Goal: Task Accomplishment & Management: Use online tool/utility

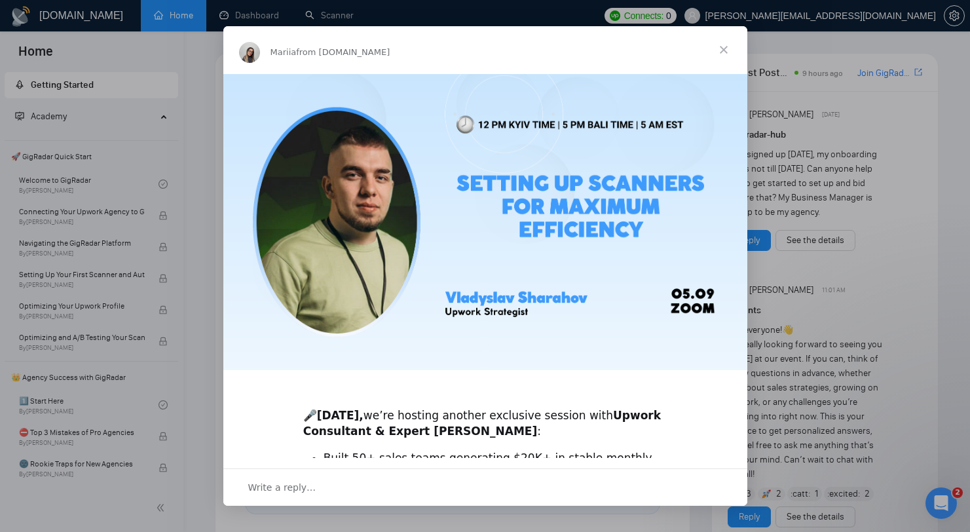
click at [707, 42] on span "Close" at bounding box center [723, 49] width 47 height 47
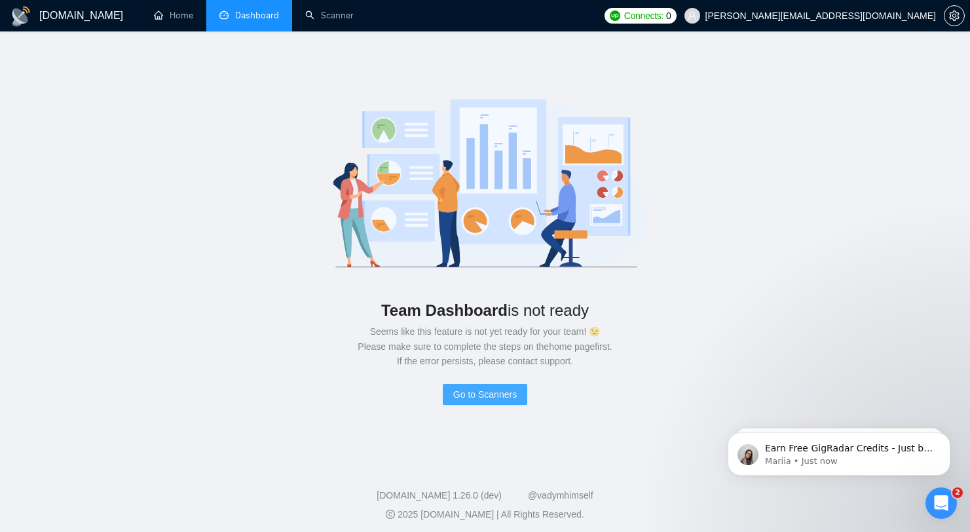
click at [464, 391] on span "Go to Scanners" at bounding box center [485, 394] width 64 height 14
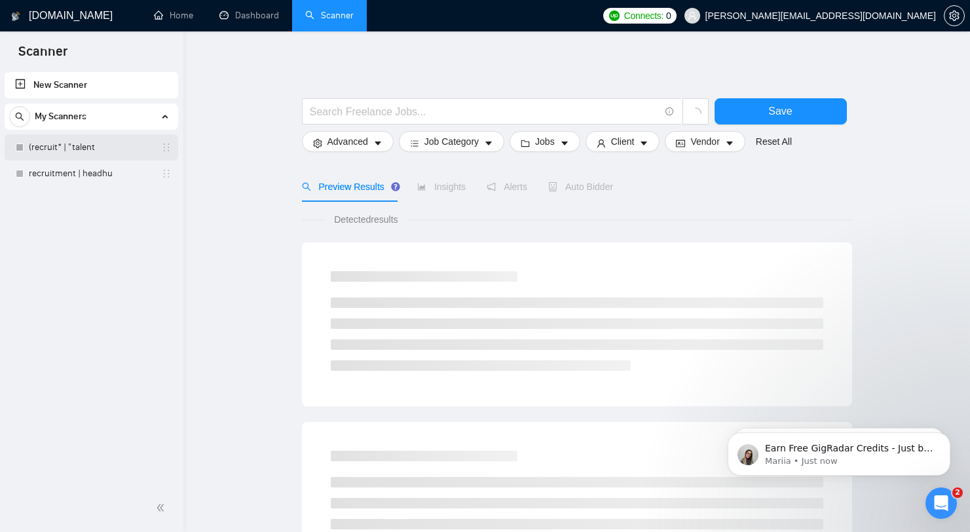
click at [103, 147] on link "(recruit* | "talent" at bounding box center [91, 147] width 124 height 26
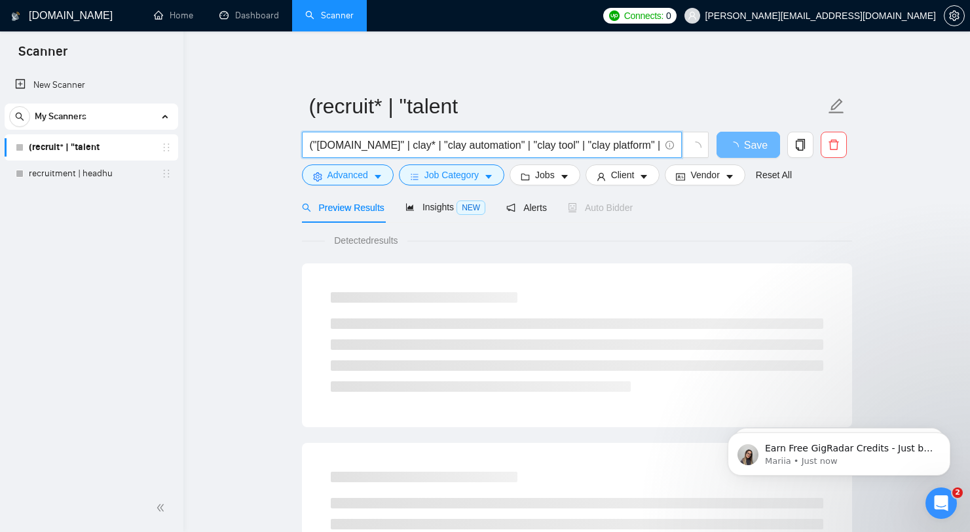
click at [442, 143] on input "("[DOMAIN_NAME]" | clay* | "clay automation" | "clay tool" | "clay platform" | …" at bounding box center [485, 145] width 350 height 16
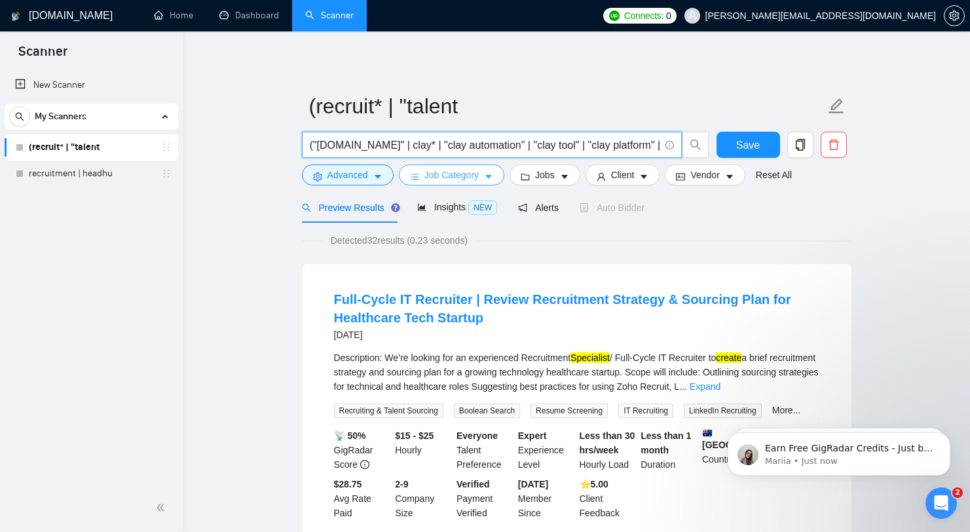
click at [470, 174] on span "Job Category" at bounding box center [451, 175] width 54 height 14
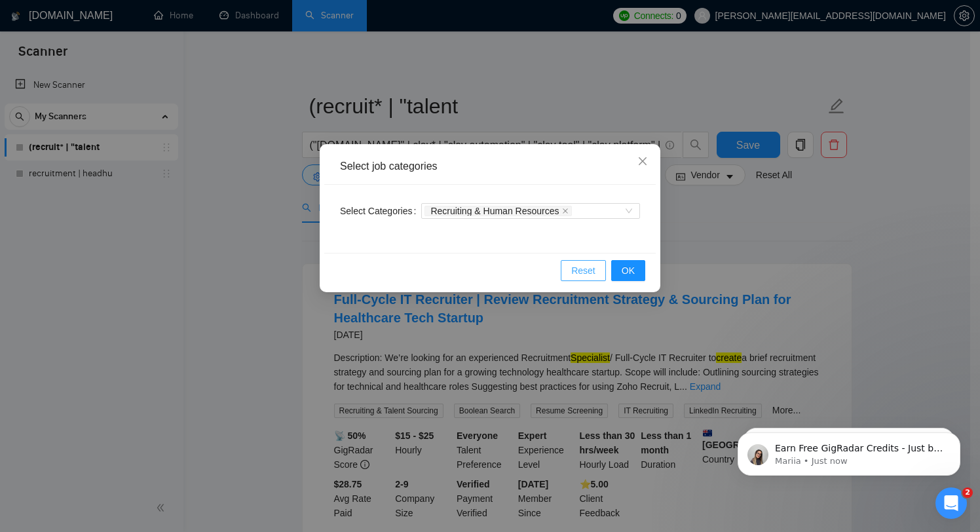
click at [583, 265] on span "Reset" at bounding box center [583, 270] width 24 height 14
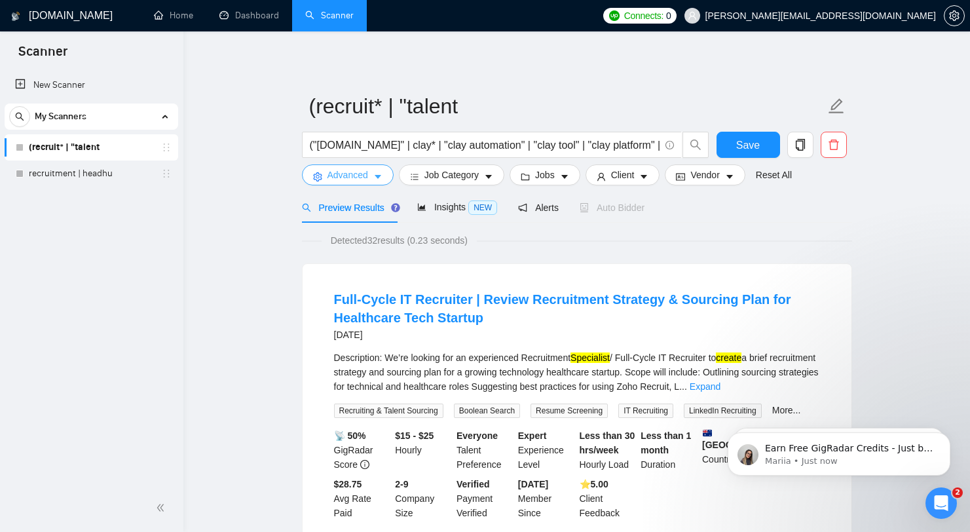
click at [337, 175] on span "Advanced" at bounding box center [347, 175] width 41 height 14
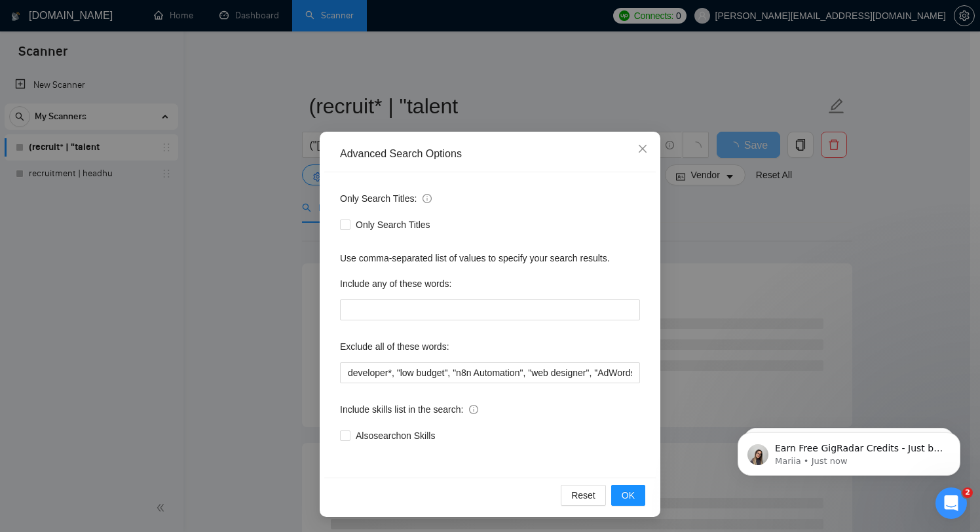
scroll to position [13, 0]
drag, startPoint x: 448, startPoint y: 467, endPoint x: 551, endPoint y: 485, distance: 105.0
click at [559, 491] on div "Advanced Search Options Only Search Titles: Only Search Titles Use comma-separa…" at bounding box center [490, 323] width 341 height 385
click at [481, 373] on input "developer*, "low budget", "n8n Automation", "web designer", "AdWords", "recruit…" at bounding box center [490, 372] width 300 height 21
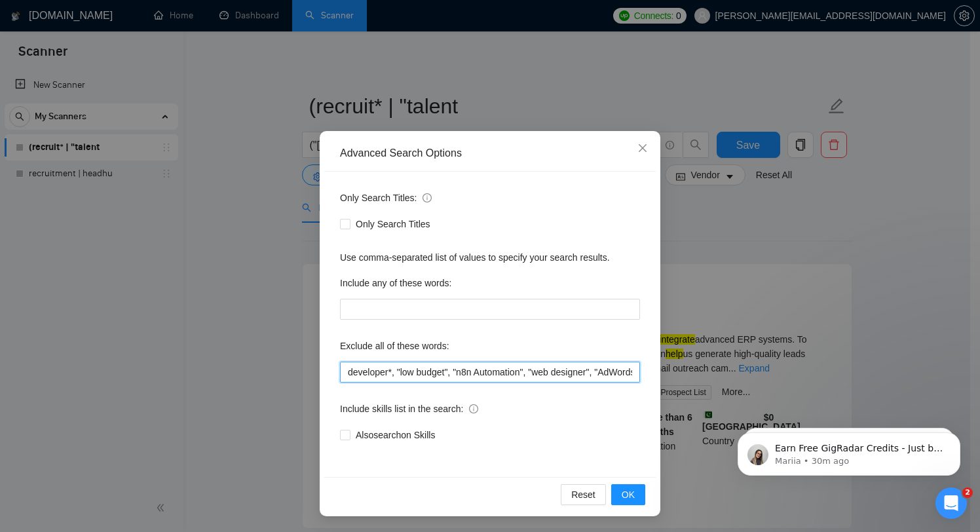
drag, startPoint x: 529, startPoint y: 372, endPoint x: 452, endPoint y: 373, distance: 76.6
click at [452, 373] on input "developer*, "low budget", "n8n Automation", "web designer", "AdWords", "recruit…" at bounding box center [490, 372] width 300 height 21
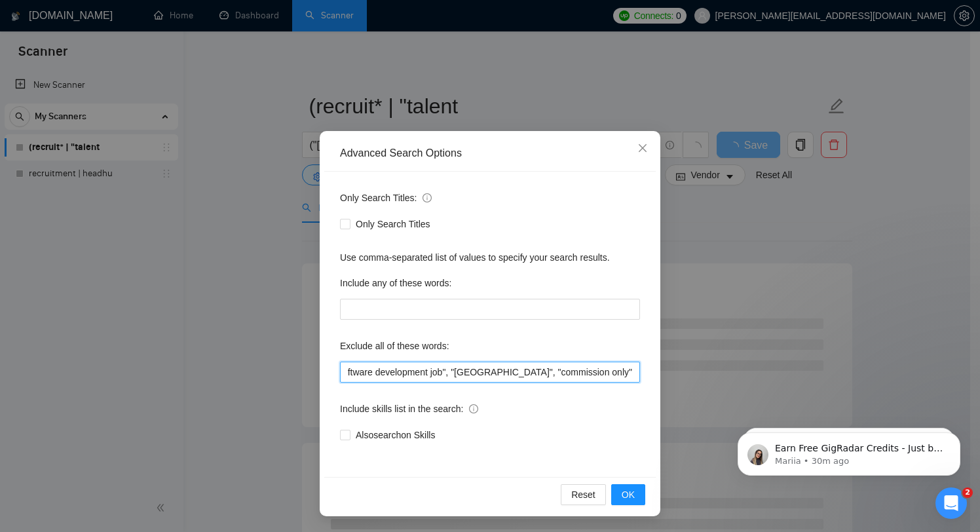
drag, startPoint x: 527, startPoint y: 376, endPoint x: 542, endPoint y: 377, distance: 15.1
click at [542, 377] on input "developer*, "low budget", "web designer", "AdWords", "recruitment company", "re…" at bounding box center [490, 372] width 300 height 21
drag, startPoint x: 530, startPoint y: 375, endPoint x: 568, endPoint y: 382, distance: 38.0
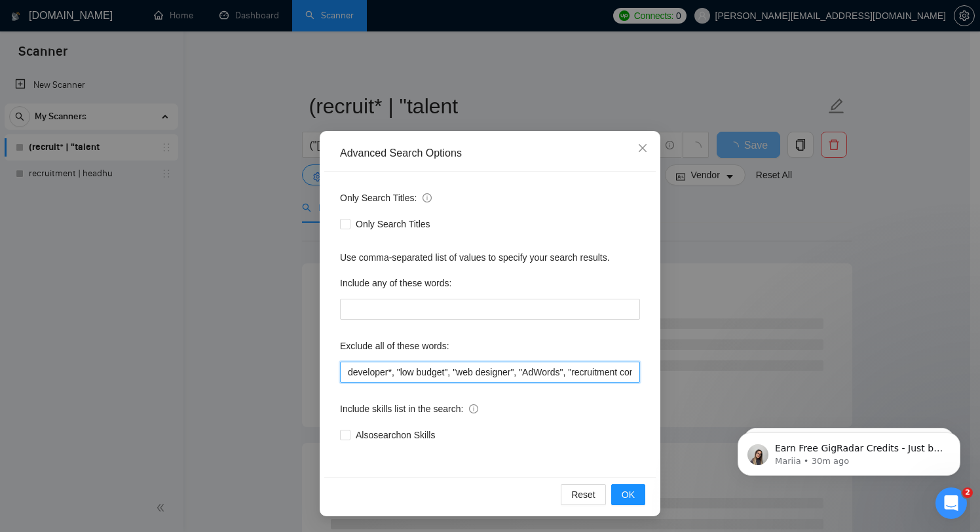
click at [568, 382] on div "Only Search Titles: Only Search Titles Use comma-separated list of values to sp…" at bounding box center [489, 324] width 331 height 305
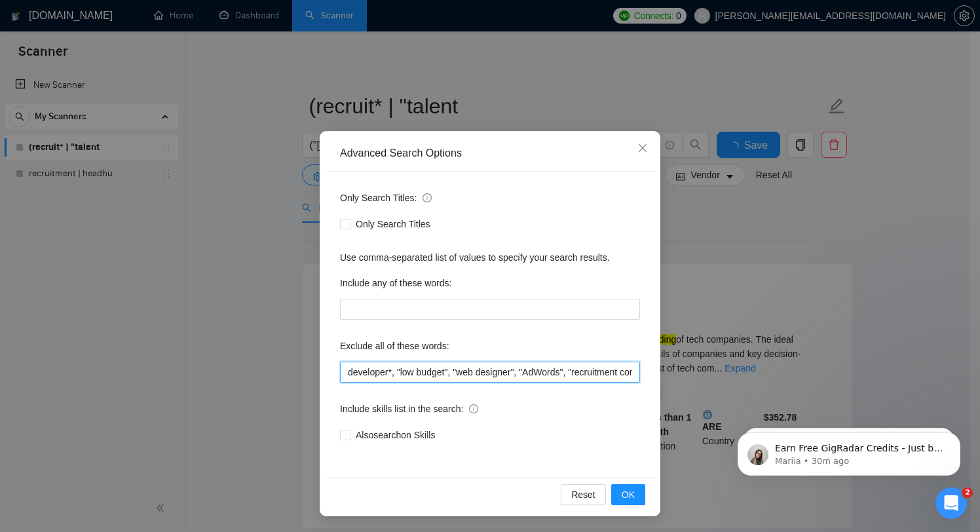
click at [593, 375] on input "developer*, "low budget", "web designer", "AdWords", "recruitment company", "re…" at bounding box center [490, 372] width 300 height 21
click at [603, 377] on input "developer*, "low budget", "web designer", "AdWords", "company", "recruitment ag…" at bounding box center [490, 372] width 300 height 21
click at [581, 372] on input "developer*, "low budget", "web designer", "AdWords", "", "recruitment agency", …" at bounding box center [490, 372] width 300 height 21
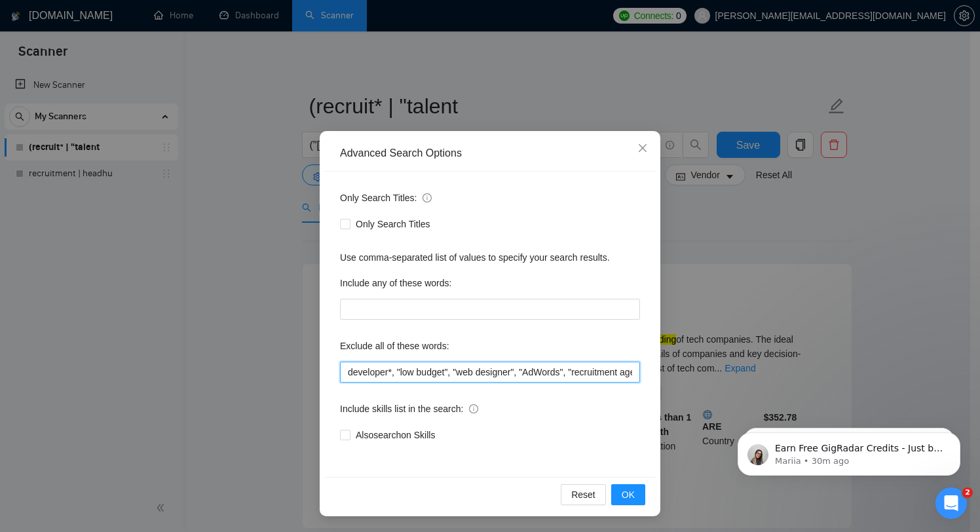
click at [589, 377] on input "developer*, "low budget", "web designer", "AdWords", "recruitment agency", "Sou…" at bounding box center [490, 372] width 300 height 21
click at [593, 372] on input "developer*, "low budget", "web designer", "AdWords", "agency", "South African",…" at bounding box center [490, 372] width 300 height 21
click at [579, 373] on input "developer*, "low budget", "web designer", "AdWords", ", "South African", "secur…" at bounding box center [490, 372] width 300 height 21
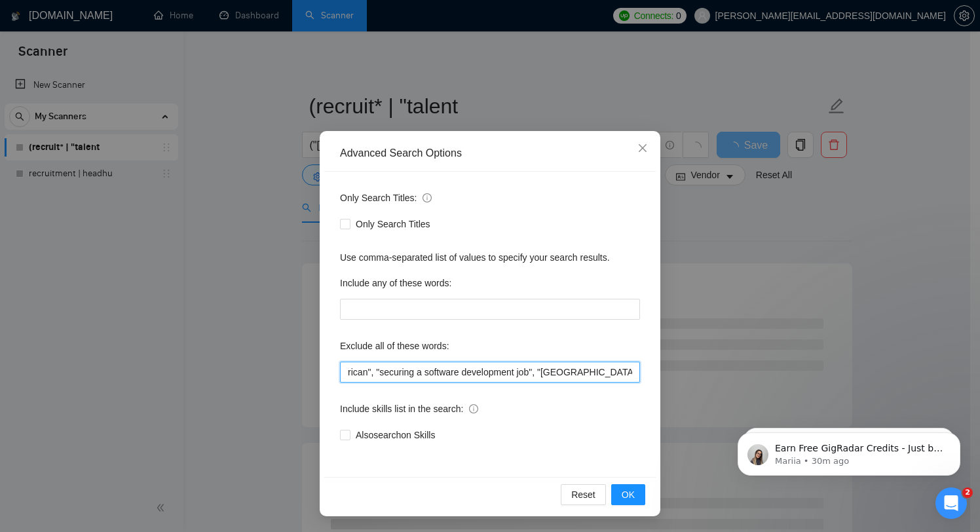
scroll to position [0, 334]
drag, startPoint x: 596, startPoint y: 379, endPoint x: 625, endPoint y: 379, distance: 28.8
click at [625, 379] on input "developer*, "low budget", "web designer", "AdWords", "South African", "securing…" at bounding box center [490, 372] width 300 height 21
click at [586, 378] on input "developer*, "low budget", "web designer", "AdWords", "South African", "securing…" at bounding box center [490, 372] width 300 height 21
type input "developer*, "low budget", "web designer", "AdWords", "South African", "securing…"
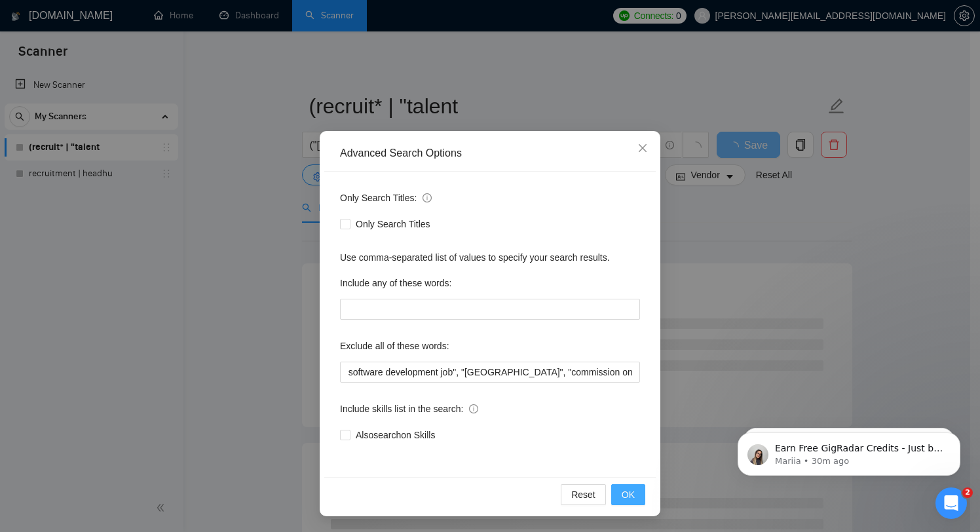
scroll to position [0, 0]
click at [620, 487] on button "OK" at bounding box center [628, 494] width 34 height 21
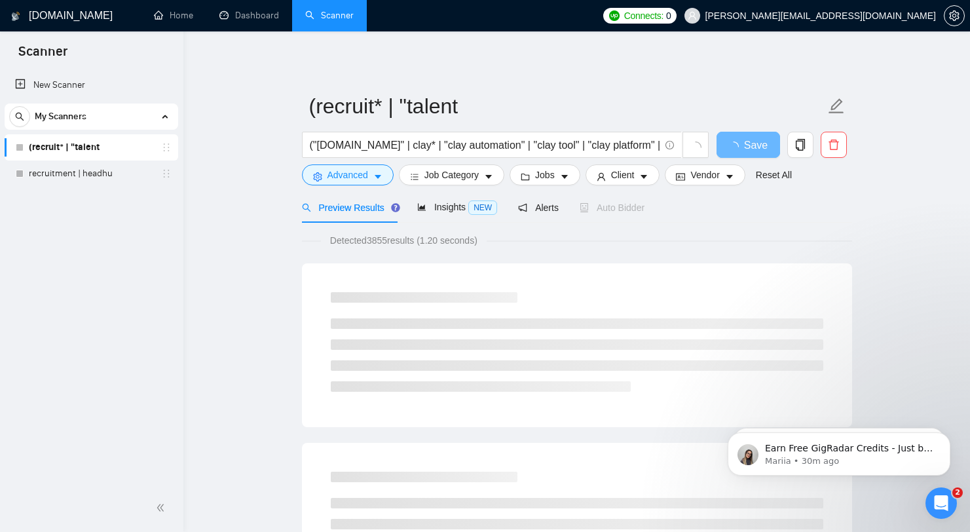
click at [616, 191] on form "(recruit* | "talent ("[DOMAIN_NAME]" | clay* | "clay automation" | "clay tool" …" at bounding box center [577, 138] width 550 height 107
click at [626, 181] on span "Client" at bounding box center [623, 175] width 24 height 14
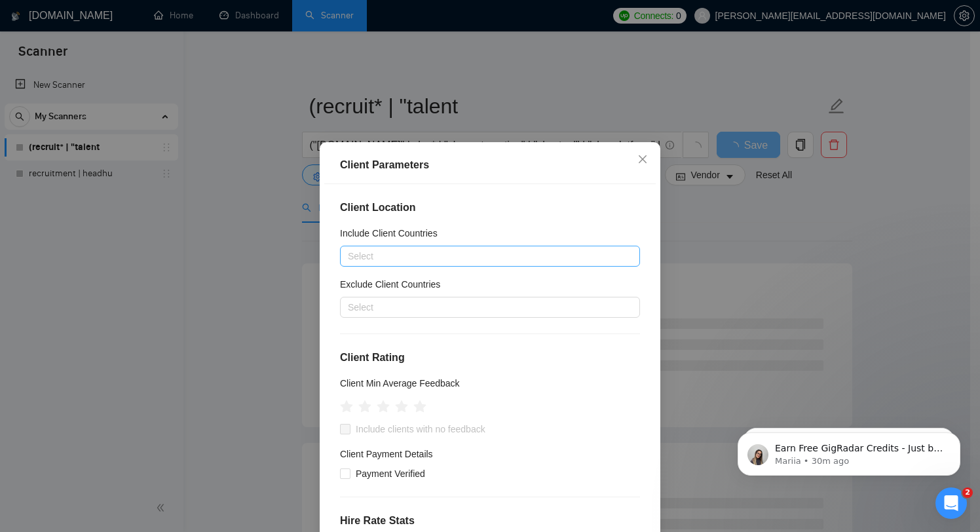
click at [504, 248] on div "Select" at bounding box center [490, 256] width 300 height 21
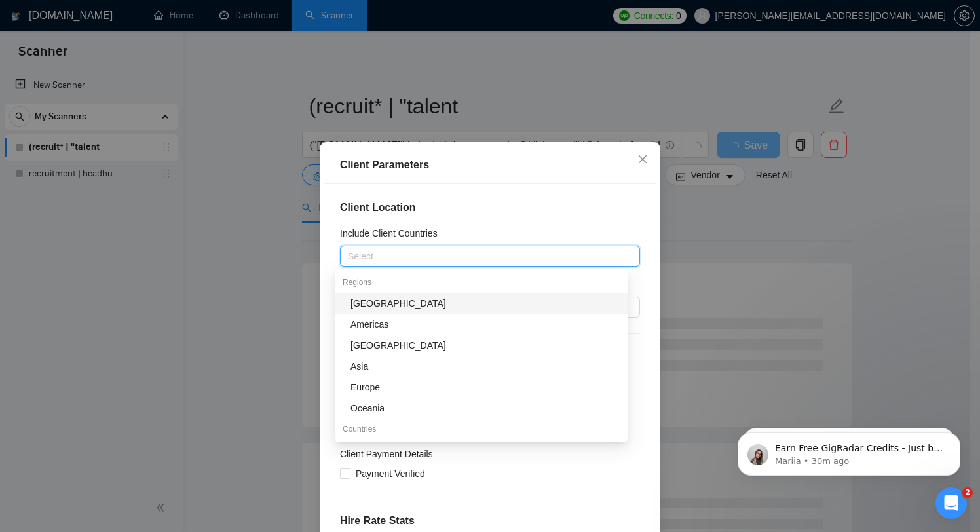
click at [529, 223] on div "Client Location Include Client Countries Select Exclude Client Countries Select…" at bounding box center [489, 370] width 331 height 372
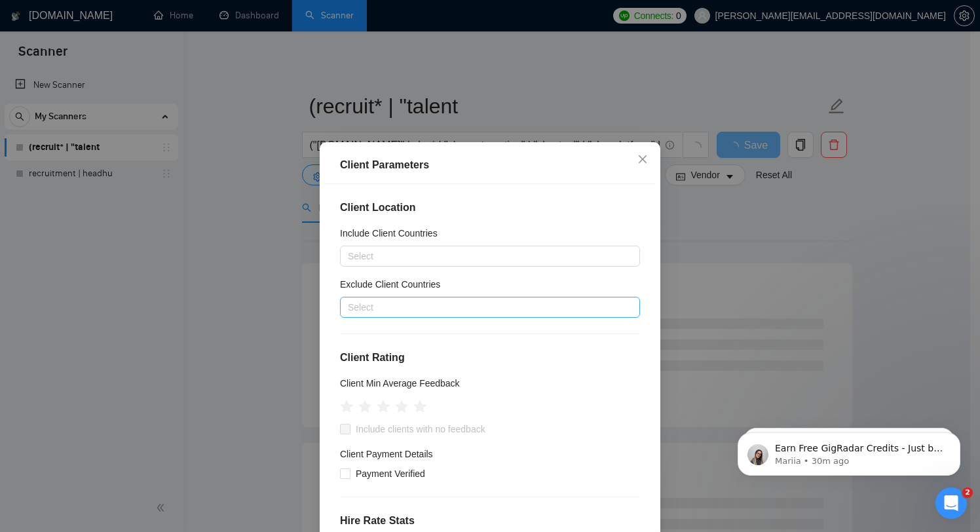
click at [483, 291] on div "Exclude Client Countries" at bounding box center [490, 287] width 300 height 20
click at [479, 307] on div at bounding box center [483, 307] width 280 height 16
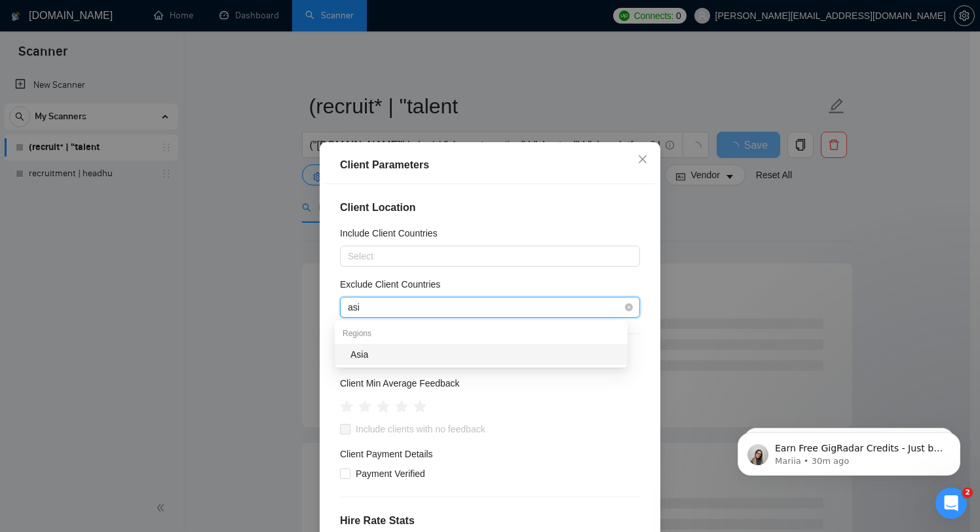
type input "asia"
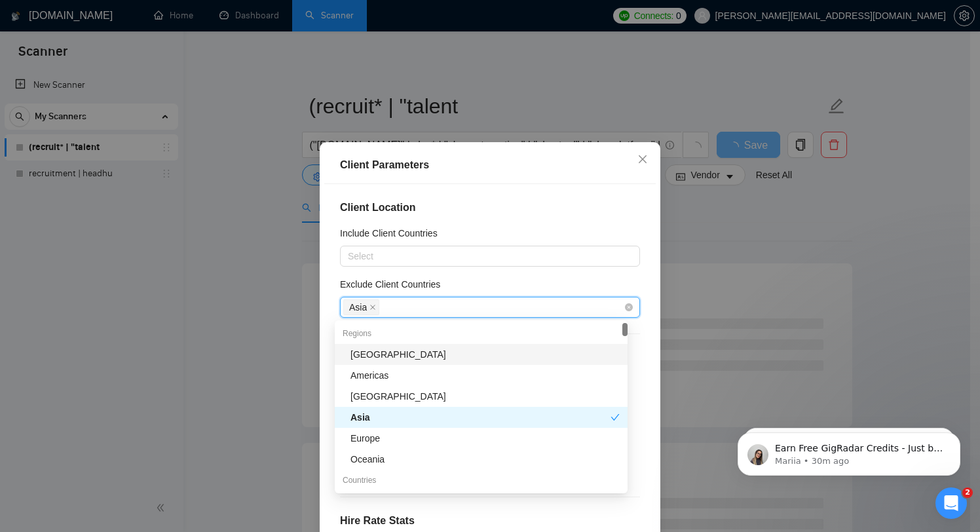
type input "e"
type input "nige"
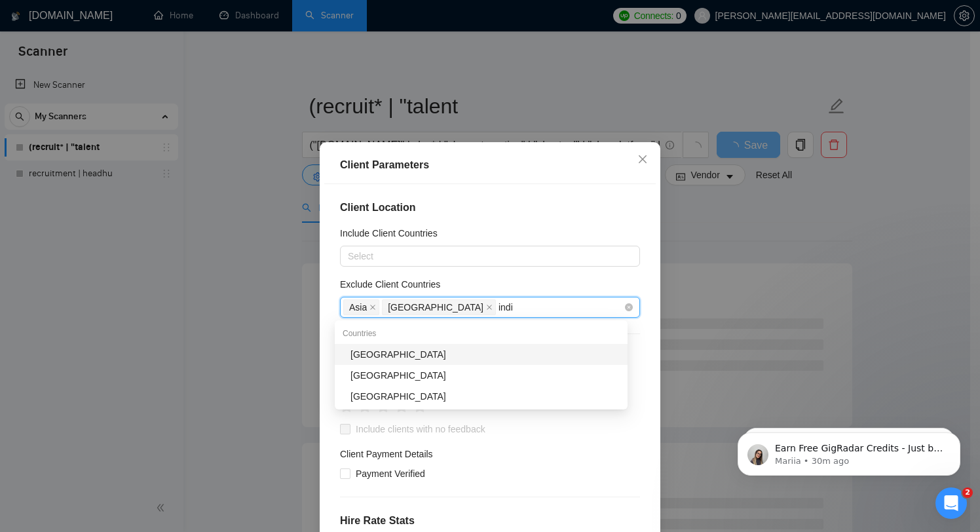
type input "india"
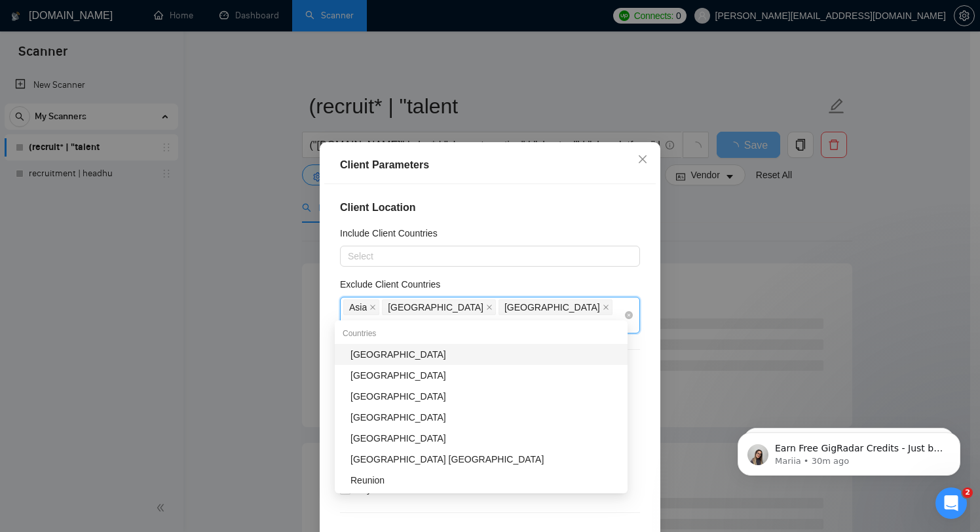
type input "unite"
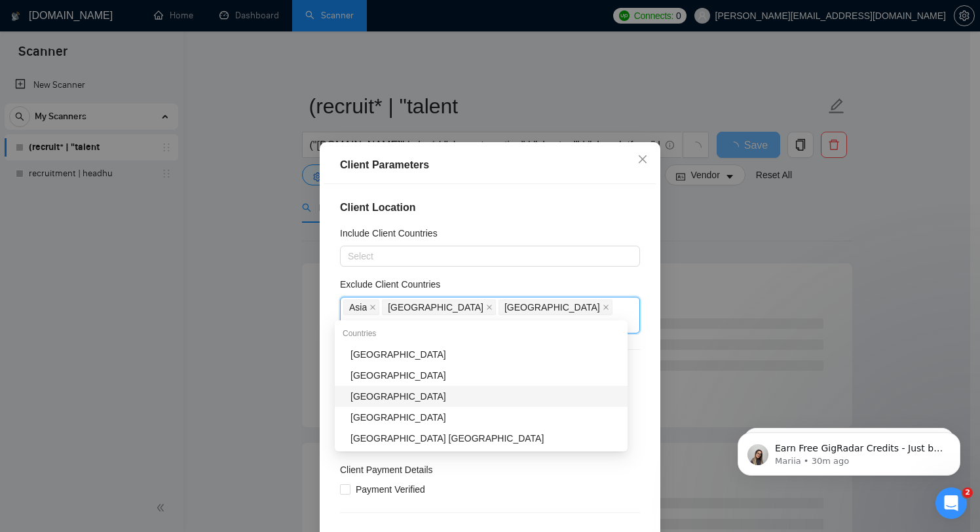
click at [413, 392] on div "[GEOGRAPHIC_DATA]" at bounding box center [484, 396] width 269 height 14
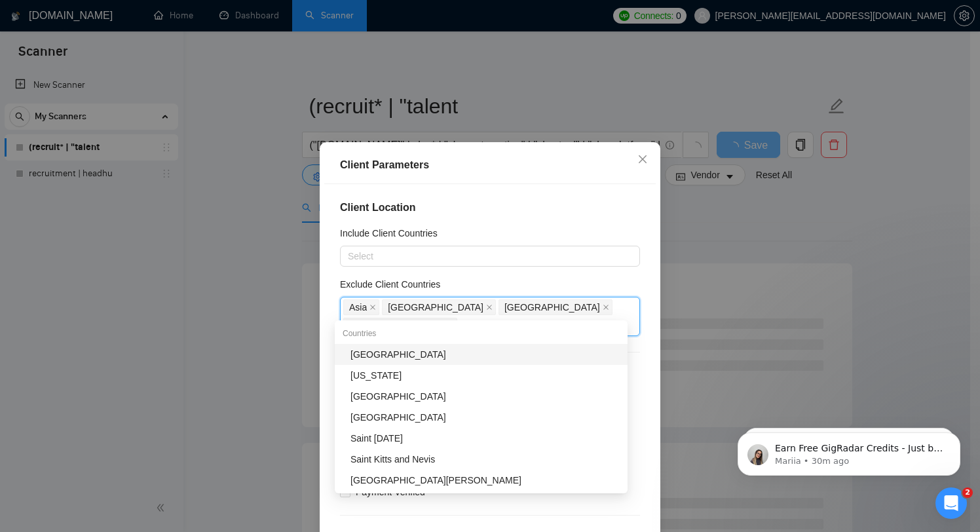
type input "saud"
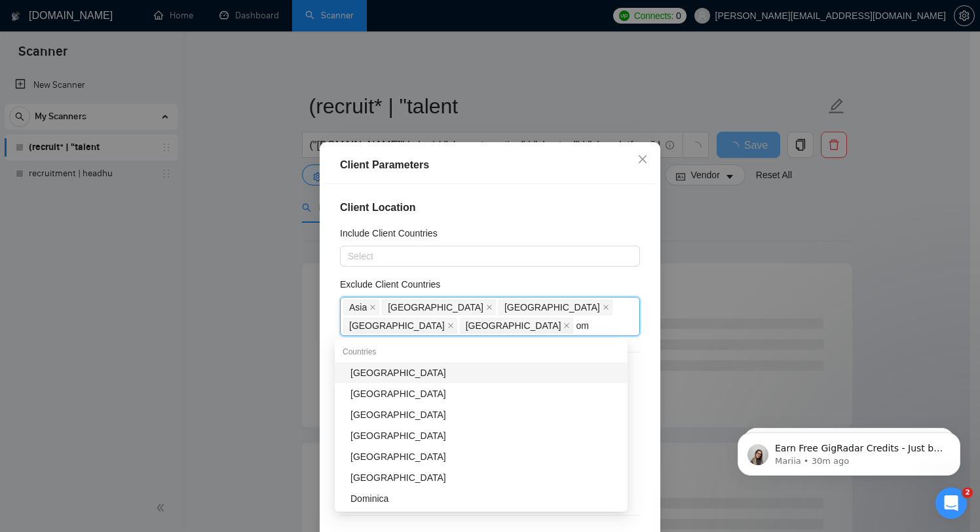
type input "oma"
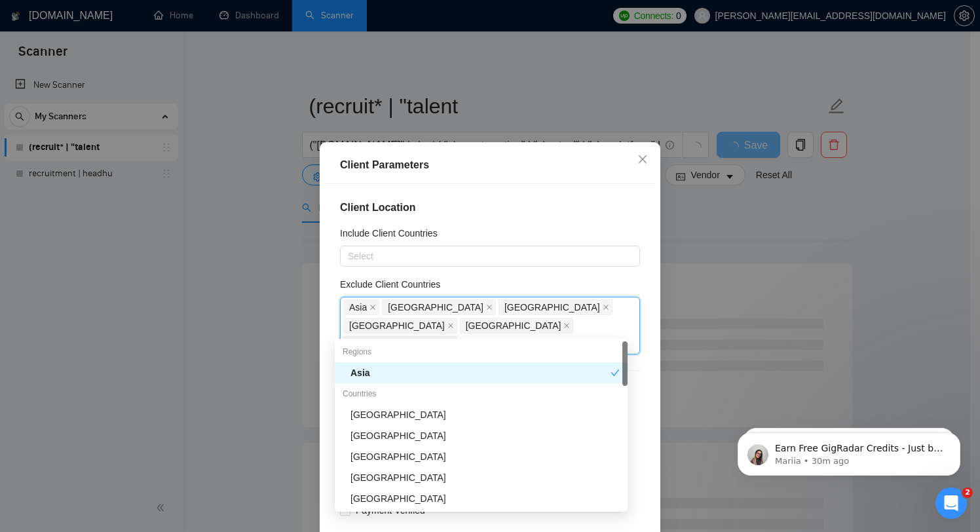
type input "s"
type input "jor"
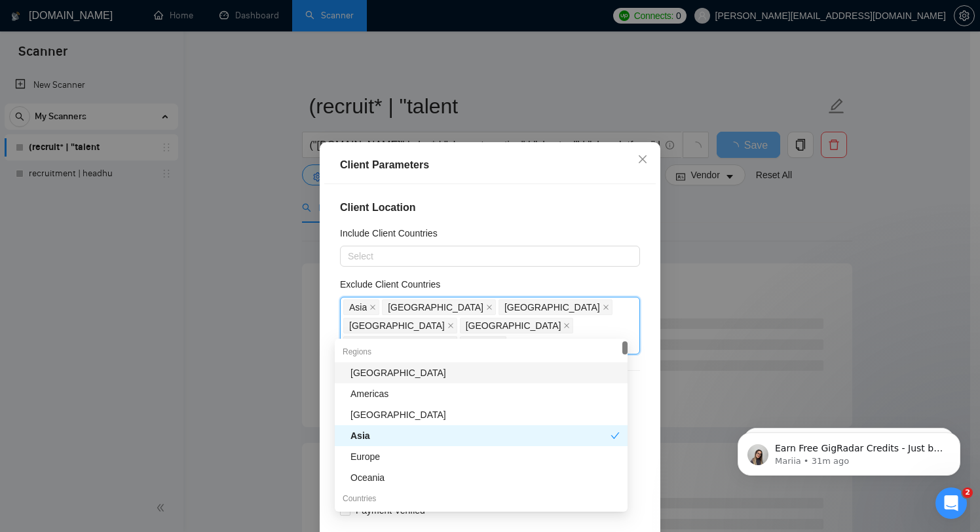
click at [512, 193] on div "Client Location Include Client Countries Select Exclude Client Countries [GEOGR…" at bounding box center [489, 370] width 331 height 372
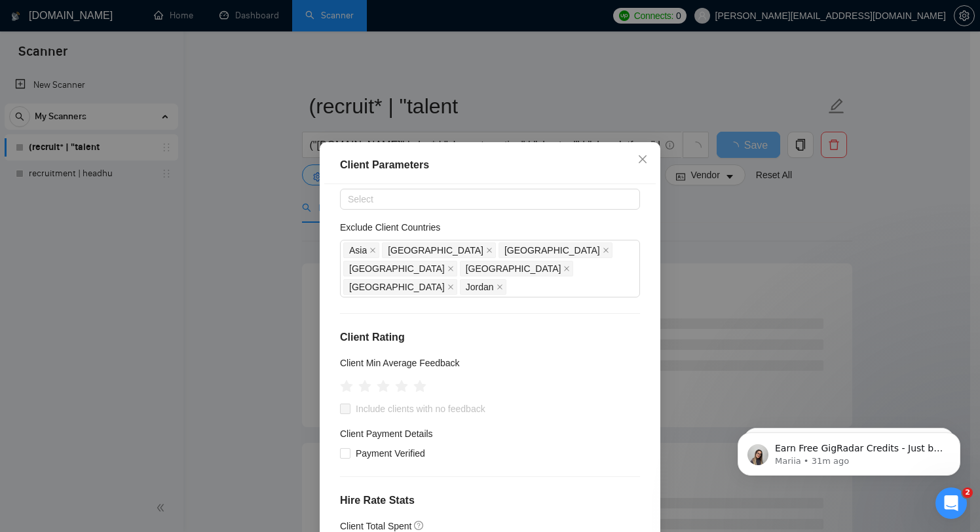
scroll to position [124, 0]
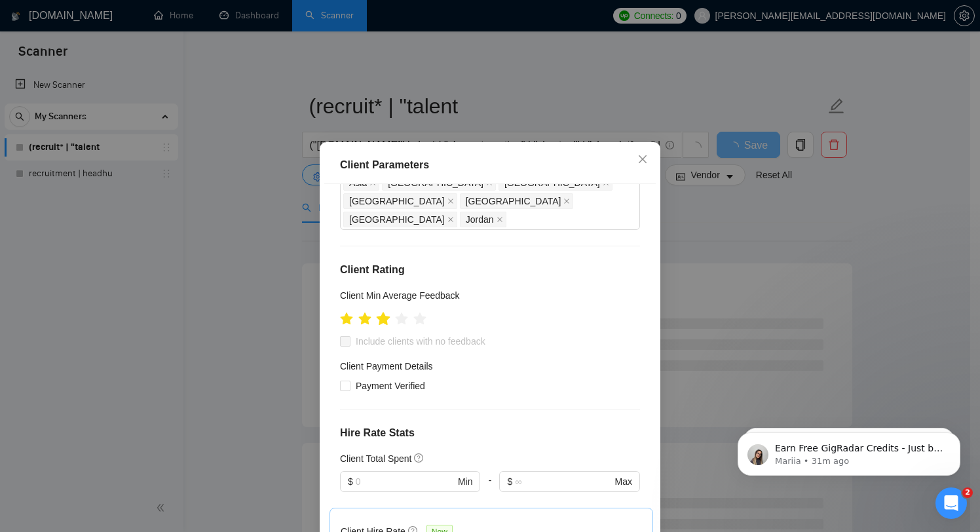
click at [381, 312] on icon "star" at bounding box center [384, 318] width 14 height 13
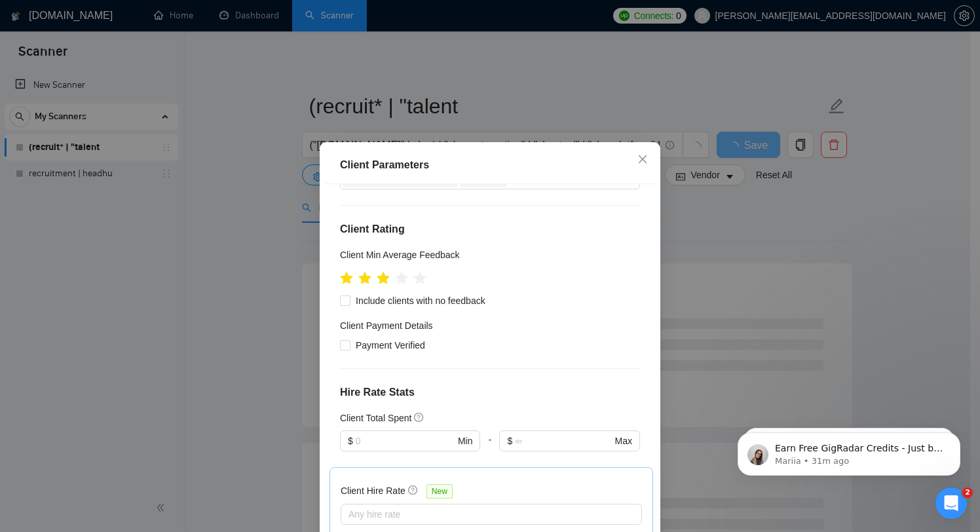
scroll to position [113, 0]
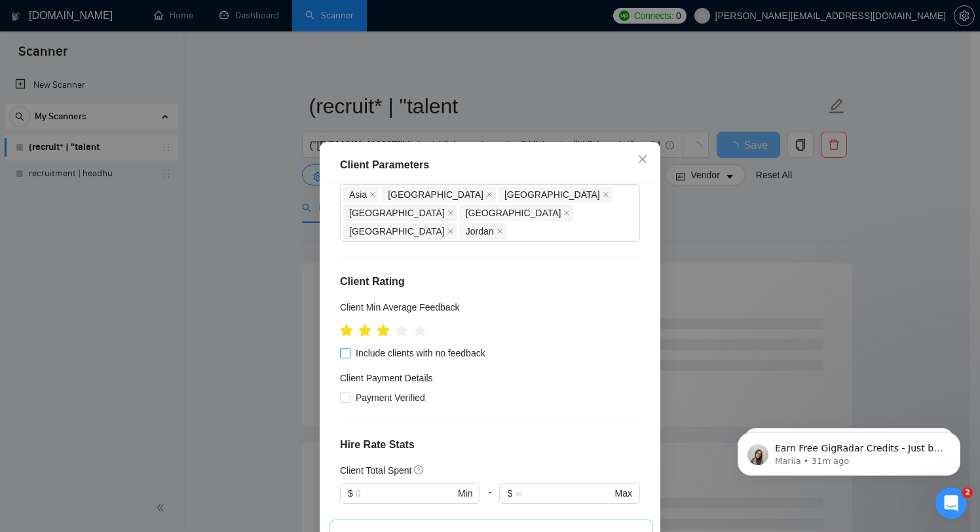
click at [401, 346] on span "Include clients with no feedback" at bounding box center [420, 353] width 140 height 14
click at [349, 348] on input "Include clients with no feedback" at bounding box center [344, 352] width 9 height 9
checkbox input "true"
click at [407, 390] on span "Payment Verified" at bounding box center [390, 397] width 80 height 14
click at [349, 392] on input "Payment Verified" at bounding box center [344, 396] width 9 height 9
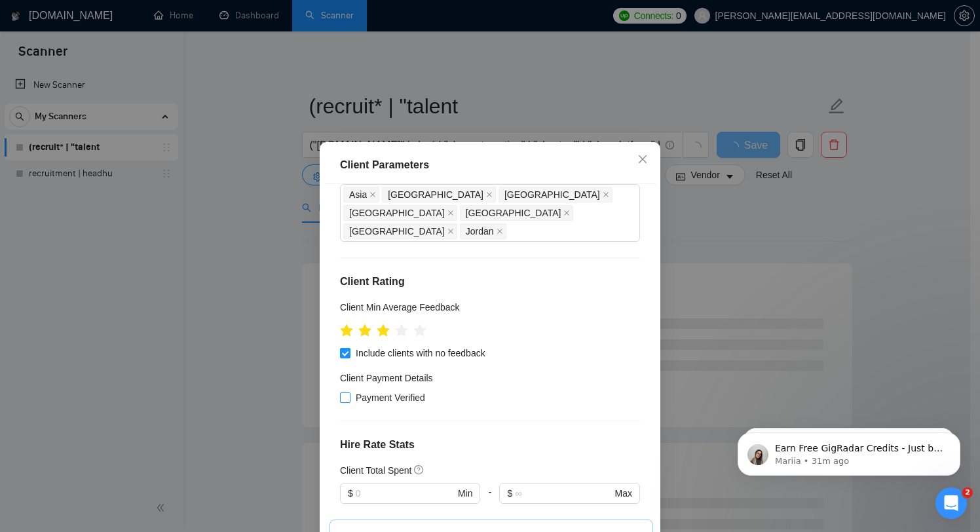
checkbox input "true"
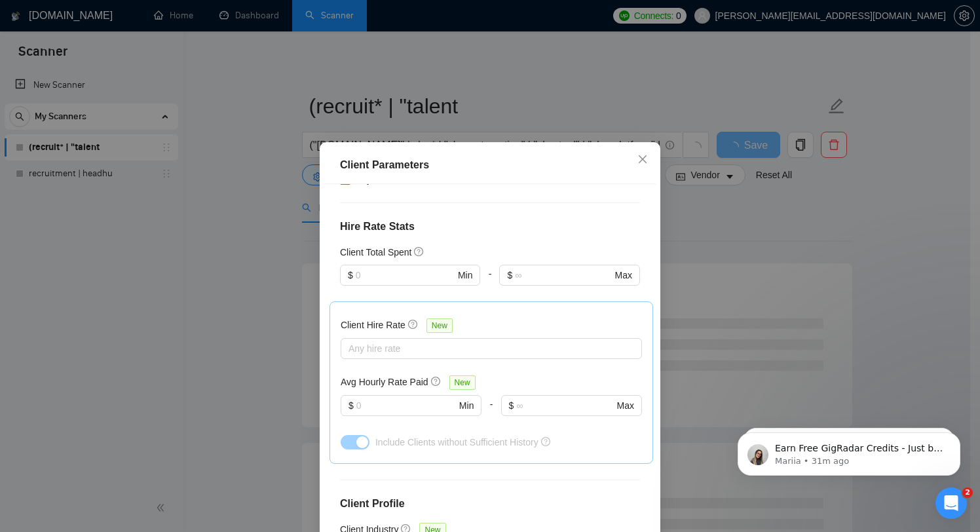
scroll to position [328, 0]
click at [405, 248] on div "Client Total Spent $ Min - $ Max" at bounding box center [490, 276] width 300 height 56
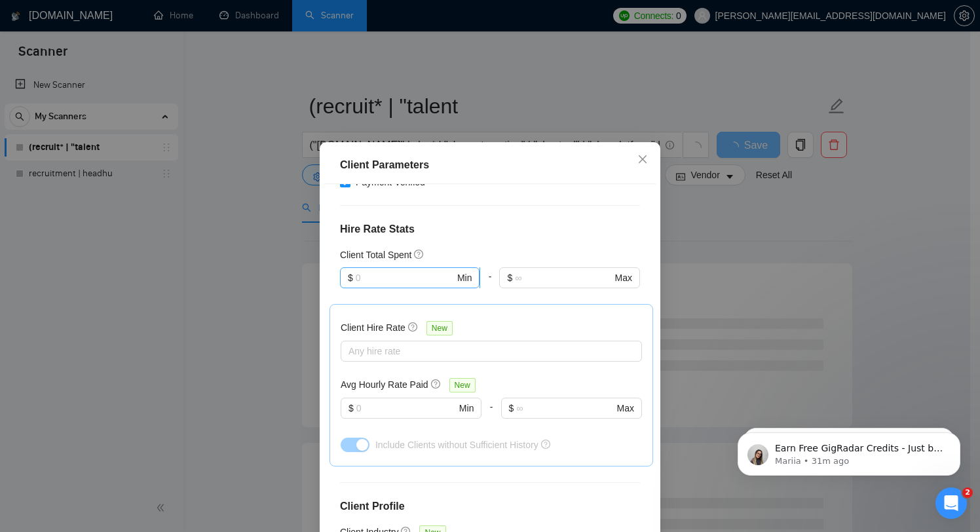
click at [403, 270] on input "text" at bounding box center [405, 277] width 99 height 14
type input "5"
type input "100"
click at [527, 221] on div "Client Location Include Client Countries Select Exclude Client Countries [GEOGR…" at bounding box center [489, 370] width 331 height 372
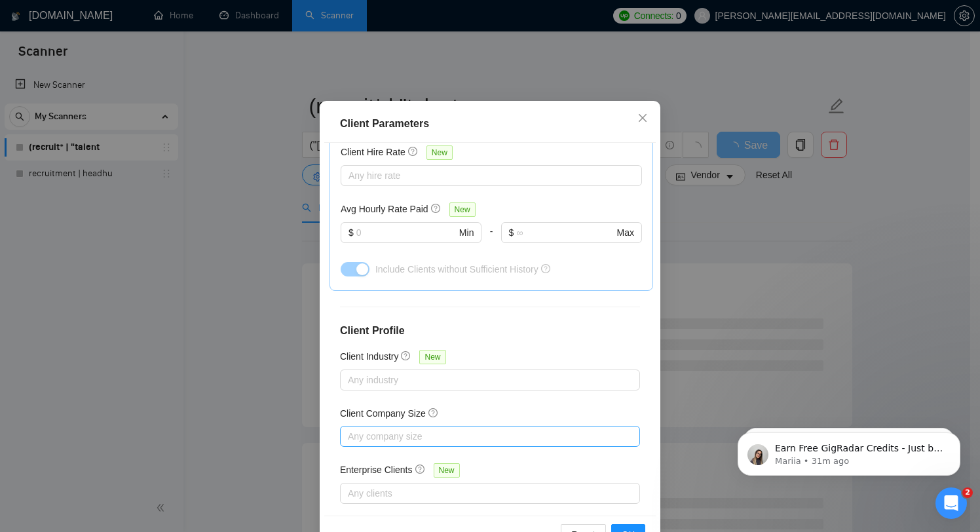
scroll to position [82, 0]
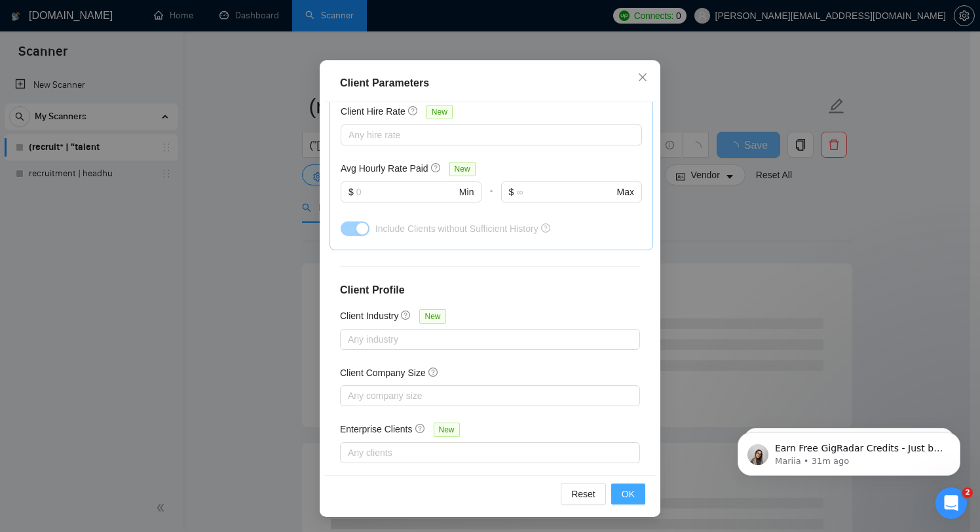
click at [612, 491] on button "OK" at bounding box center [628, 493] width 34 height 21
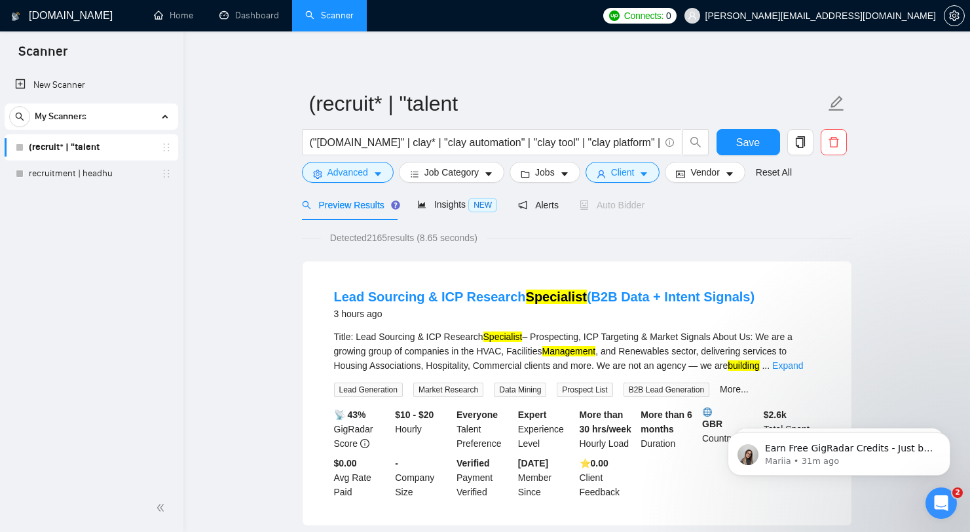
scroll to position [5, 0]
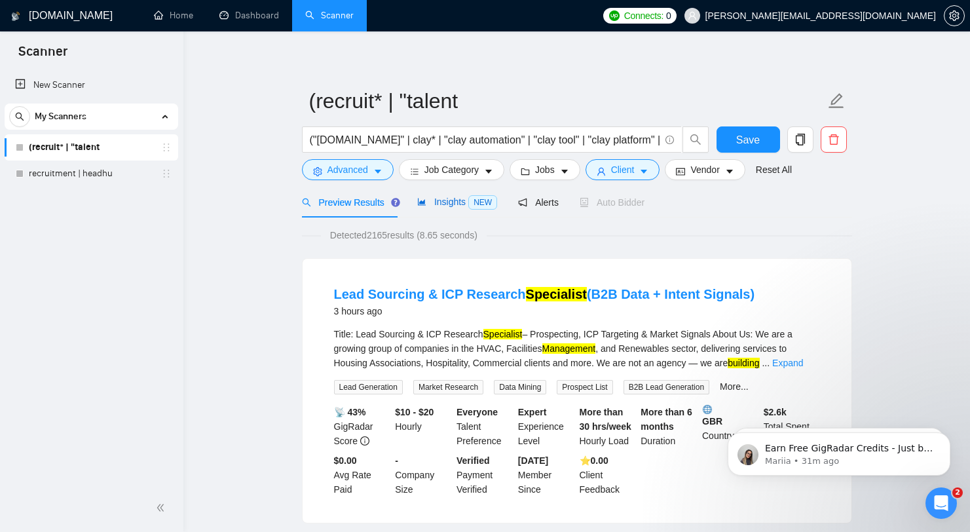
click at [457, 200] on span "Insights NEW" at bounding box center [457, 201] width 80 height 10
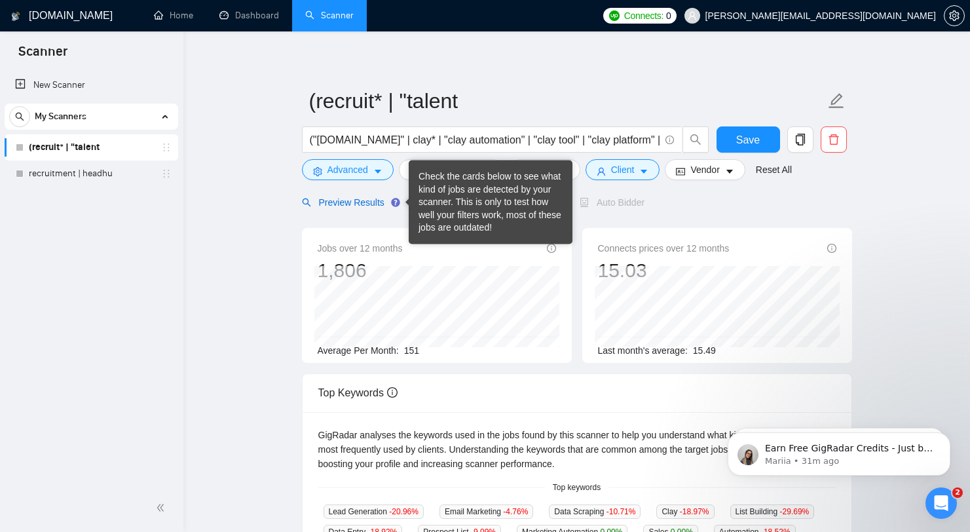
click at [368, 205] on span "Preview Results" at bounding box center [349, 202] width 94 height 10
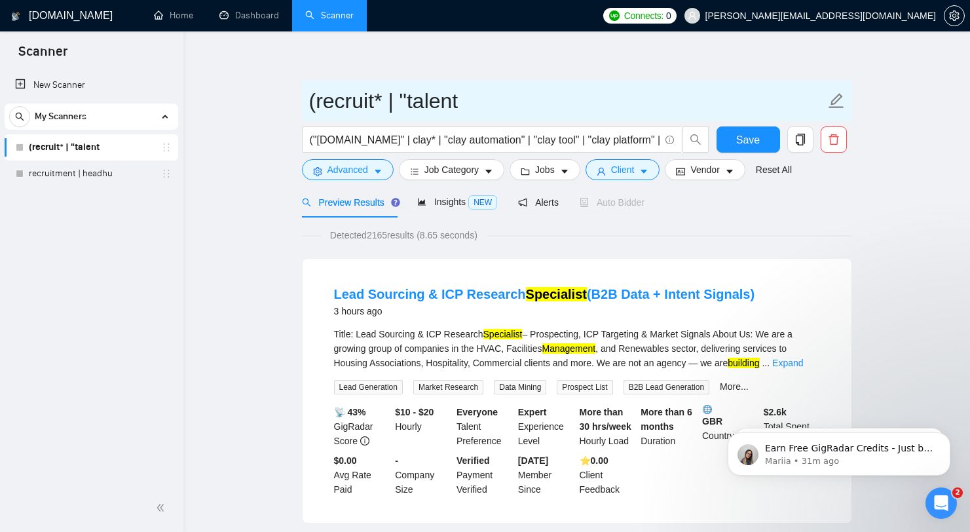
click at [836, 100] on icon "edit" at bounding box center [836, 100] width 17 height 17
click at [648, 112] on input "(recruit* | "talent" at bounding box center [567, 100] width 516 height 33
type input "CLAY"
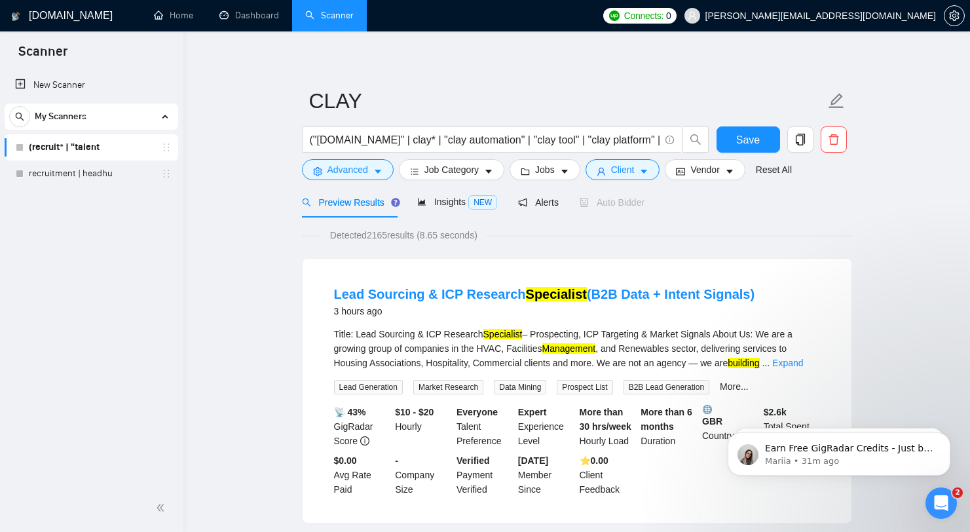
click at [749, 147] on span "Save" at bounding box center [748, 140] width 24 height 16
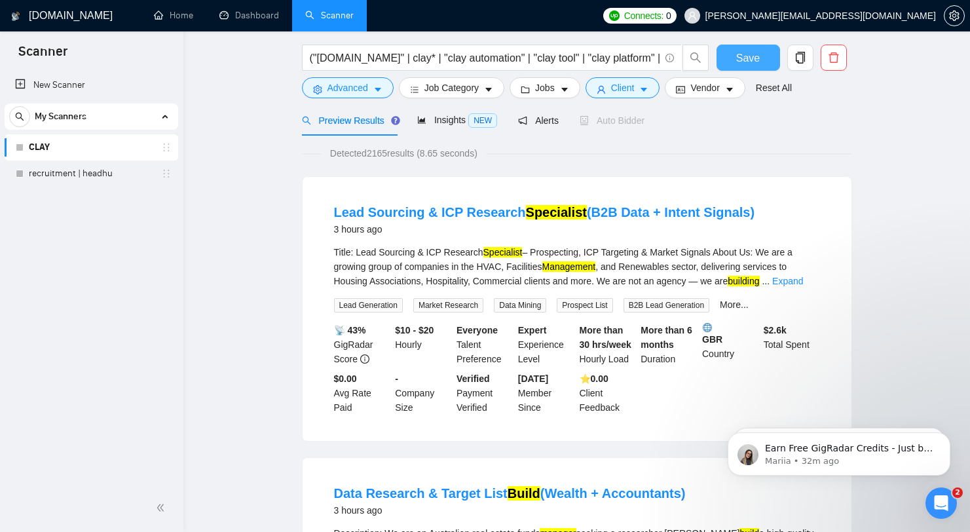
scroll to position [14, 0]
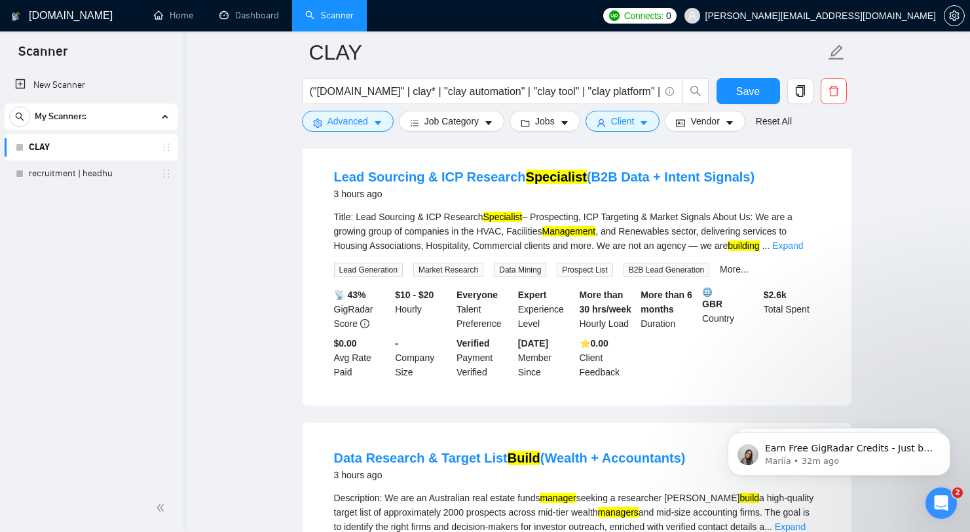
scroll to position [0, 0]
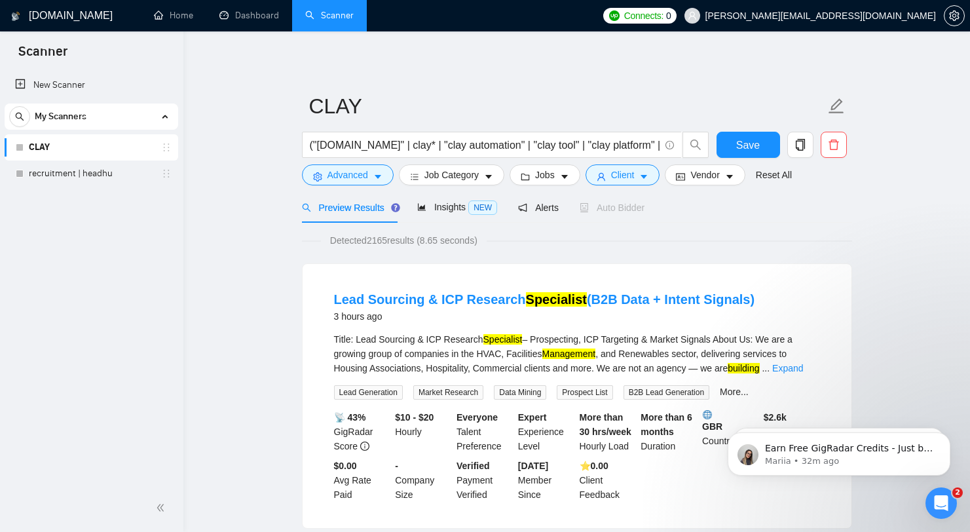
click at [771, 244] on div "Detected 2165 results (8.65 seconds)" at bounding box center [577, 240] width 550 height 14
click at [756, 153] on span "Save" at bounding box center [748, 145] width 24 height 16
click at [365, 152] on input "("[DOMAIN_NAME]" | clay* | "clay automation" | "clay tool" | "clay platform" | …" at bounding box center [485, 145] width 350 height 16
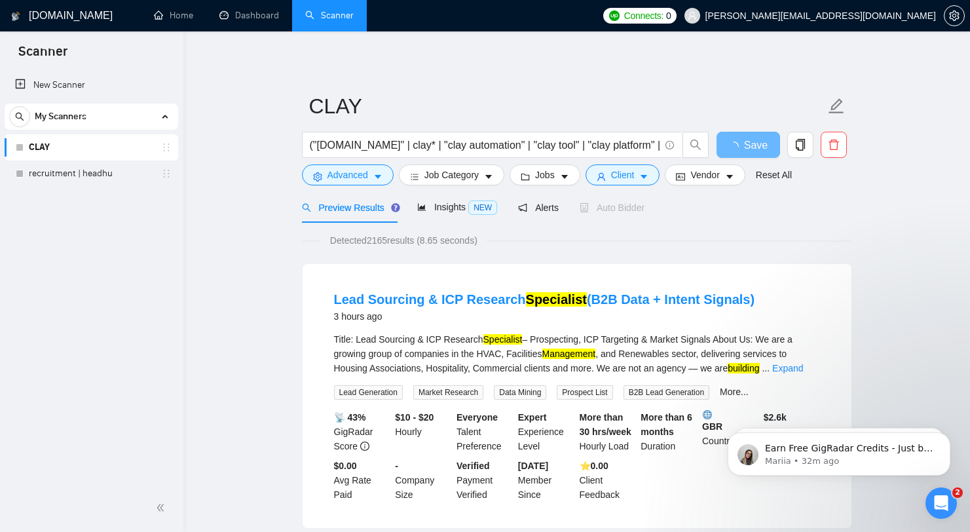
click at [764, 234] on div "Detected 2165 results (8.65 seconds)" at bounding box center [577, 240] width 550 height 14
click at [800, 144] on icon "copy" at bounding box center [800, 145] width 12 height 12
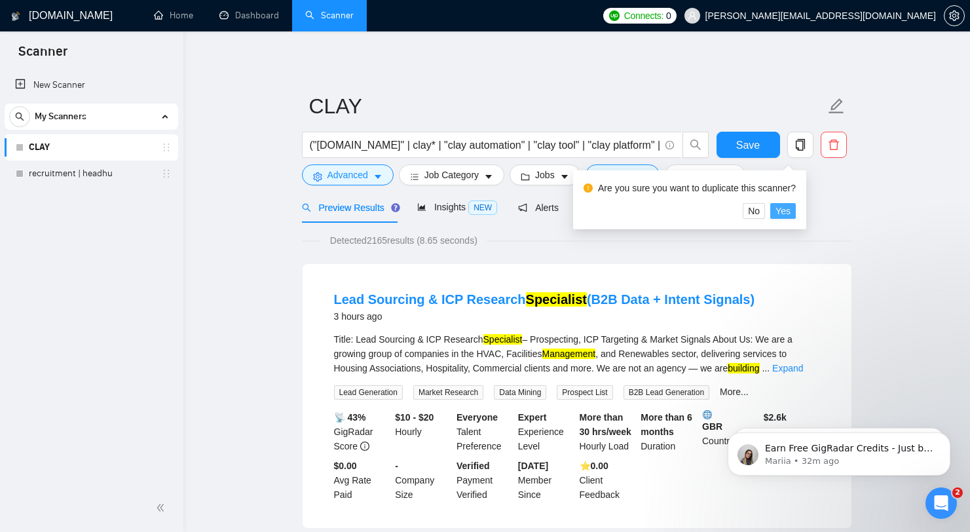
click at [789, 208] on span "Yes" at bounding box center [782, 211] width 15 height 14
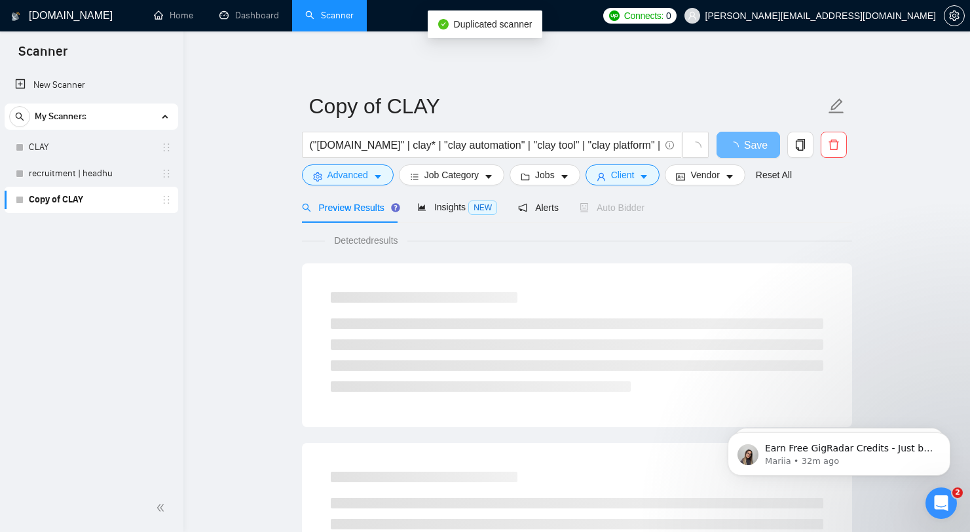
click at [578, 141] on input "("[DOMAIN_NAME]" | clay* | "clay automation" | "clay tool" | "clay platform" | …" at bounding box center [485, 145] width 350 height 16
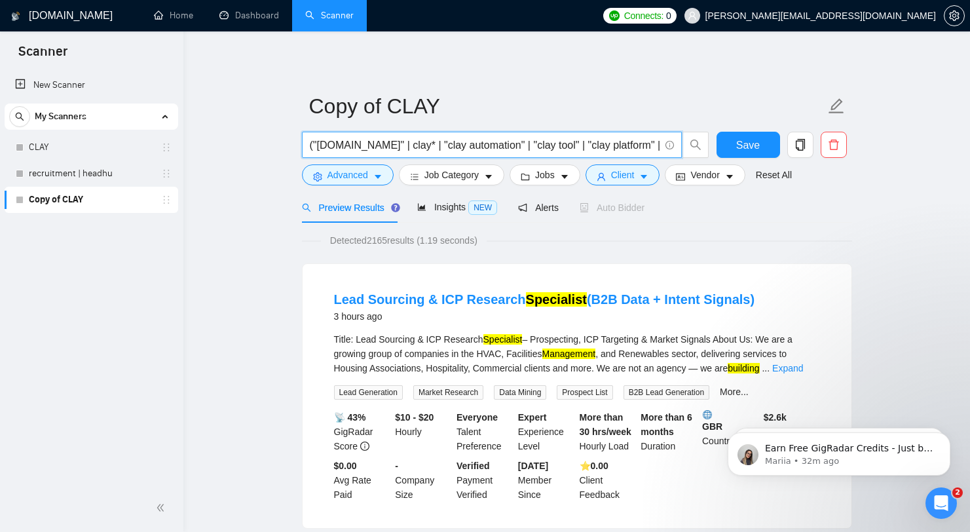
click at [595, 152] on input "("[DOMAIN_NAME]" | clay* | "clay automation" | "clay tool" | "clay platform" | …" at bounding box center [485, 145] width 350 height 16
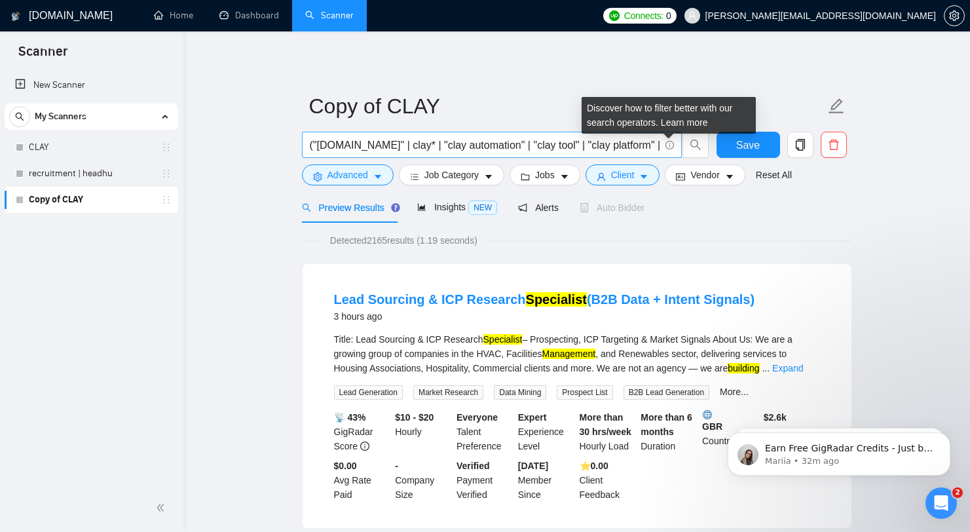
click at [670, 145] on icon "info-circle" at bounding box center [669, 145] width 9 height 9
click at [683, 125] on link "Learn more" at bounding box center [684, 122] width 47 height 10
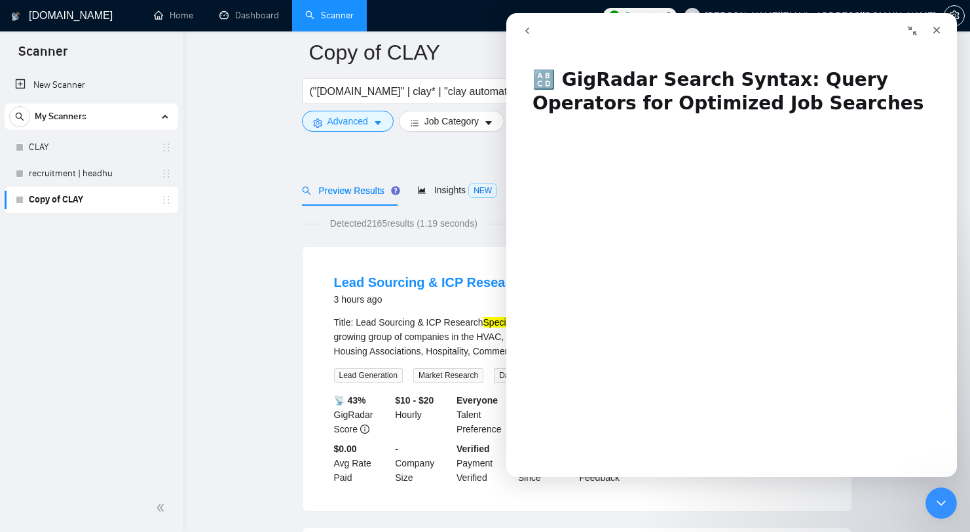
scroll to position [115, 0]
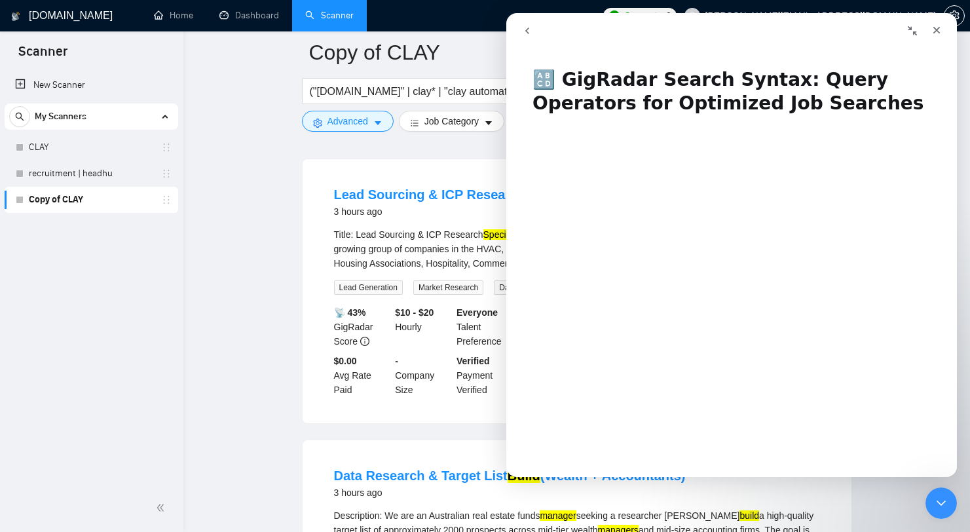
click at [559, 82] on h1 "🔠 GigRadar Search Syntax: Query Operators for Optimized Job Searches" at bounding box center [731, 87] width 451 height 64
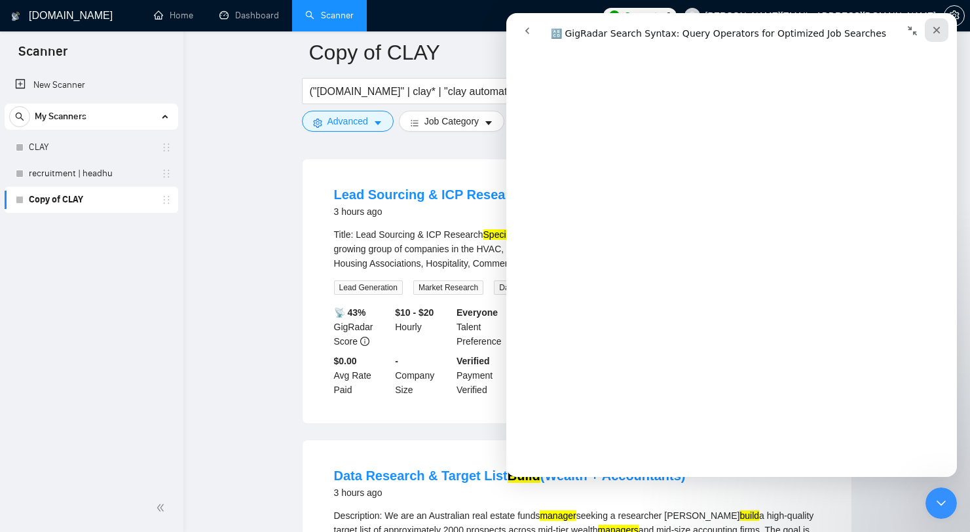
click at [935, 24] on div "Close" at bounding box center [937, 30] width 24 height 24
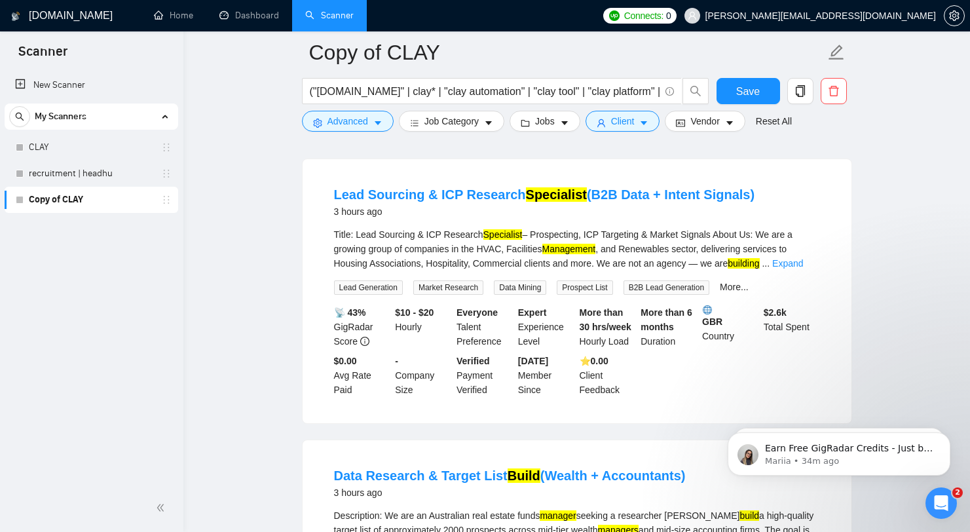
scroll to position [0, 0]
click at [616, 91] on input "("[DOMAIN_NAME]" | clay* | "clay automation" | "clay tool" | "clay platform" | …" at bounding box center [485, 91] width 350 height 16
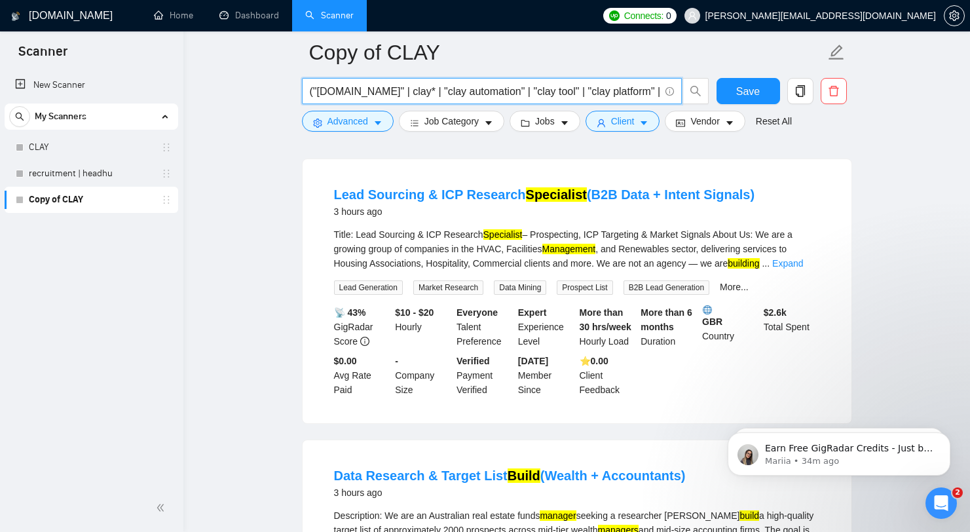
click at [616, 91] on input "("[DOMAIN_NAME]" | clay* | "clay automation" | "clay tool" | "clay platform" | …" at bounding box center [485, 91] width 350 height 16
paste input "revenue operations" | "rev ops" | revops* | "revenue ops" | "sales ops" | "mark…"
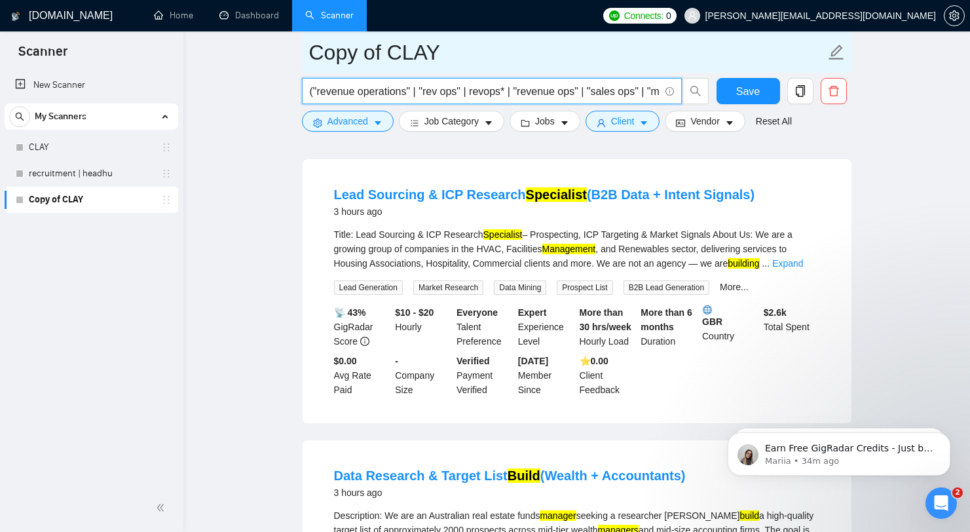
click at [712, 60] on input "Copy of CLAY" at bounding box center [567, 52] width 516 height 33
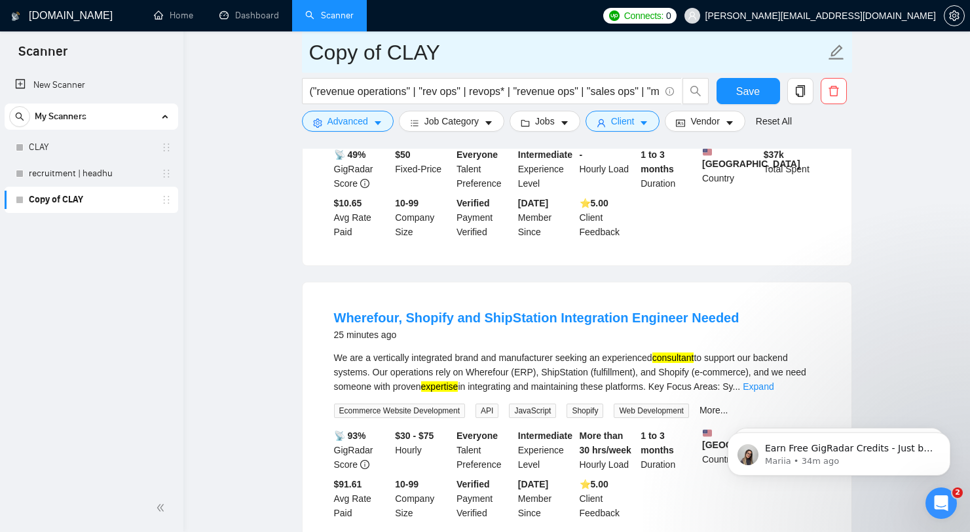
scroll to position [2827, 0]
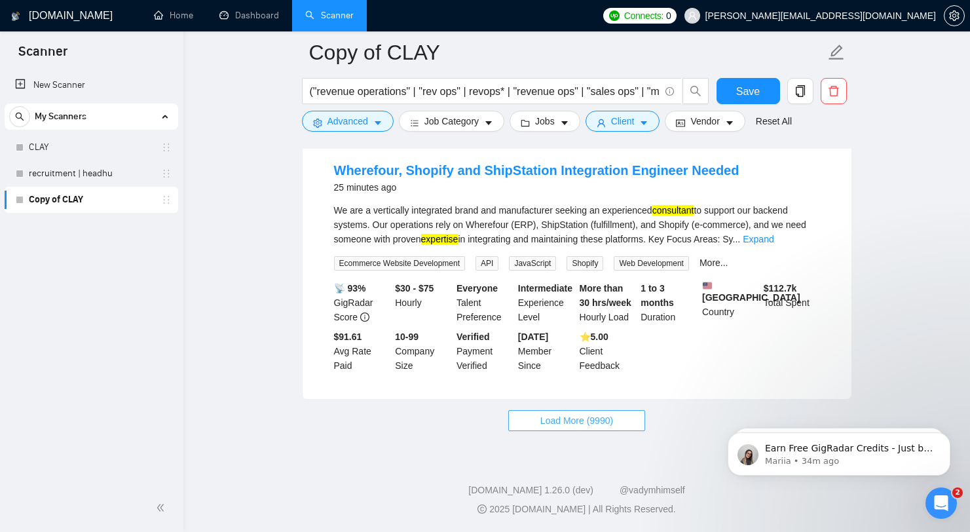
click at [563, 415] on span "Load More (9990)" at bounding box center [576, 420] width 73 height 14
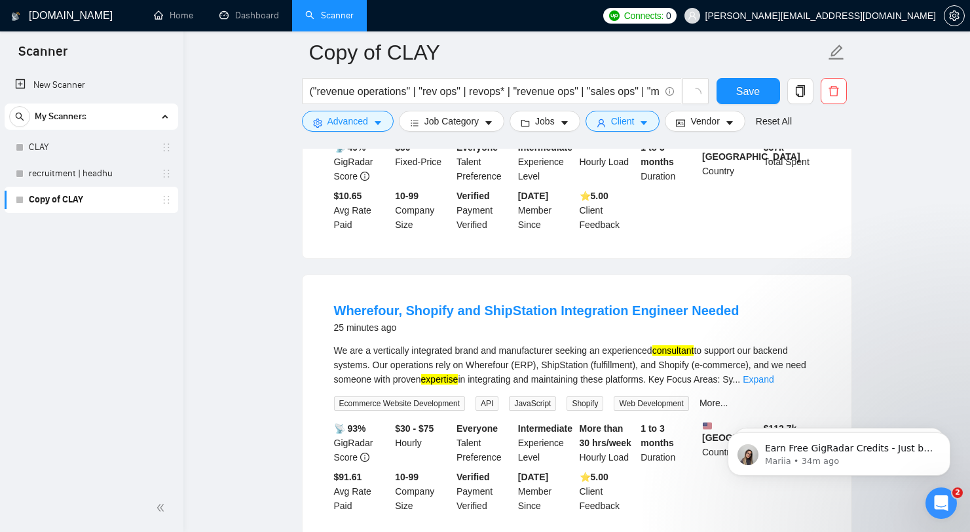
scroll to position [2524, 0]
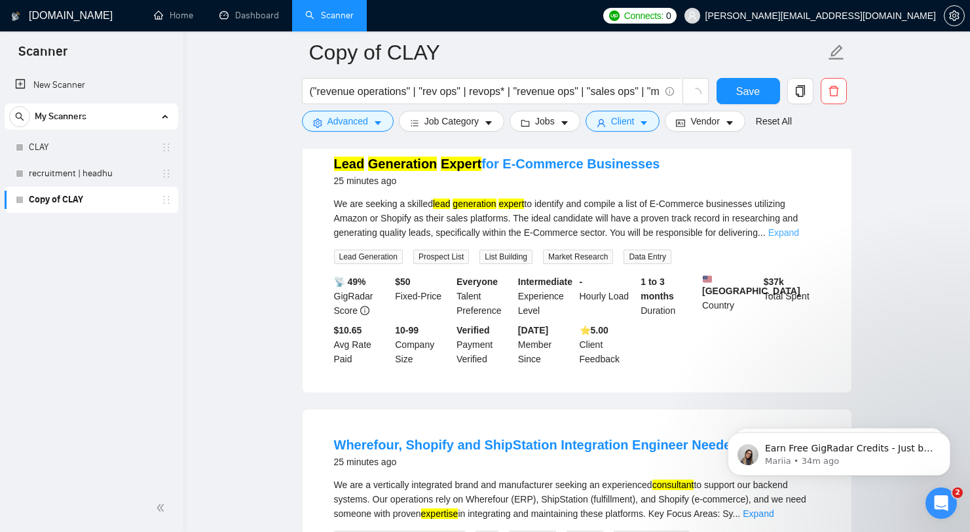
click at [799, 238] on link "Expand" at bounding box center [783, 232] width 31 height 10
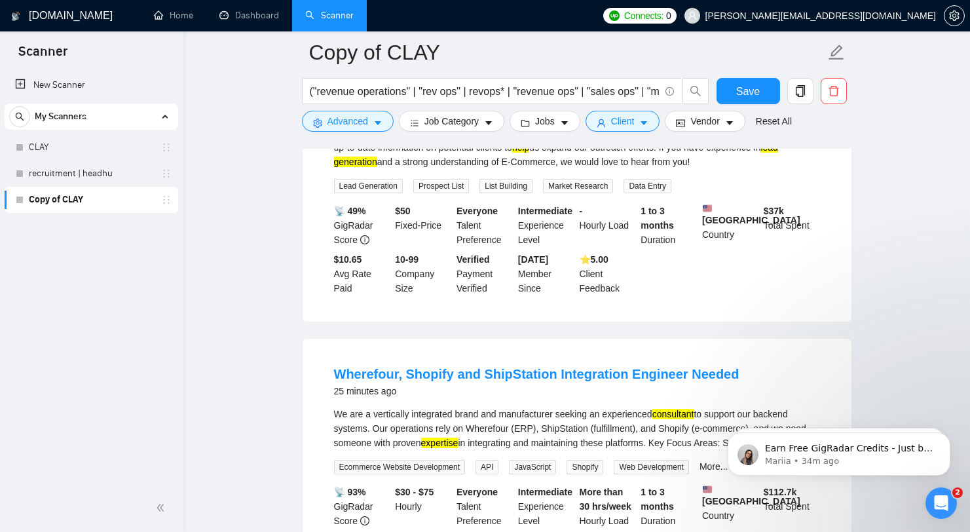
scroll to position [2404, 0]
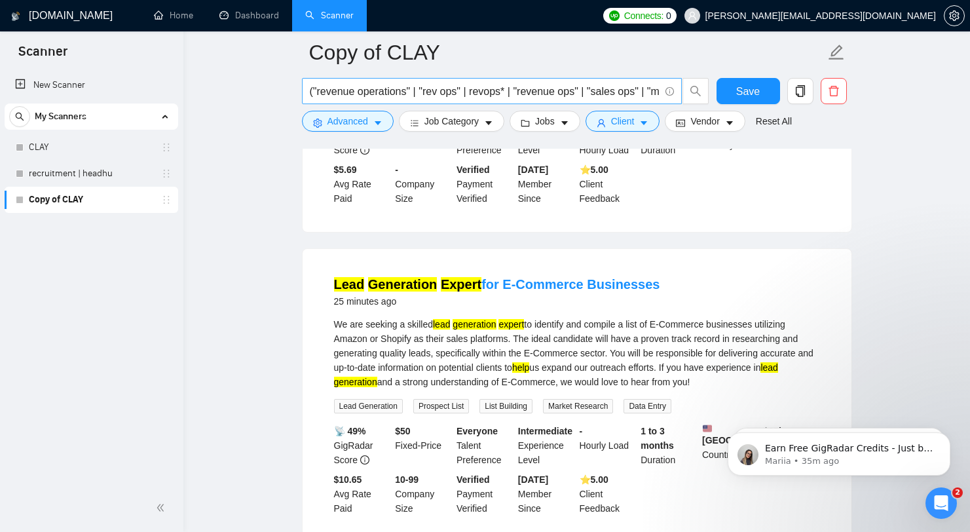
click at [471, 96] on input "("revenue operations" | "rev ops" | revops* | "revenue ops" | "sales ops" | "ma…" at bounding box center [485, 91] width 350 height 16
paste input "sales ops" | "marketing ops" | "cold email*" | "email automation" | "crm clean*…"
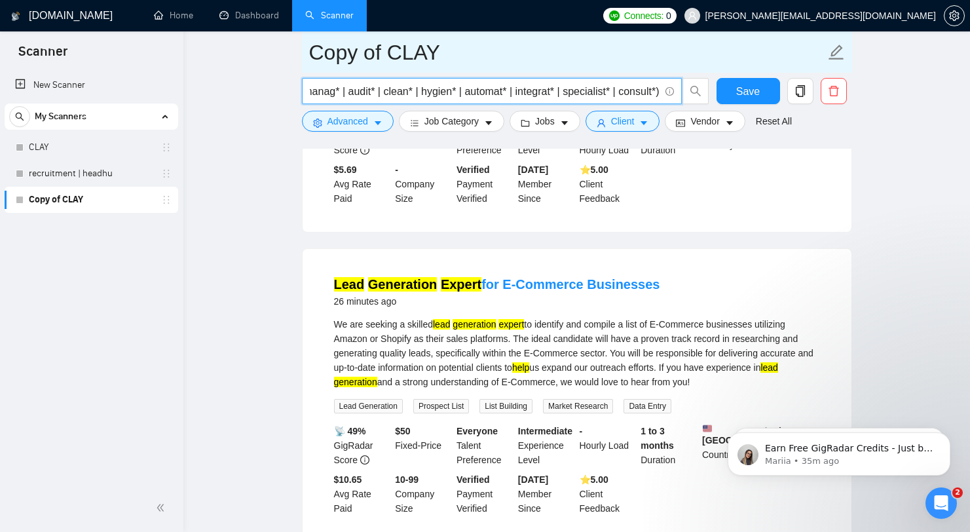
type input "("revenue operations" | "rev ops" | revops* | "sales ops" | "marketing ops" | "…"
click at [604, 58] on input "Copy of CLAY" at bounding box center [567, 52] width 516 height 33
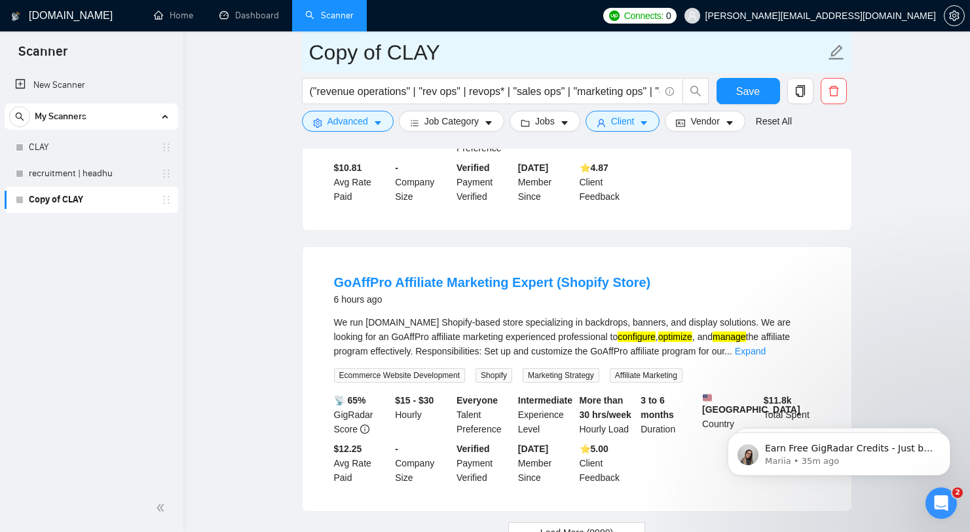
scroll to position [2764, 0]
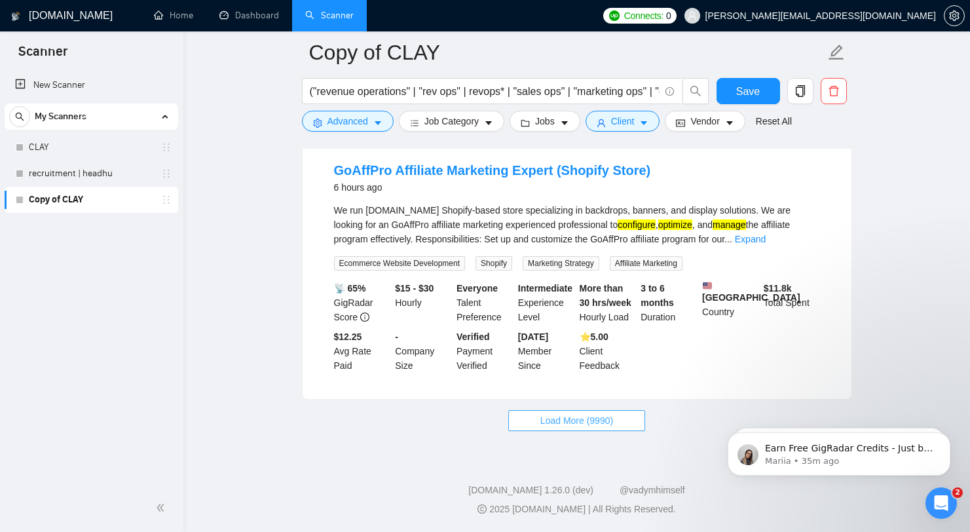
click at [544, 421] on span "Load More (9990)" at bounding box center [576, 420] width 73 height 14
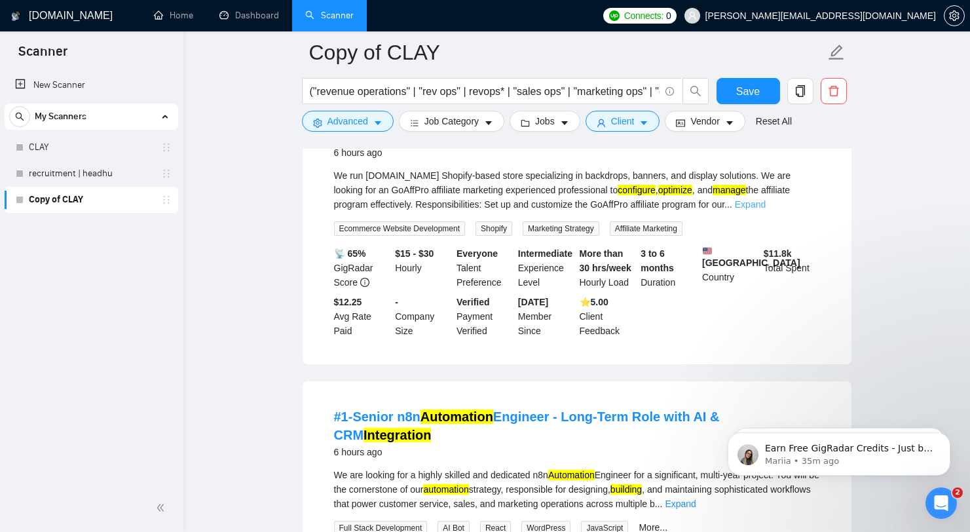
click at [766, 210] on link "Expand" at bounding box center [750, 204] width 31 height 10
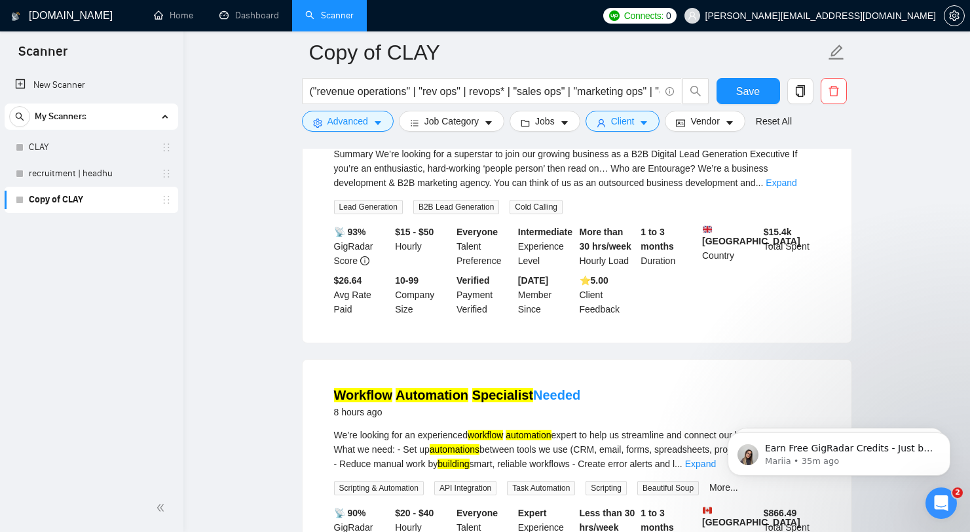
scroll to position [4385, 0]
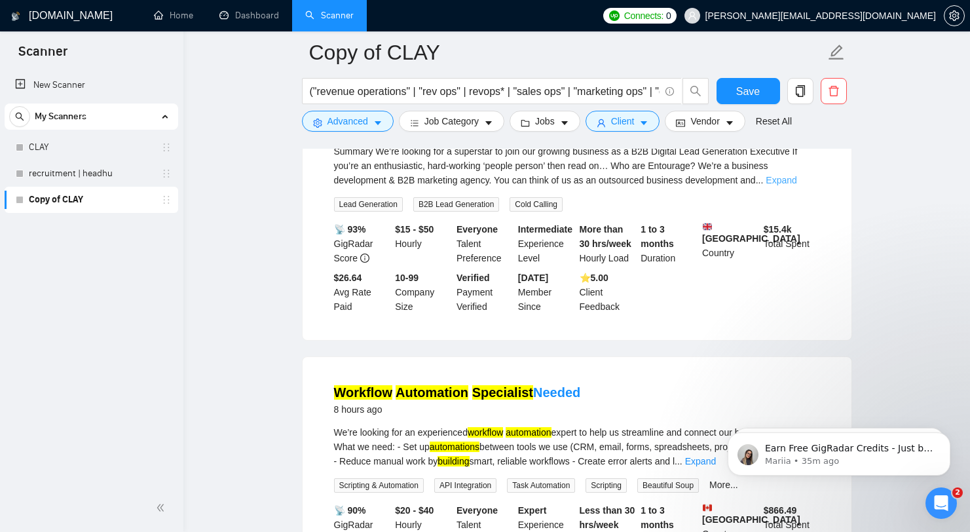
click at [796, 185] on link "Expand" at bounding box center [781, 180] width 31 height 10
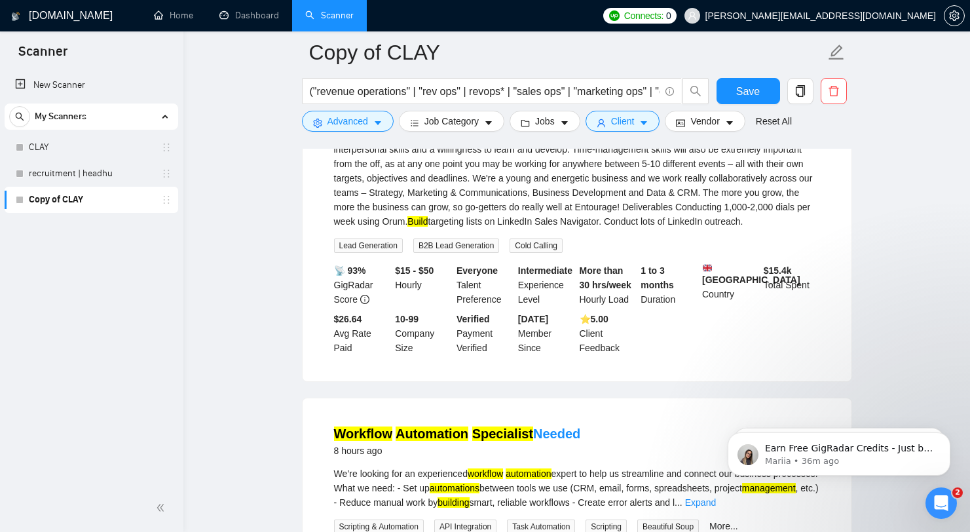
scroll to position [4349, 0]
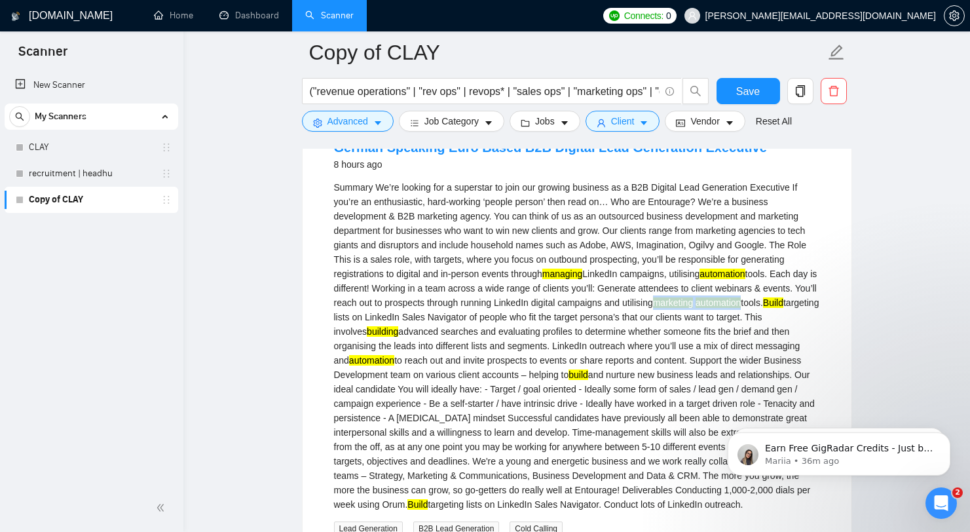
drag, startPoint x: 426, startPoint y: 371, endPoint x: 331, endPoint y: 363, distance: 94.6
click at [331, 363] on li "German Speaking Euro Based B2B Digital Lead Generation Executive 8 hours ago Su…" at bounding box center [576, 388] width 517 height 521
copy div "marketing automation"
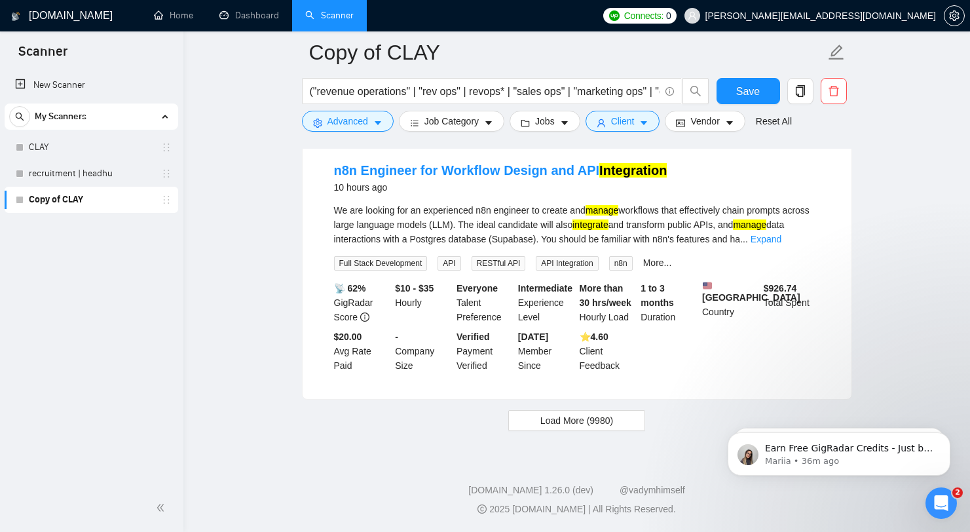
scroll to position [6107, 0]
click at [554, 428] on span "Load More (9980)" at bounding box center [576, 420] width 73 height 14
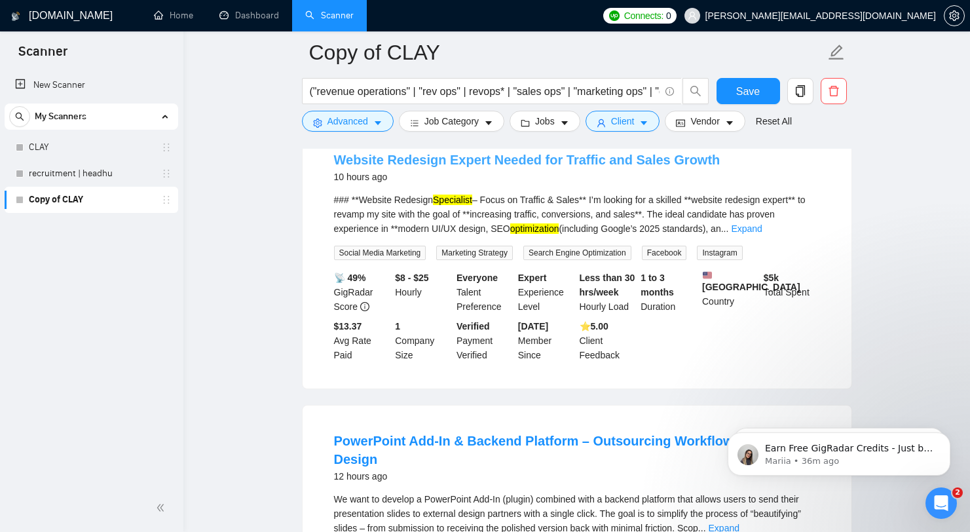
scroll to position [6344, 0]
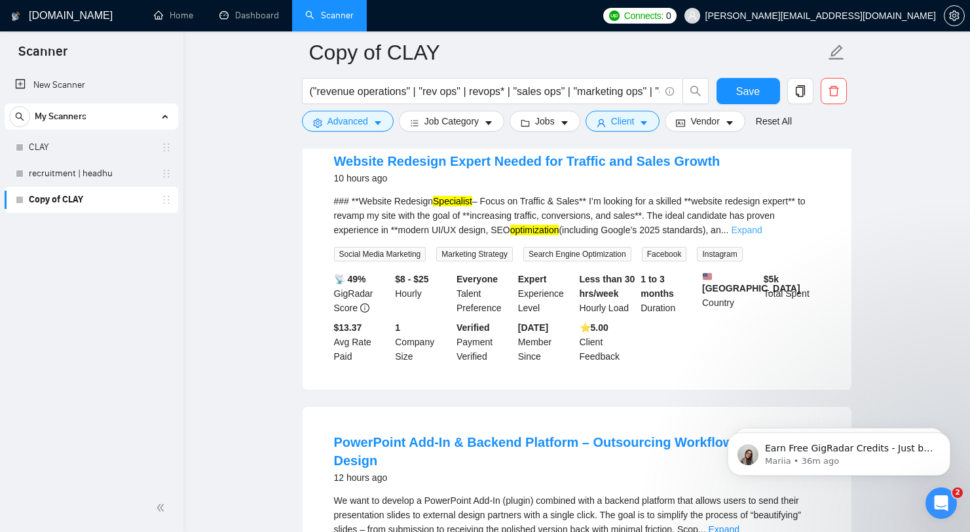
click at [762, 235] on link "Expand" at bounding box center [746, 230] width 31 height 10
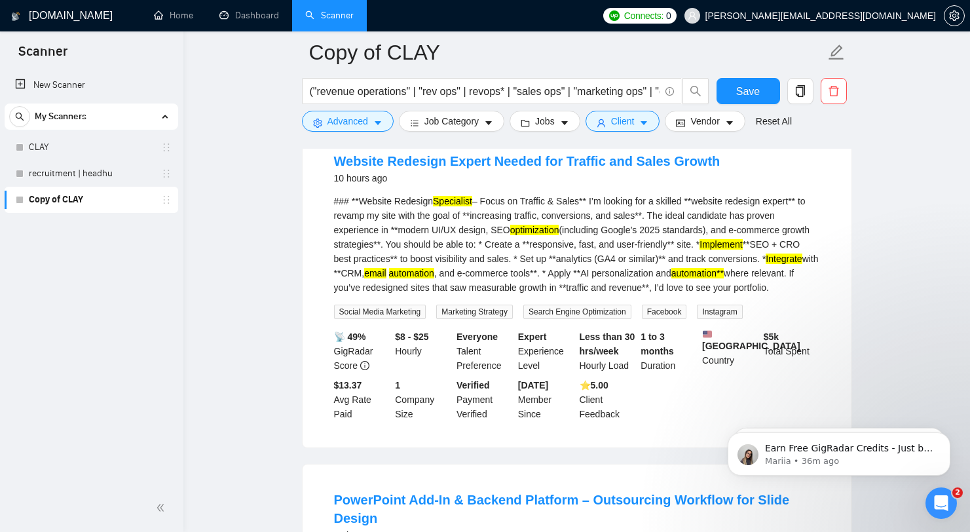
scroll to position [6346, 0]
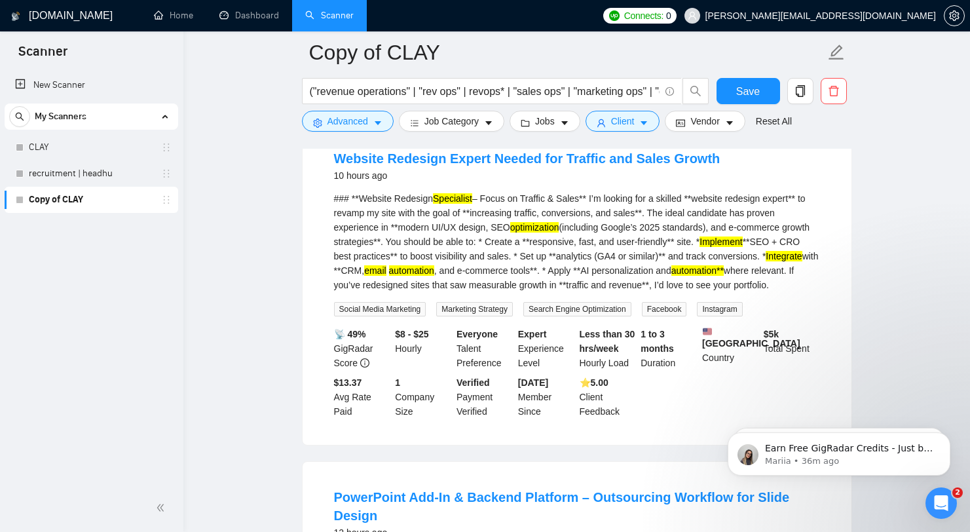
drag, startPoint x: 483, startPoint y: 379, endPoint x: 307, endPoint y: 246, distance: 220.6
click at [307, 246] on div "Website Redesign Expert Needed for Traffic and Sales Growth 10 hours ago ### **…" at bounding box center [577, 284] width 549 height 322
copy li "Website Redesign Expert Needed for Traffic and Sales Growth 10 hours ago ### **…"
click at [464, 83] on input "("revenue operations" | "rev ops" | revops* | "sales ops" | "marketing ops" | "…" at bounding box center [485, 91] width 350 height 16
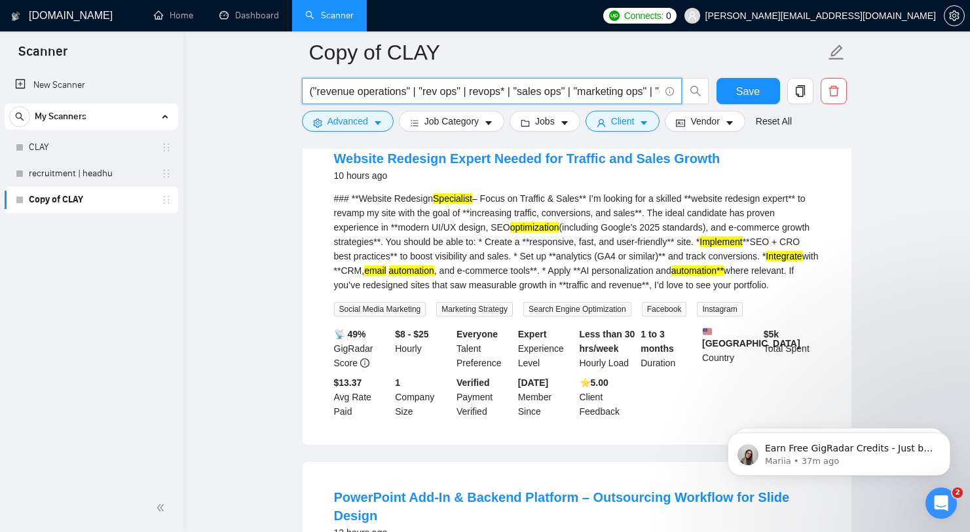
click at [464, 83] on input "("revenue operations" | "rev ops" | revops* | "sales ops" | "marketing ops" | "…" at bounding box center [485, 91] width 350 height 16
paste input "("revenue operations" | "rev ops" | revops* | "sales ops" | "cold email*" | "em…"
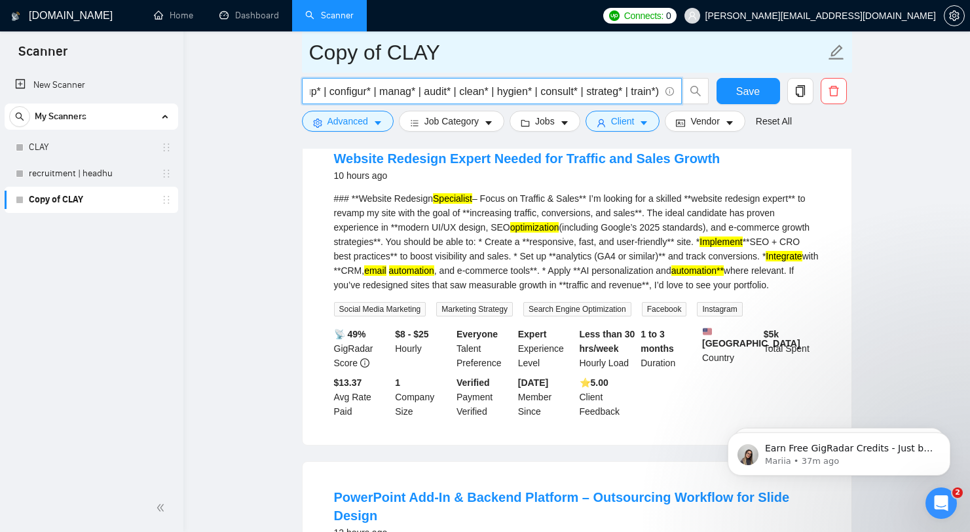
type input "("revenue operations" | "rev ops" | revops* | "sales ops" | "cold email*" | "em…"
click at [606, 56] on input "Copy of CLAY" at bounding box center [567, 52] width 516 height 33
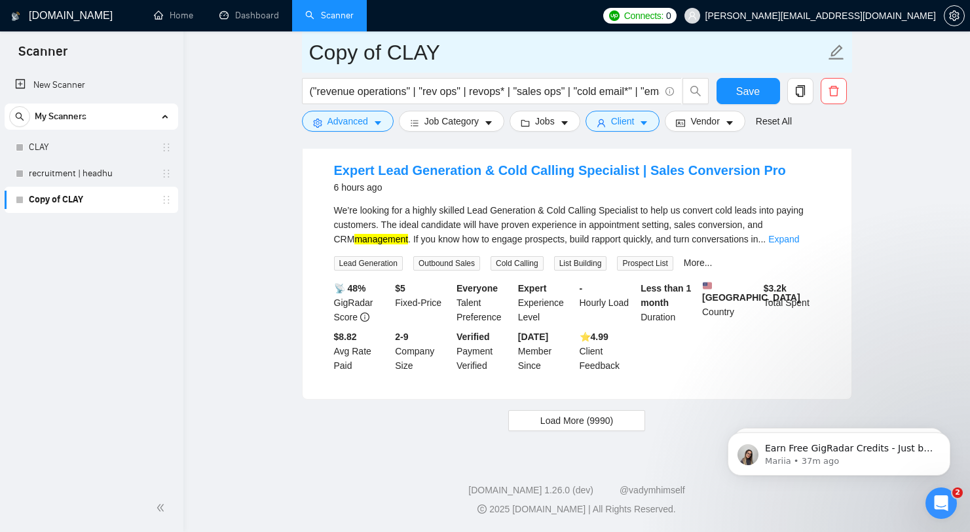
scroll to position [2782, 0]
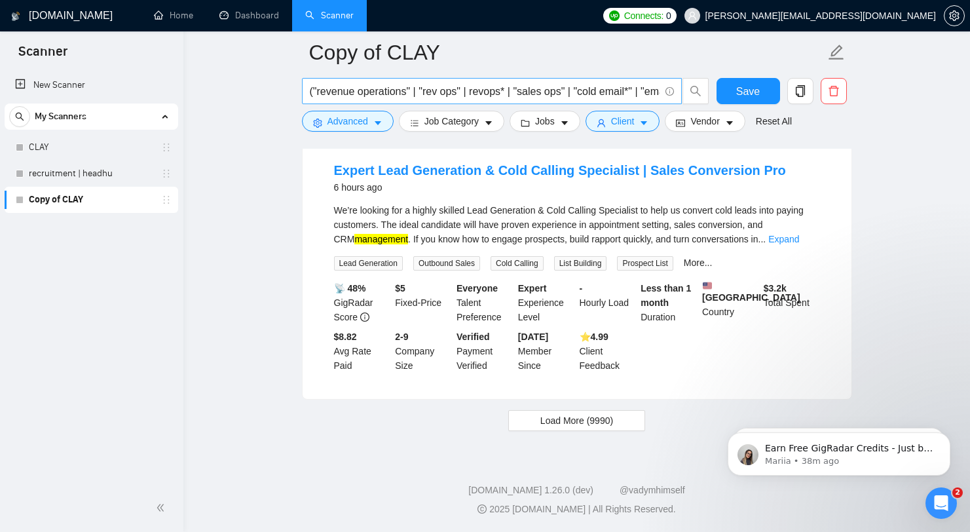
click at [559, 89] on input "("revenue operations" | "rev ops" | revops* | "sales ops" | "cold email*" | "em…" at bounding box center [485, 91] width 350 height 16
click at [124, 303] on div "New Scanner My Scanners CLAY recruitment | headhu Copy of CLAY" at bounding box center [91, 276] width 183 height 415
click at [139, 172] on link "recruitment | headhu" at bounding box center [91, 173] width 124 height 26
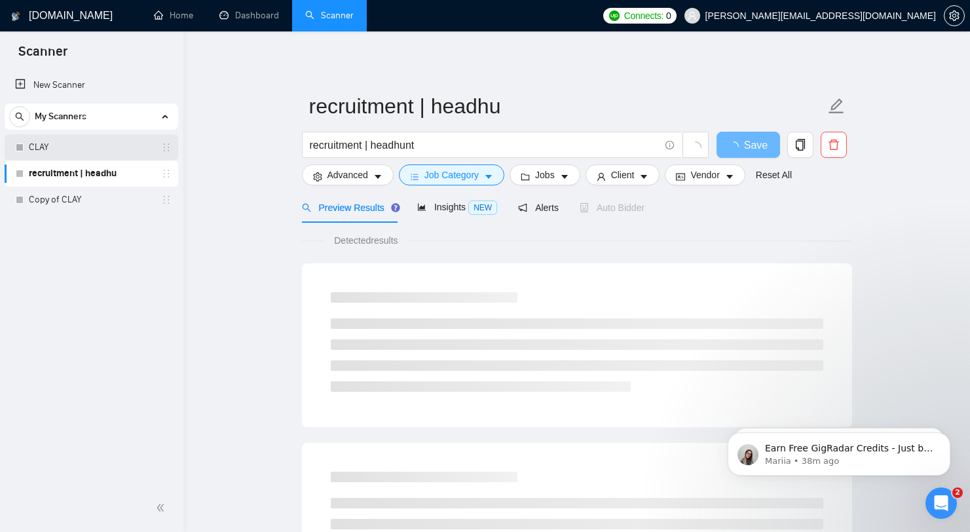
click at [77, 147] on link "CLAY" at bounding box center [91, 147] width 124 height 26
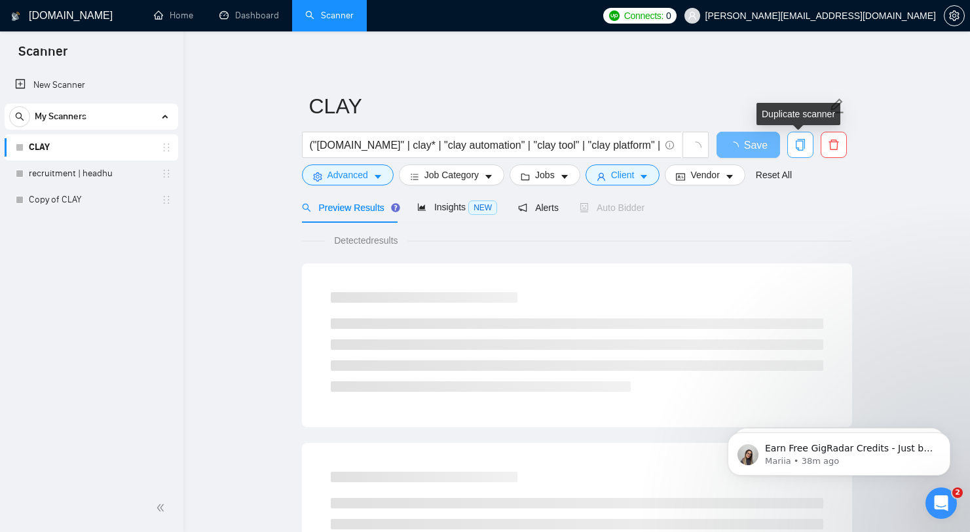
click at [799, 145] on icon "copy" at bounding box center [800, 145] width 12 height 12
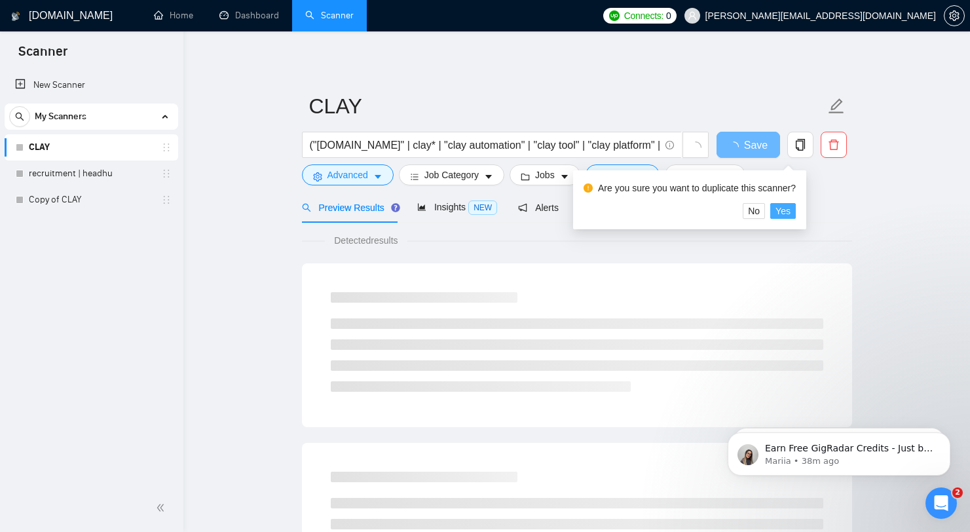
click at [796, 210] on button "Yes" at bounding box center [783, 211] width 26 height 16
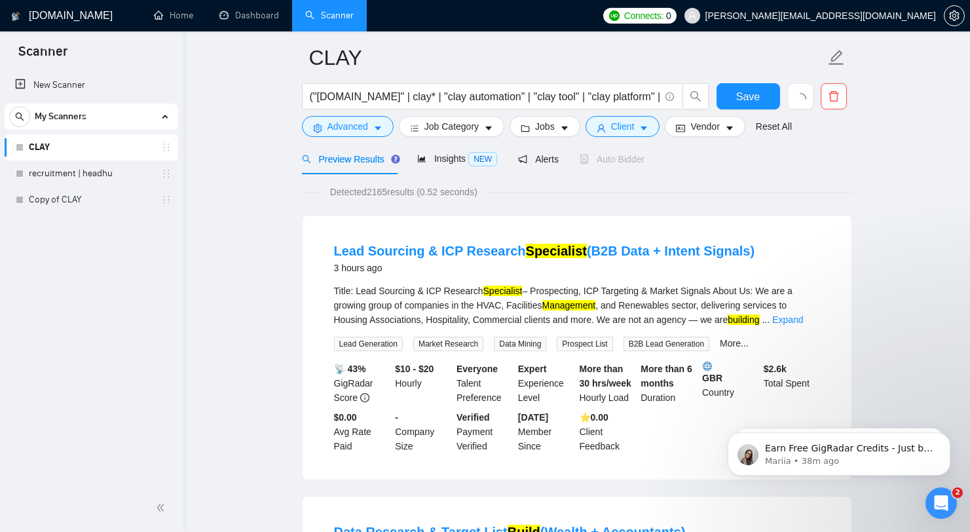
scroll to position [50, 0]
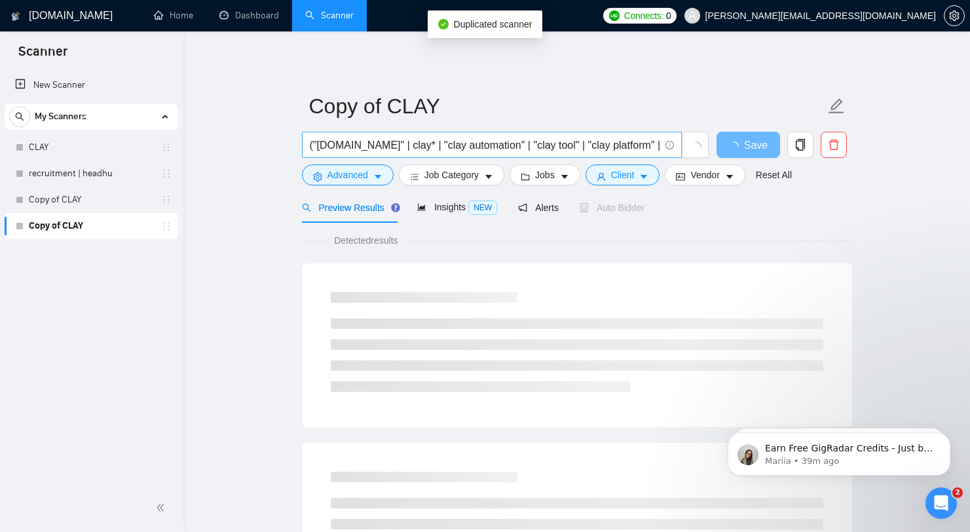
click at [543, 143] on input "("[DOMAIN_NAME]" | clay* | "clay automation" | "clay tool" | "clay platform" | …" at bounding box center [485, 145] width 350 height 16
paste input ""recruiting" | "staffing" | "talent acquisition" | "candidate sourcing" | "lead…"
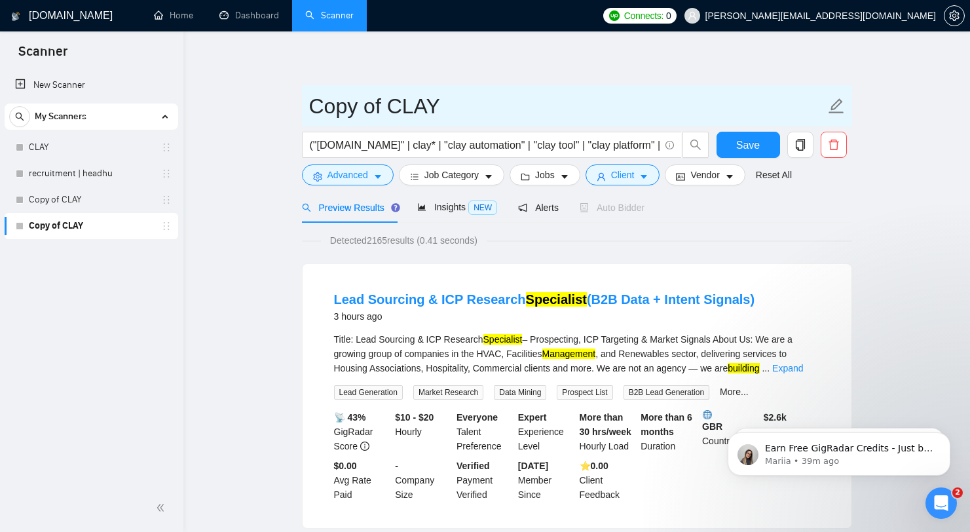
click at [698, 107] on input "Copy of CLAY" at bounding box center [567, 106] width 516 height 33
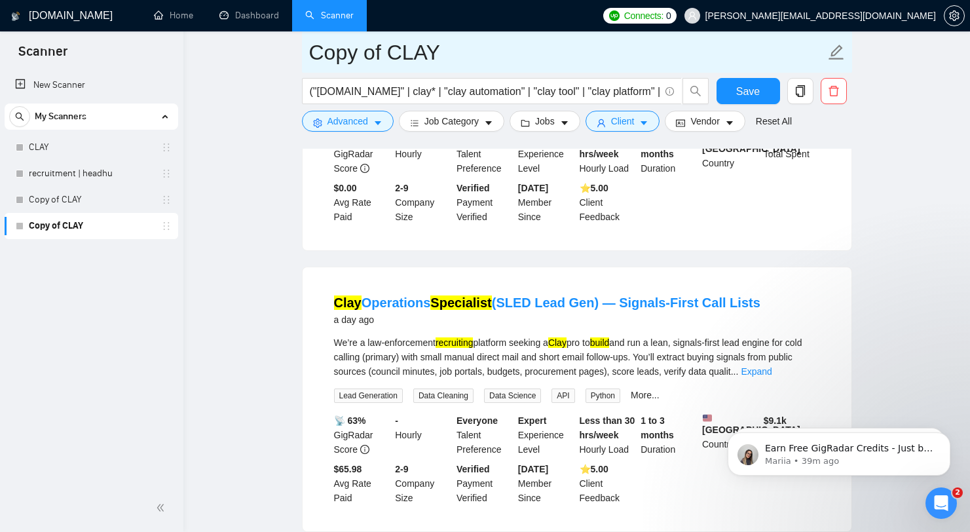
scroll to position [1430, 0]
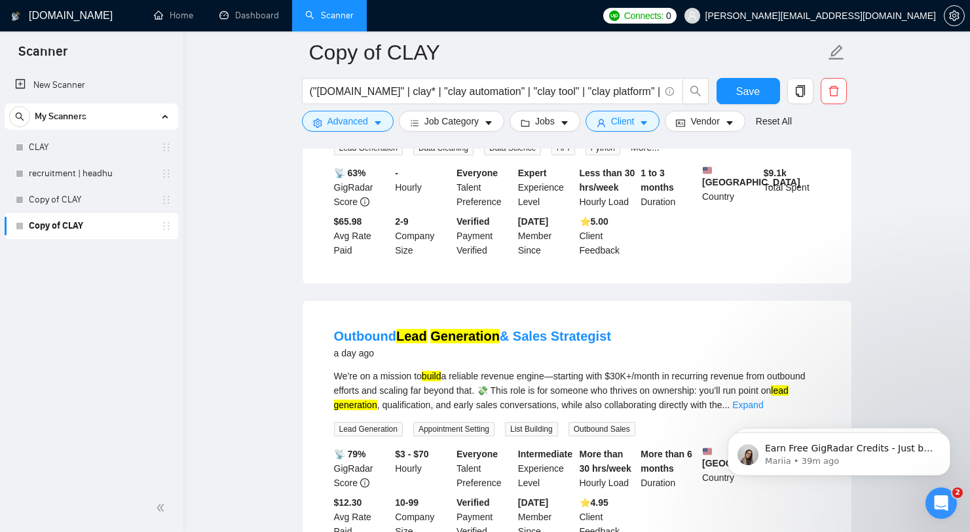
click at [110, 237] on link "Copy of CLAY" at bounding box center [91, 226] width 124 height 26
click at [495, 91] on input "("[DOMAIN_NAME]" | clay* | "clay automation" | "clay tool" | "clay platform" | …" at bounding box center [485, 91] width 350 height 16
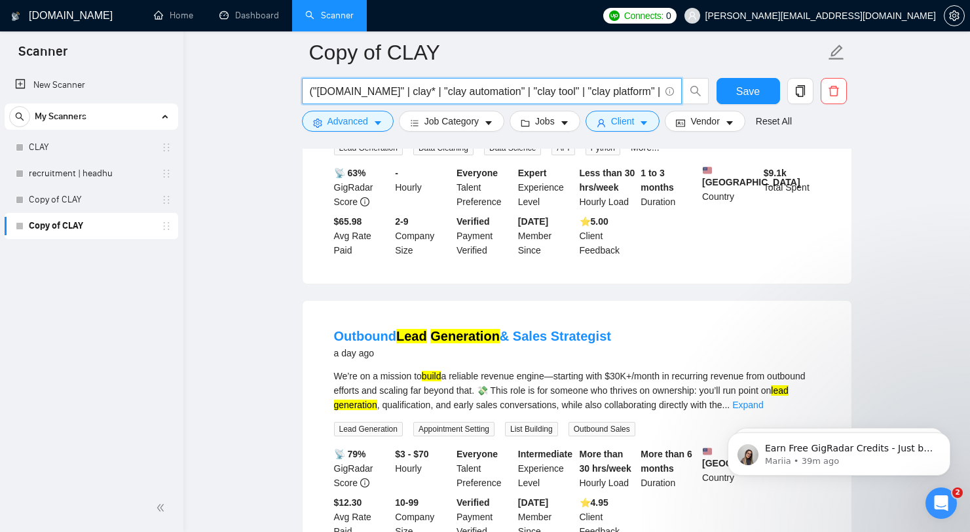
click at [495, 91] on input "("[DOMAIN_NAME]" | clay* | "clay automation" | "clay tool" | "clay platform" | …" at bounding box center [485, 91] width 350 height 16
paste input "integration" | "clay specialist") ("ATS integration" | "CRM integration" | "Bul…"
type input "("[DOMAIN_NAME]" | clay* | "clay integration" | "clay specialist") ("ATS integr…"
click at [830, 188] on li "Clay Operations Specialist (SLED Lead Gen) — Signals-First Call Lists a day ago…" at bounding box center [576, 151] width 517 height 233
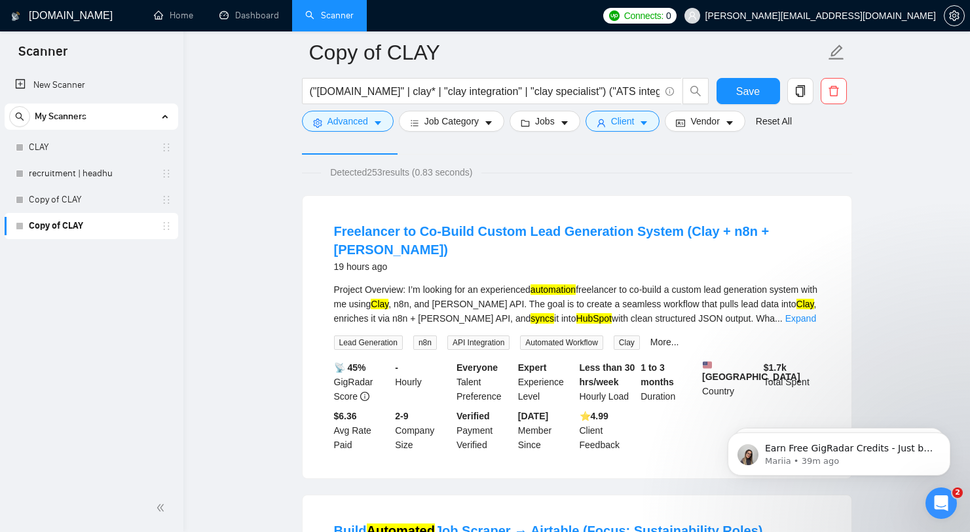
scroll to position [0, 0]
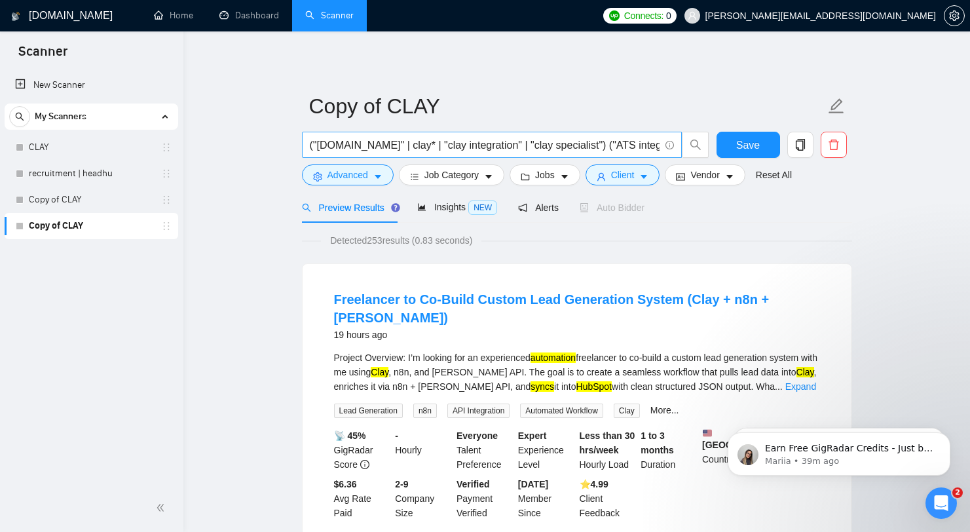
click at [443, 133] on span "("[DOMAIN_NAME]" | clay* | "clay integration" | "clay specialist") ("ATS integr…" at bounding box center [492, 145] width 380 height 26
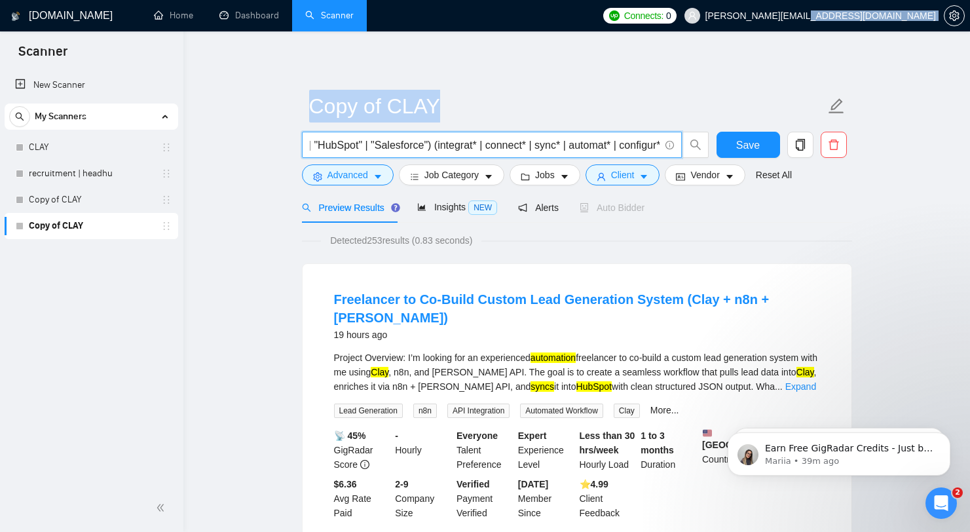
click at [443, 133] on span "("[DOMAIN_NAME]" | clay* | "clay integration" | "clay specialist") ("ATS integr…" at bounding box center [492, 145] width 380 height 26
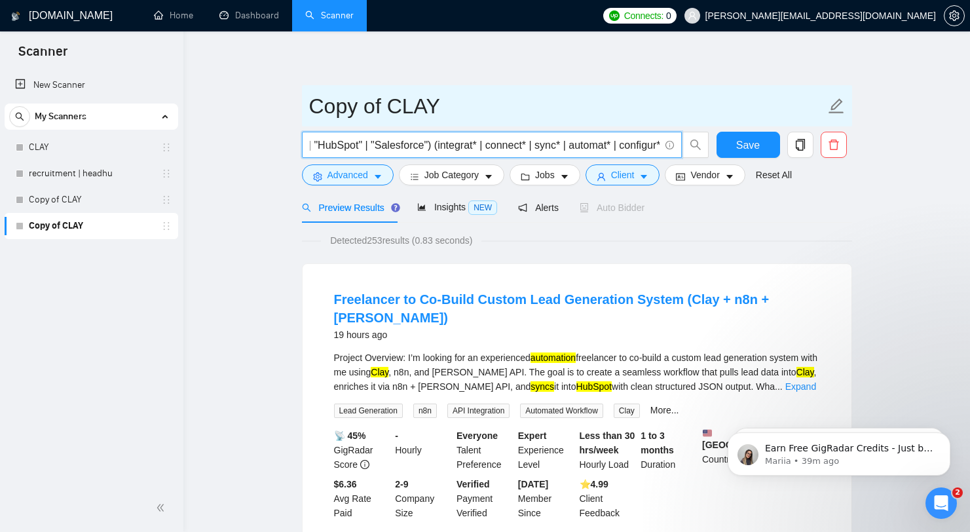
scroll to position [0, 0]
click at [842, 109] on icon "edit" at bounding box center [836, 106] width 17 height 17
click at [834, 107] on icon "edit" at bounding box center [836, 106] width 17 height 17
click at [715, 100] on input "Copy of CLAY" at bounding box center [567, 106] width 516 height 33
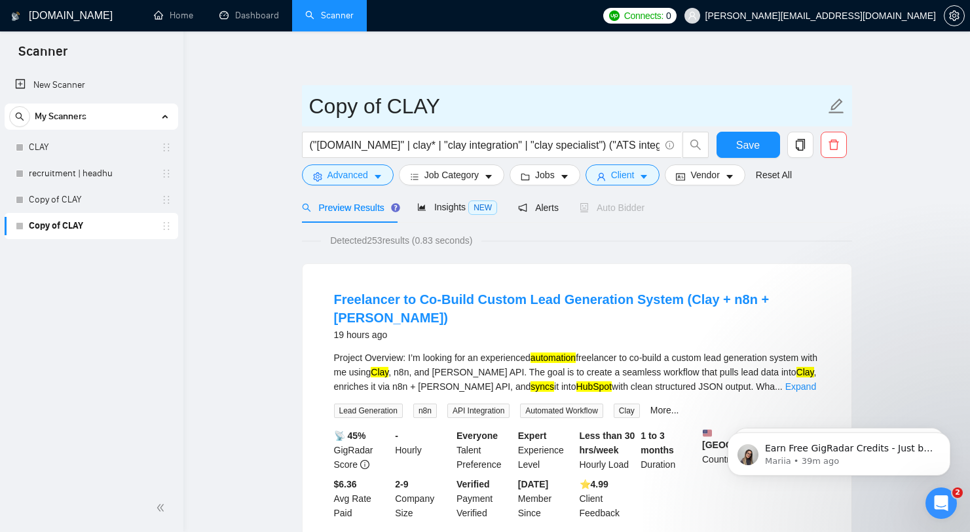
click at [715, 100] on input "Copy of CLAY" at bounding box center [567, 106] width 516 height 33
type input "CUSOMT"
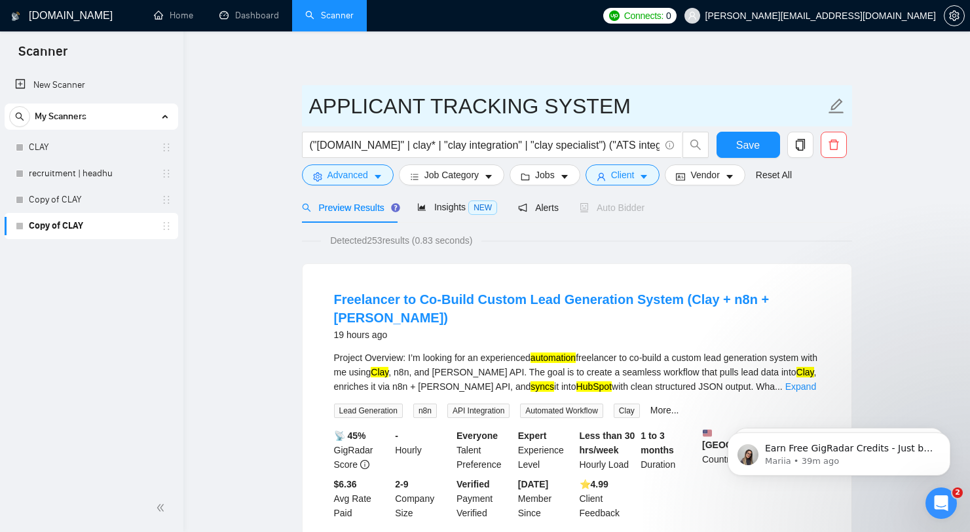
type input "APPLICANT TRACKING SYSTEM"
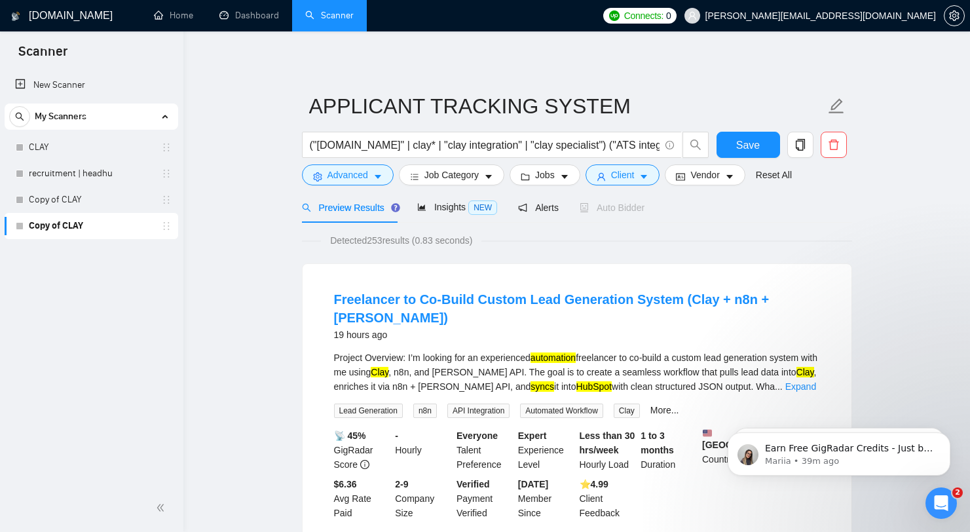
click at [423, 143] on input "("[DOMAIN_NAME]" | clay* | "clay integration" | "clay specialist") ("ATS integr…" at bounding box center [485, 145] width 350 height 16
click at [529, 160] on div "("[DOMAIN_NAME]" | clay* | "clay integration" | "clay specialist") ("ATS integr…" at bounding box center [505, 148] width 413 height 33
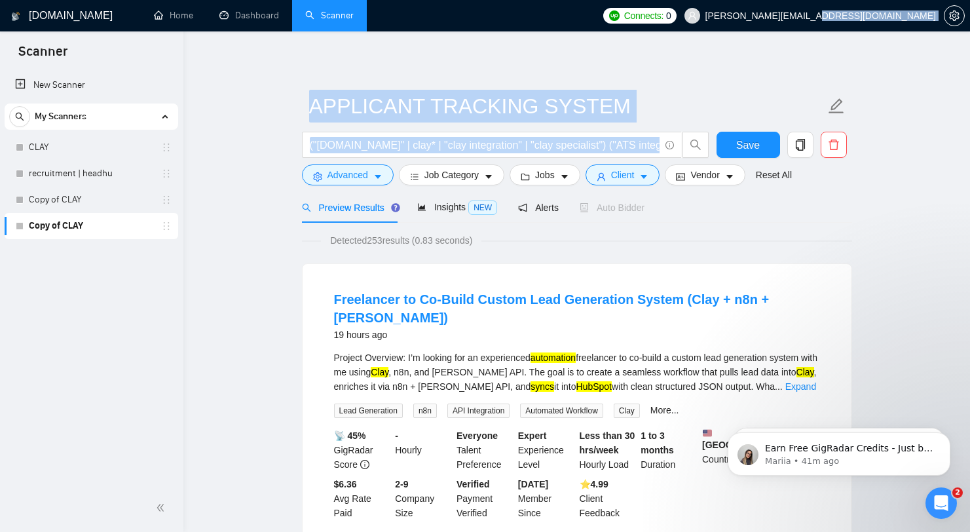
click at [529, 160] on div "("[DOMAIN_NAME]" | clay* | "clay integration" | "clay specialist") ("ATS integr…" at bounding box center [505, 148] width 413 height 33
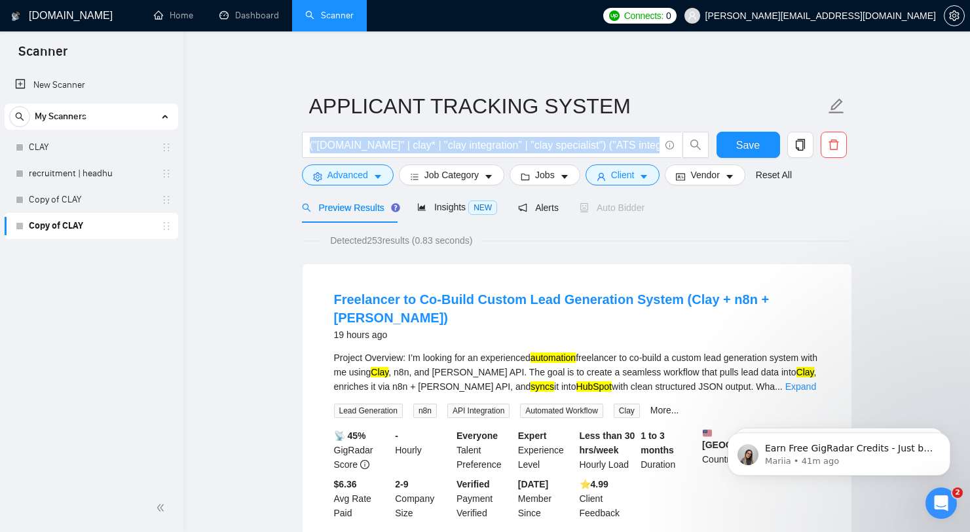
click at [529, 160] on div "("[DOMAIN_NAME]" | clay* | "clay integration" | "clay specialist") ("ATS integr…" at bounding box center [505, 148] width 413 height 33
click at [538, 149] on input "("[DOMAIN_NAME]" | clay* | "clay integration" | "clay specialist") ("ATS integr…" at bounding box center [485, 145] width 350 height 16
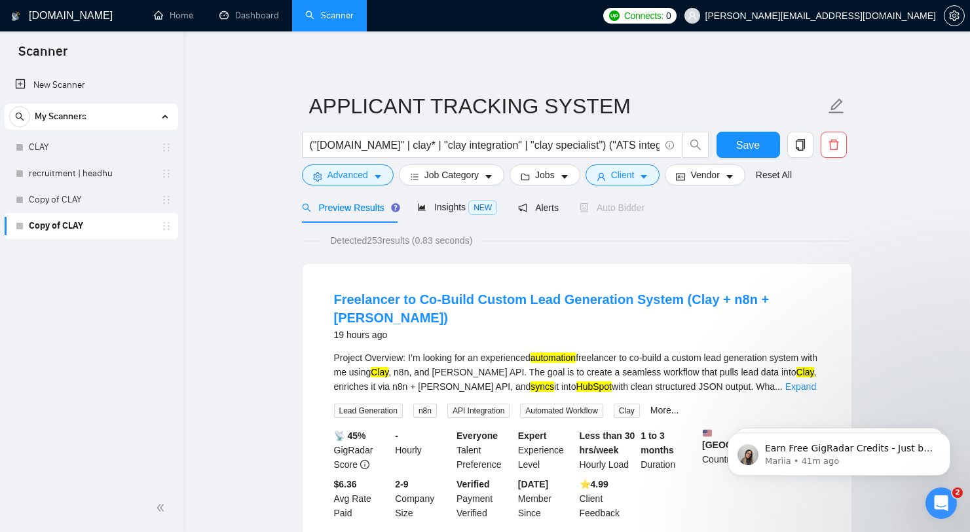
click at [58, 195] on link "Copy of CLAY" at bounding box center [91, 200] width 124 height 26
click at [733, 144] on button "Save" at bounding box center [749, 145] width 64 height 26
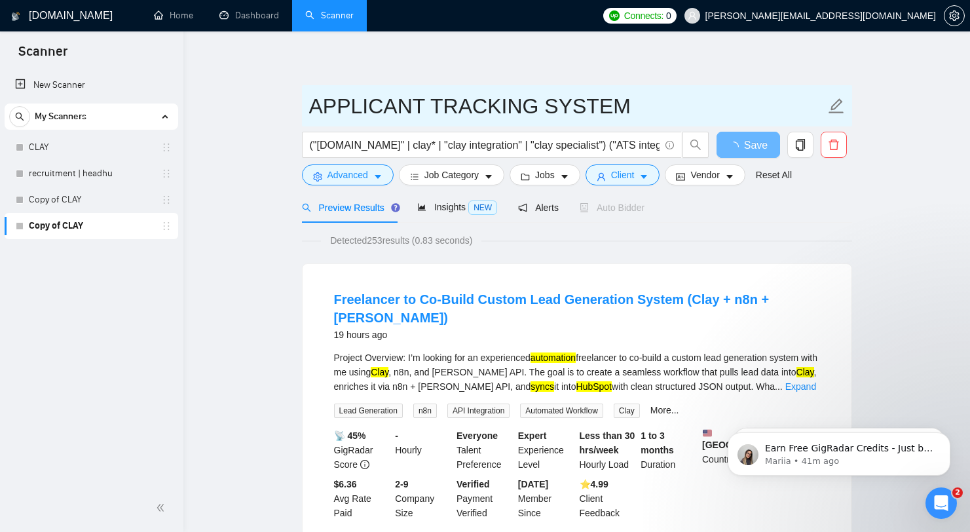
click at [642, 92] on input "APPLICANT TRACKING SYSTEM" at bounding box center [567, 106] width 516 height 33
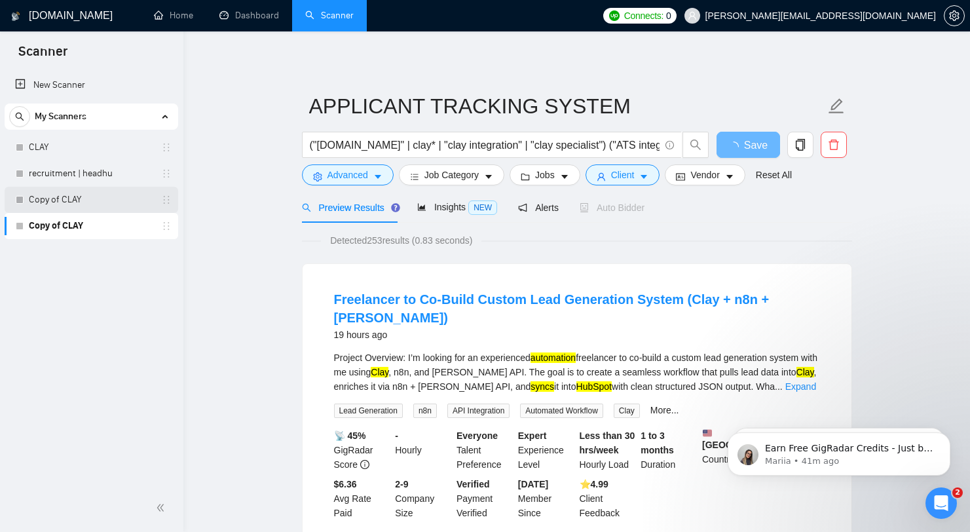
click at [109, 197] on link "Copy of CLAY" at bounding box center [91, 200] width 124 height 26
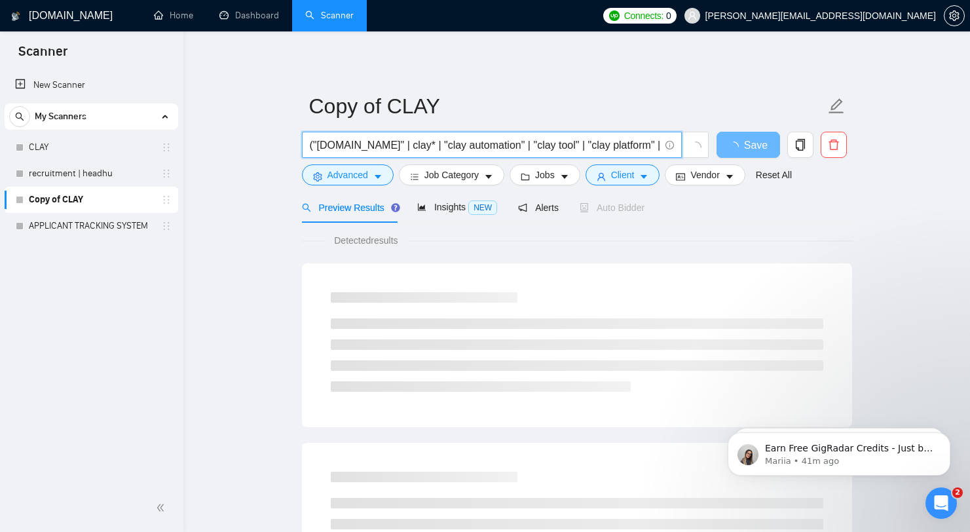
click at [490, 146] on input "("[DOMAIN_NAME]" | clay* | "clay automation" | "clay tool" | "clay platform" | …" at bounding box center [485, 145] width 350 height 16
paste input "revenue operations" | "rev ops" | revops* | "sales ops" | "marketing ops") ("Hu…"
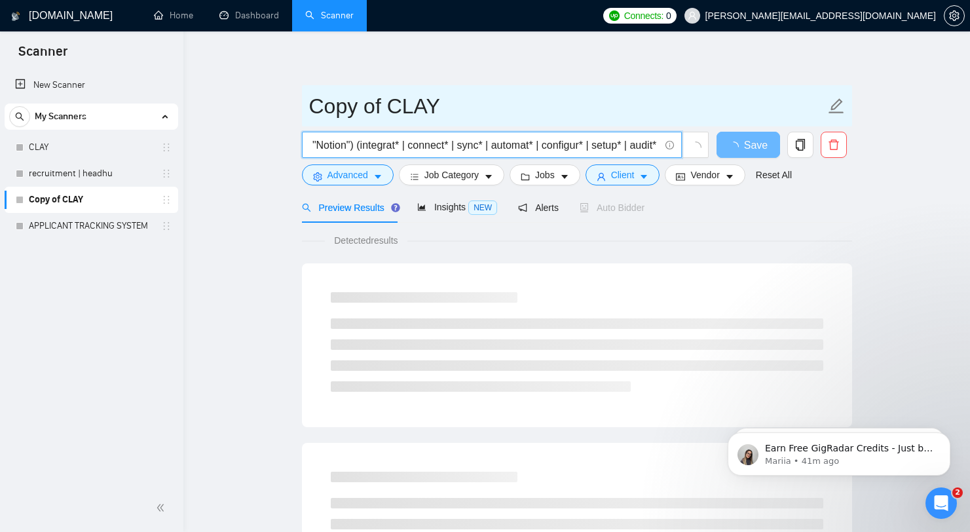
type input "("revenue operations" | "rev ops" | revops* | "sales ops" | "marketing ops") ("…"
click at [712, 106] on input "Copy of CLAY" at bounding box center [567, 106] width 516 height 33
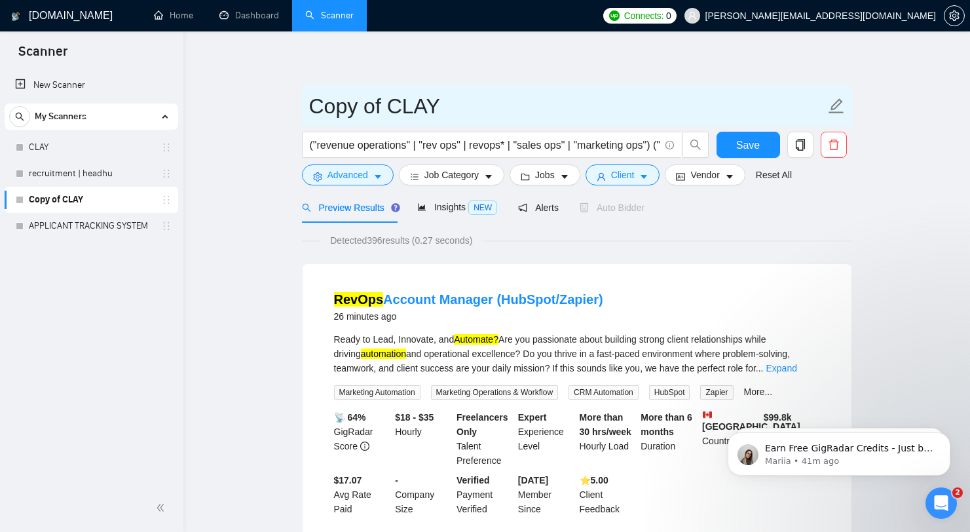
click at [614, 95] on input "Copy of CLAY" at bounding box center [567, 106] width 516 height 33
type input "r"
type input "Revops"
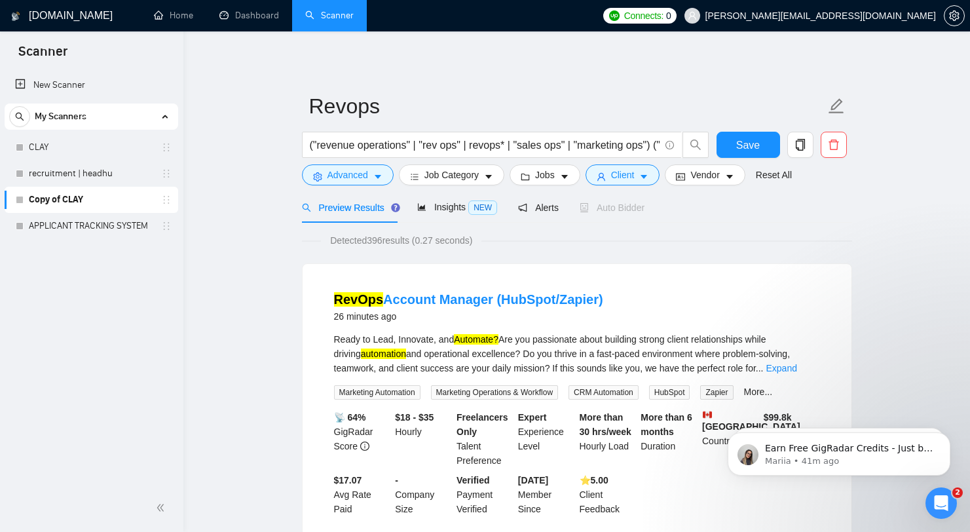
click at [413, 149] on input "("revenue operations" | "rev ops" | revops* | "sales ops" | "marketing ops") ("…" at bounding box center [485, 145] width 350 height 16
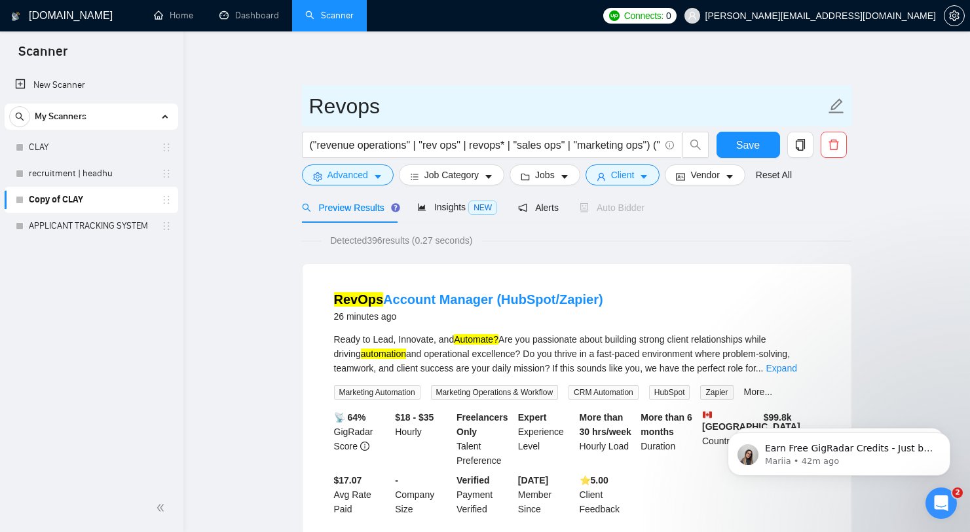
click at [521, 109] on input "Revops" at bounding box center [567, 106] width 516 height 33
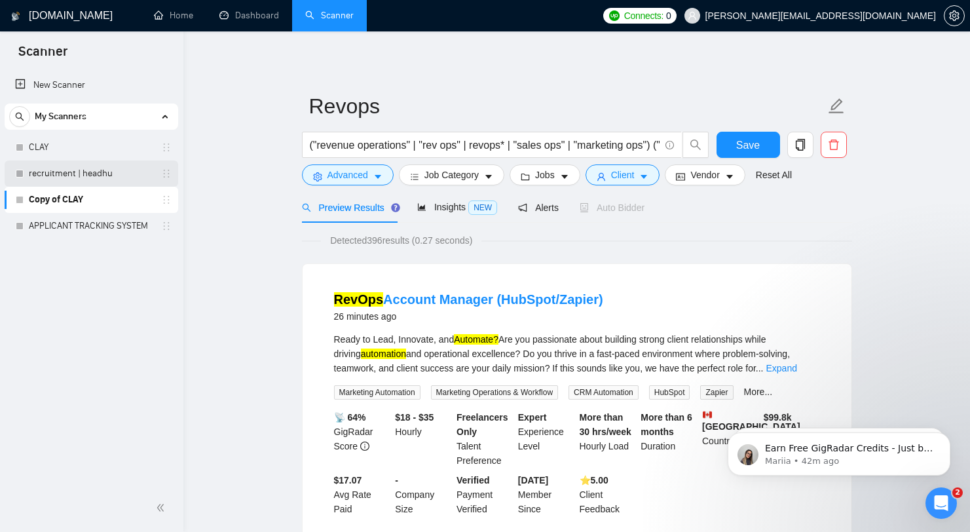
click at [83, 176] on link "recruitment | headhu" at bounding box center [91, 173] width 124 height 26
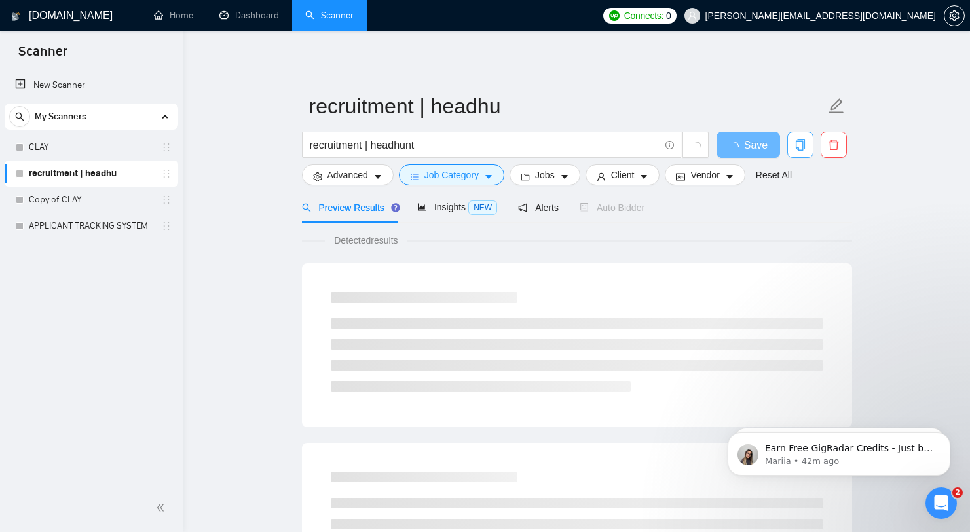
click at [791, 143] on span "copy" at bounding box center [800, 145] width 25 height 12
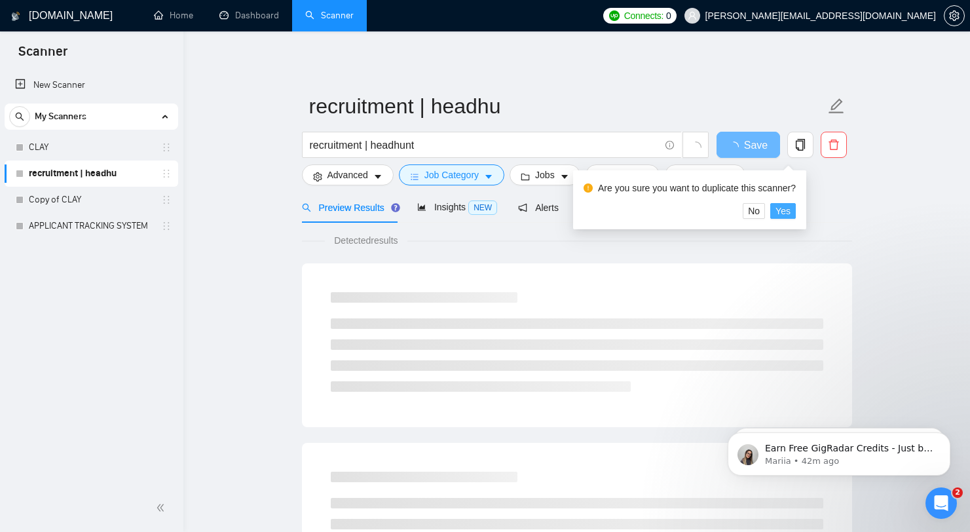
click at [786, 209] on span "Yes" at bounding box center [782, 211] width 15 height 14
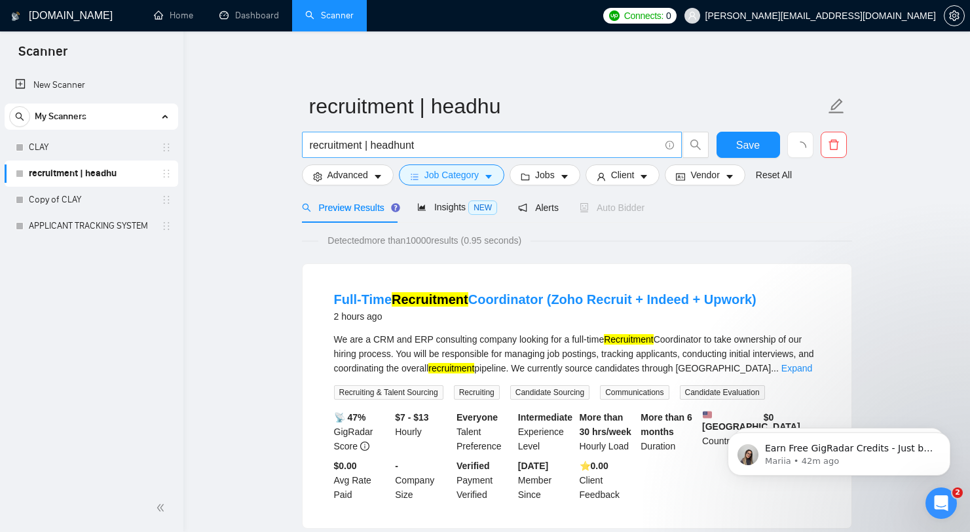
click at [431, 136] on span "recruitment | headhunt" at bounding box center [492, 145] width 380 height 26
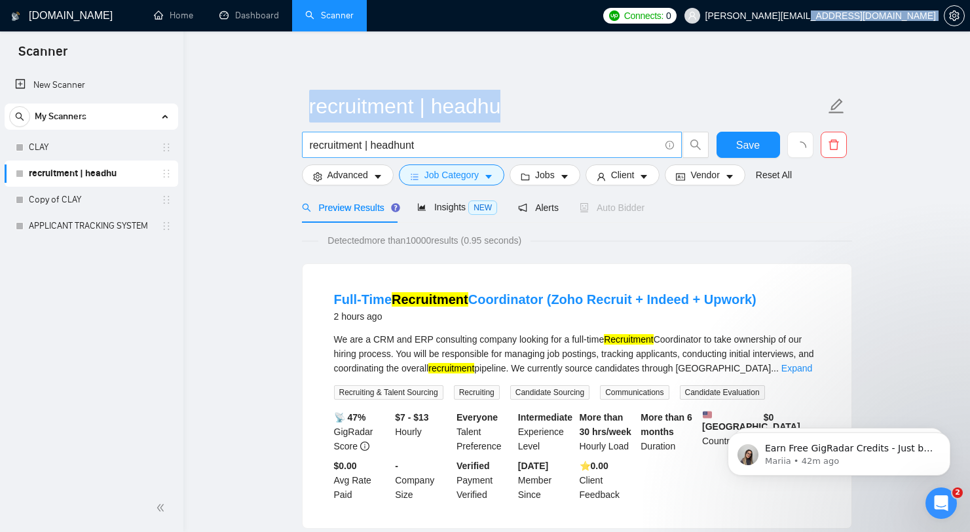
click at [431, 136] on span "recruitment | headhunt" at bounding box center [492, 145] width 380 height 26
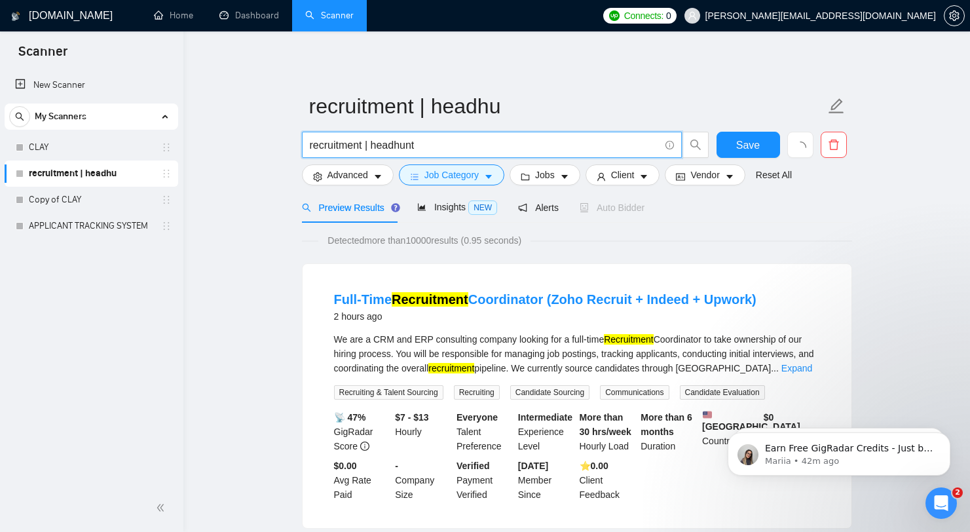
click at [430, 140] on input "recruitment | headhunt" at bounding box center [485, 145] width 350 height 16
paste input "("[DOMAIN_NAME]" | clay* | "clay automation" | "clay tool" | "clay platform" | …"
type input "("[DOMAIN_NAME]" | clay* | "clay automation" | "clay tool" | "clay platform" | …"
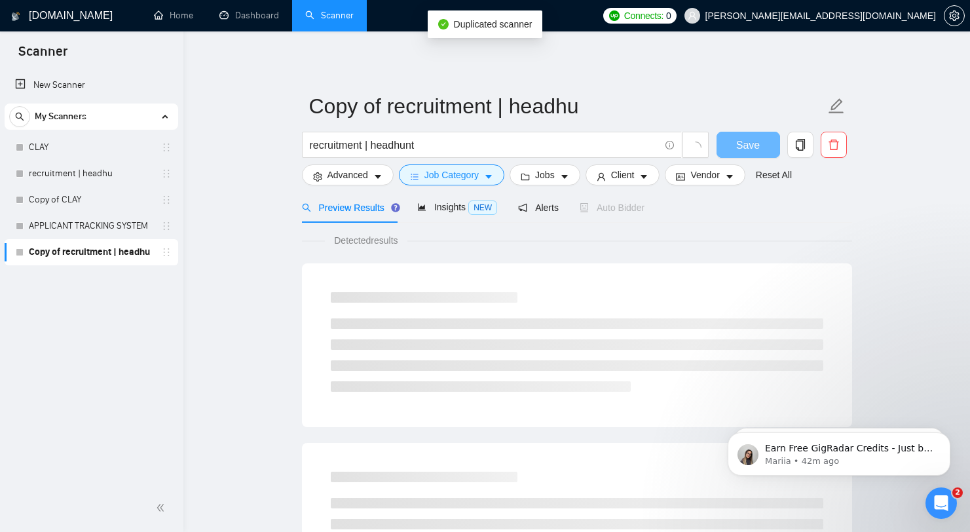
click at [580, 113] on input "Copy of recruitment | headhu" at bounding box center [567, 106] width 516 height 33
click at [530, 158] on div "recruitment | headhunt" at bounding box center [505, 148] width 413 height 33
click at [543, 148] on input "recruitment | headhunt" at bounding box center [485, 145] width 350 height 16
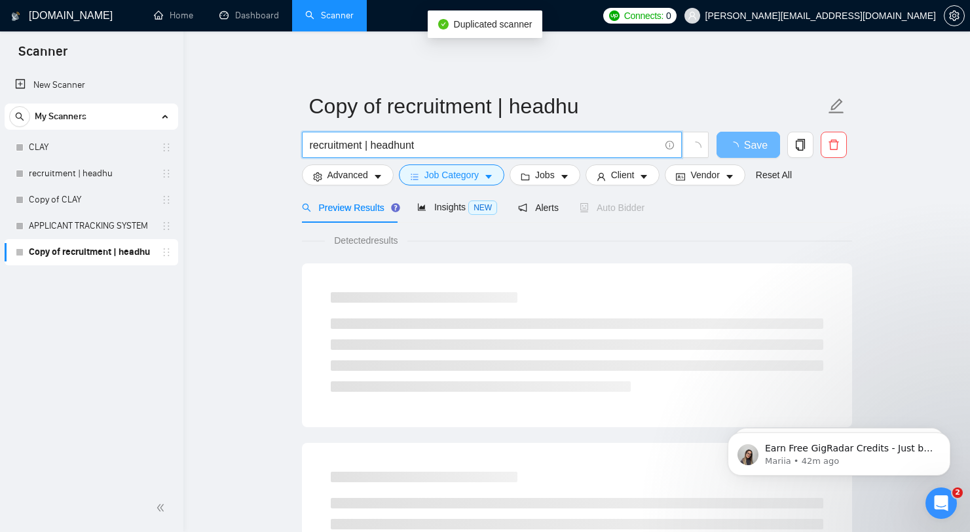
paste input "("[DOMAIN_NAME]" | clay* | "clay automation" | "clay tool" | "clay platform" | …"
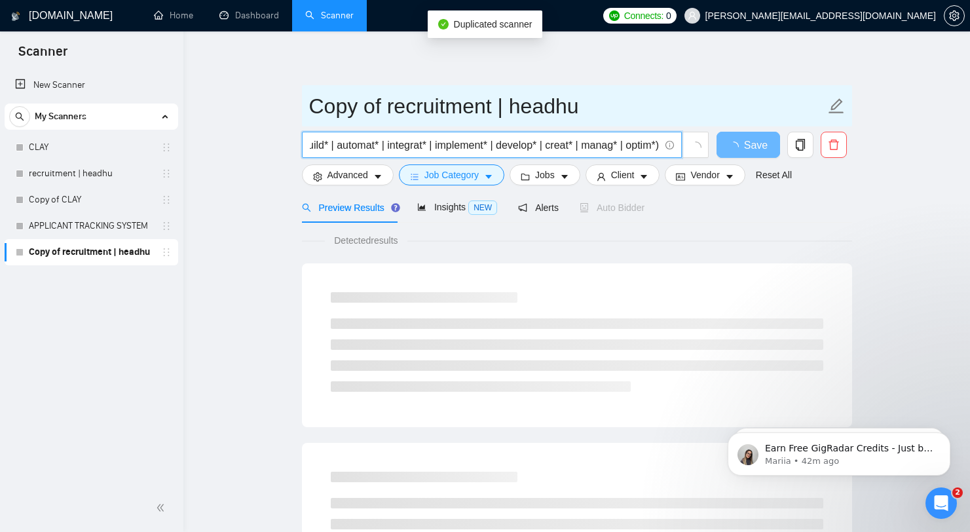
type input "("[DOMAIN_NAME]" | clay* | "clay automation" | "clay tool" | "clay platform" | …"
click at [621, 105] on input "Copy of recruitment | headhu" at bounding box center [567, 106] width 516 height 33
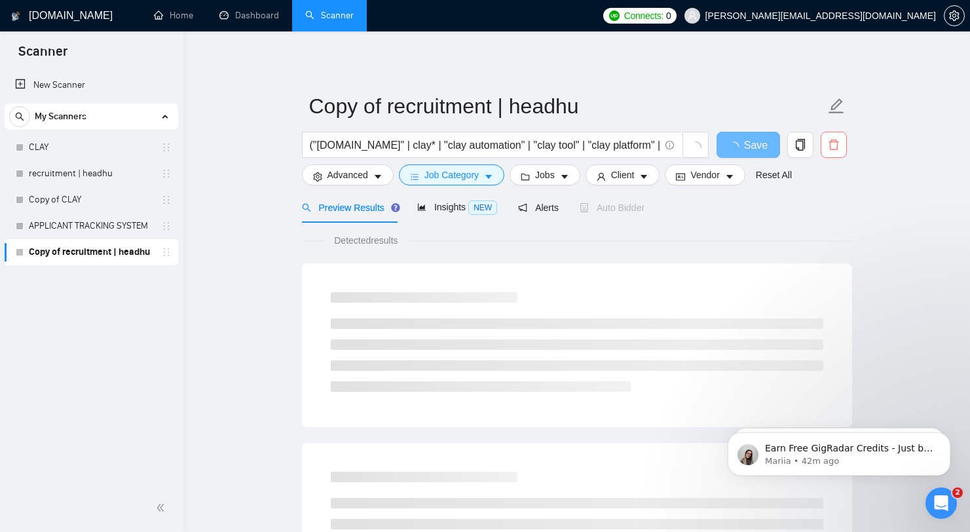
click at [830, 148] on icon "delete" at bounding box center [834, 145] width 12 height 12
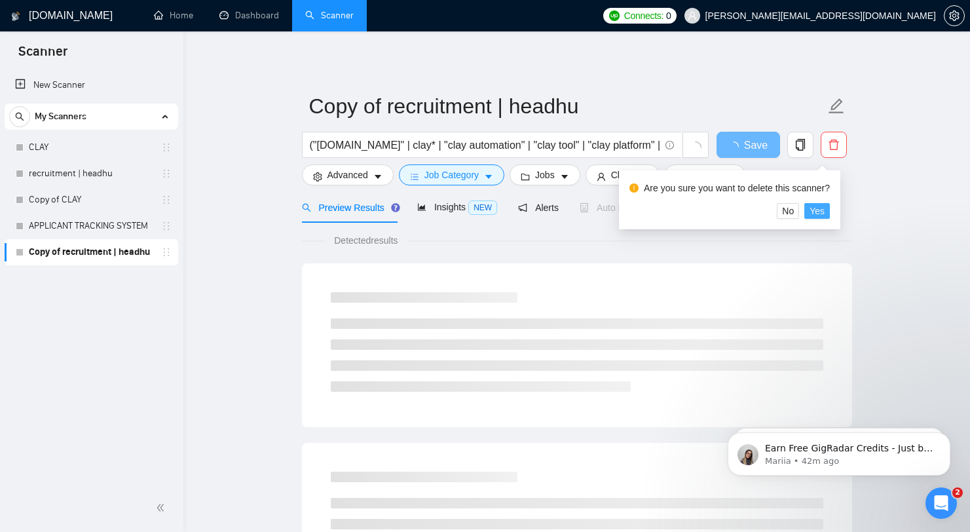
click at [823, 210] on span "Yes" at bounding box center [817, 211] width 15 height 14
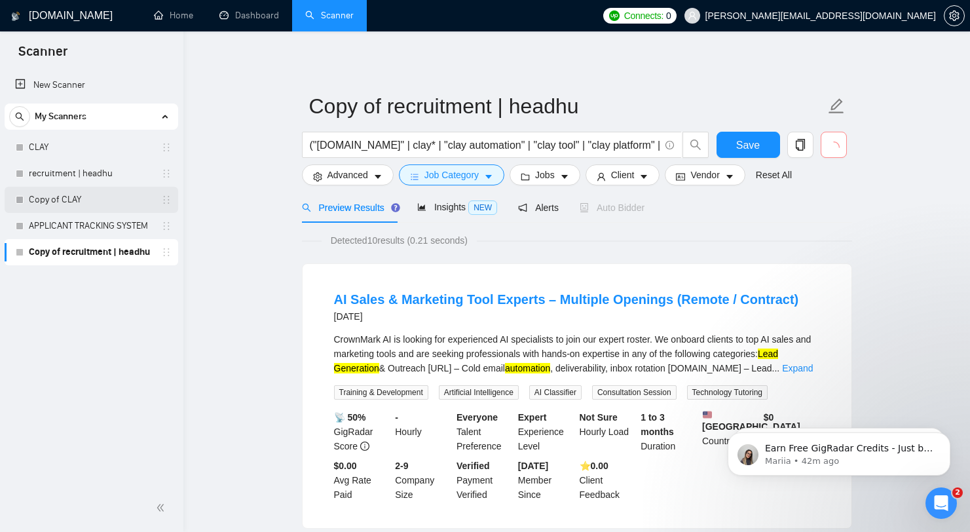
click at [93, 196] on link "Copy of CLAY" at bounding box center [91, 200] width 124 height 26
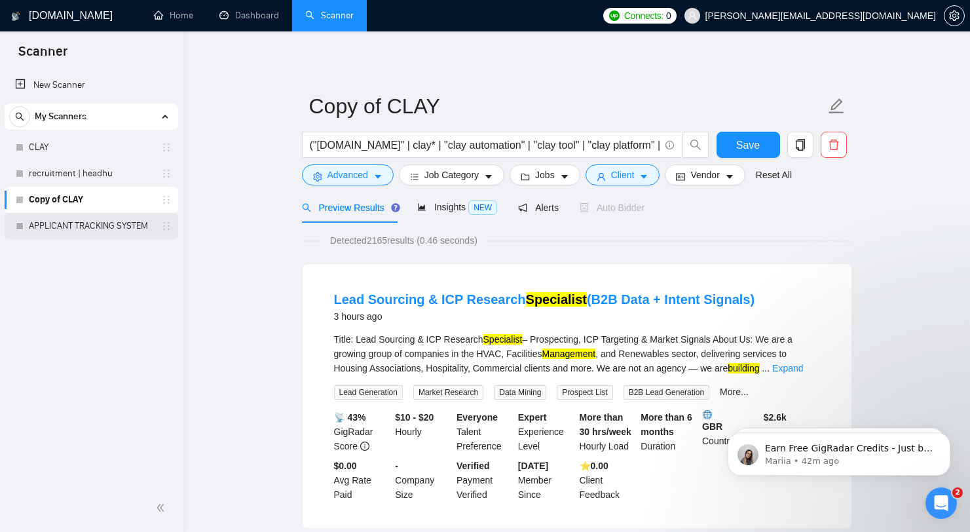
click at [94, 221] on link "APPLICANT TRACKING SYSTEM" at bounding box center [91, 226] width 124 height 26
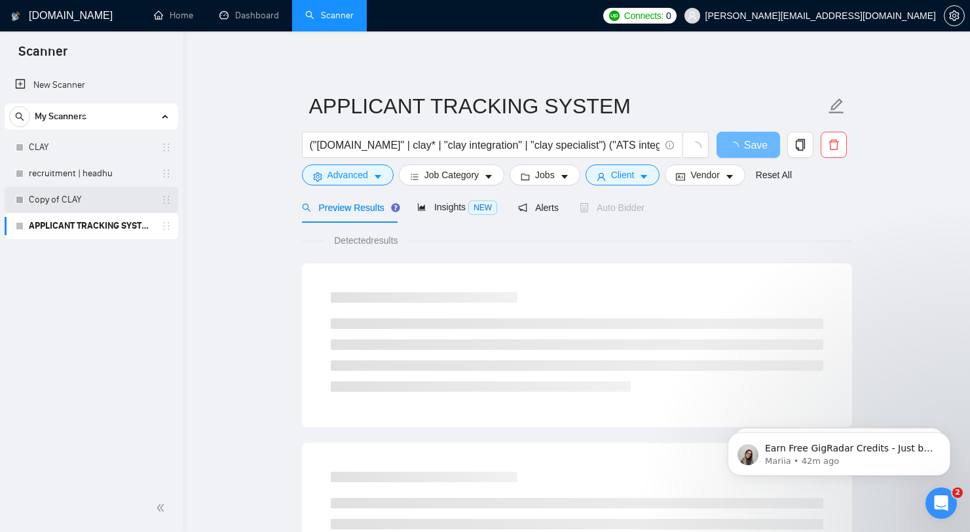
click at [94, 205] on link "Copy of CLAY" at bounding box center [91, 200] width 124 height 26
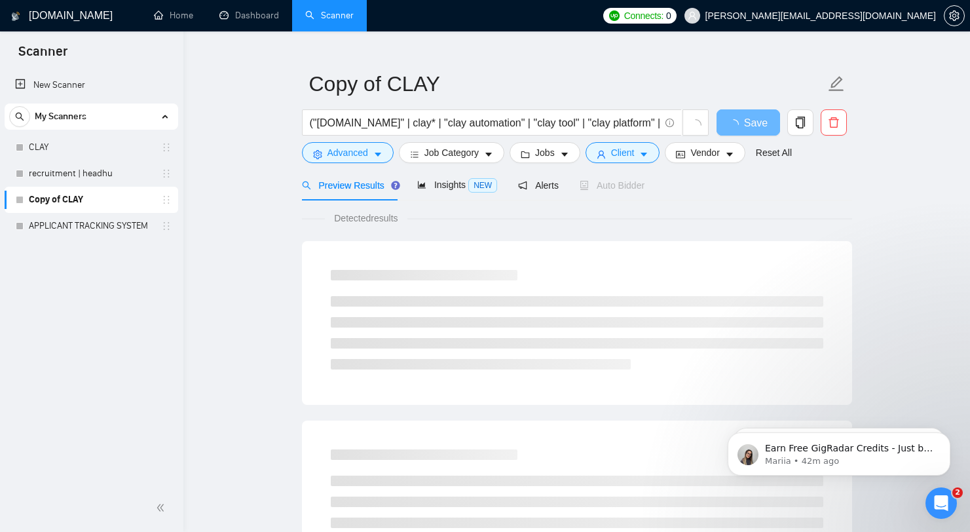
scroll to position [25, 0]
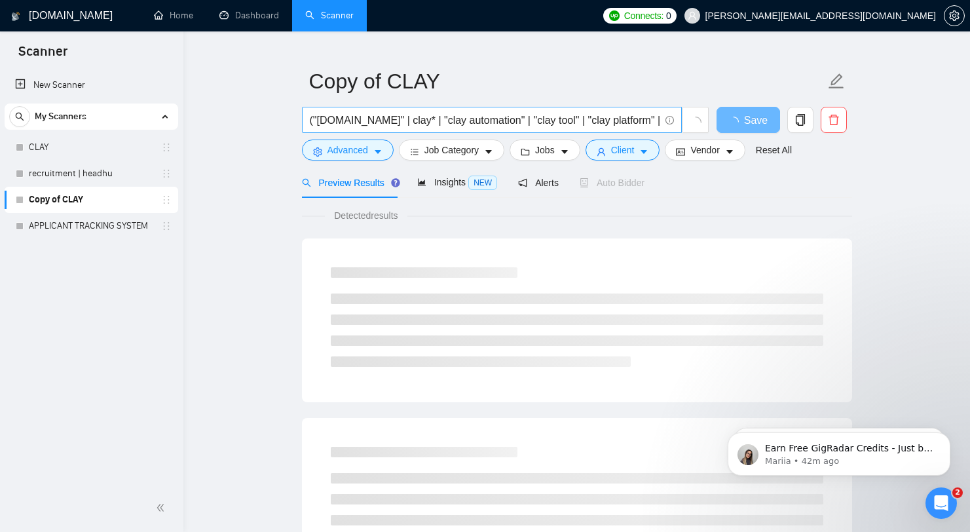
click at [549, 119] on input "("[DOMAIN_NAME]" | clay* | "clay automation" | "clay tool" | "clay platform" | …" at bounding box center [485, 120] width 350 height 16
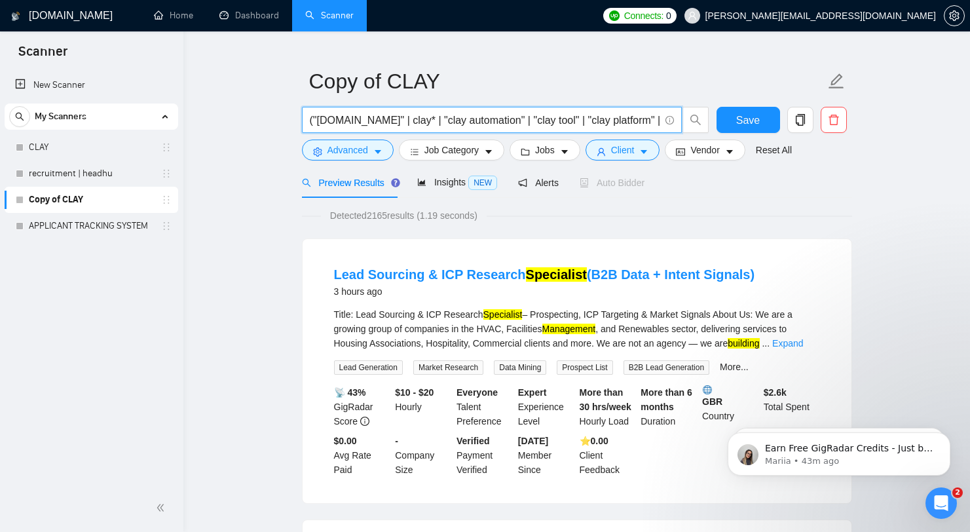
click at [415, 123] on input "("[DOMAIN_NAME]" | clay* | "clay automation" | "clay tool" | "clay platform" | …" at bounding box center [485, 120] width 350 height 16
paste input "revenue operations" | "rev ops" | revops* | "sales ops" | "marketing ops" | "bu…"
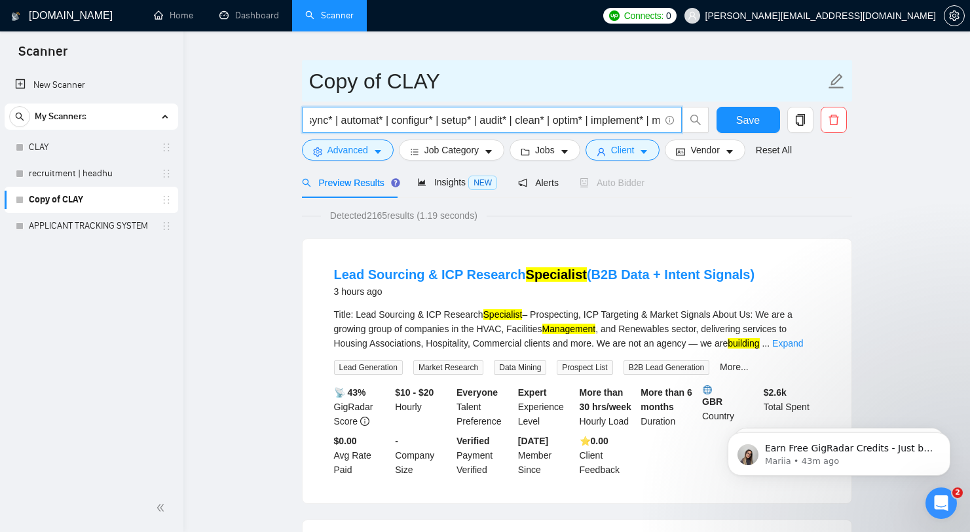
type input "("revenue operations" | "rev ops" | revops* | "sales ops" | "marketing ops" | "…"
click at [568, 77] on input "Copy of CLAY" at bounding box center [567, 81] width 516 height 33
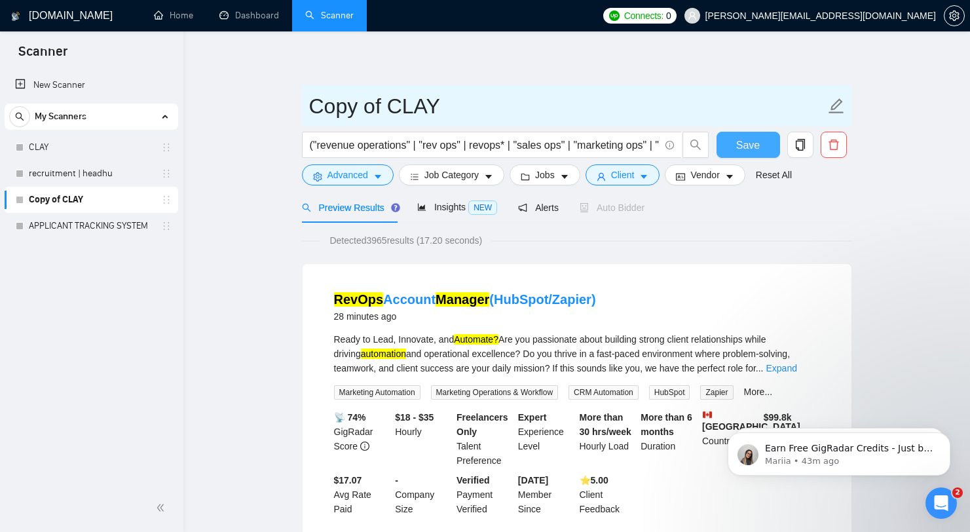
drag, startPoint x: 741, startPoint y: 142, endPoint x: 475, endPoint y: 106, distance: 268.3
click at [475, 106] on form "Copy of CLAY ("revenue operations" | "rev ops" | revops* | "sales ops" | "marke…" at bounding box center [577, 138] width 550 height 107
click at [475, 105] on input "Copy of CLAY" at bounding box center [567, 106] width 516 height 33
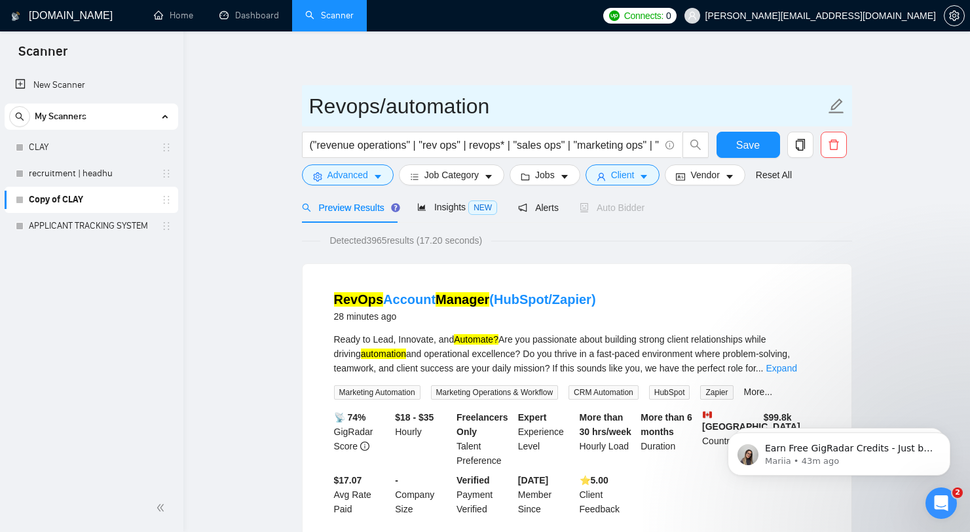
click at [586, 99] on input "Revops/automation" at bounding box center [567, 106] width 516 height 33
type input "Revops/automation"
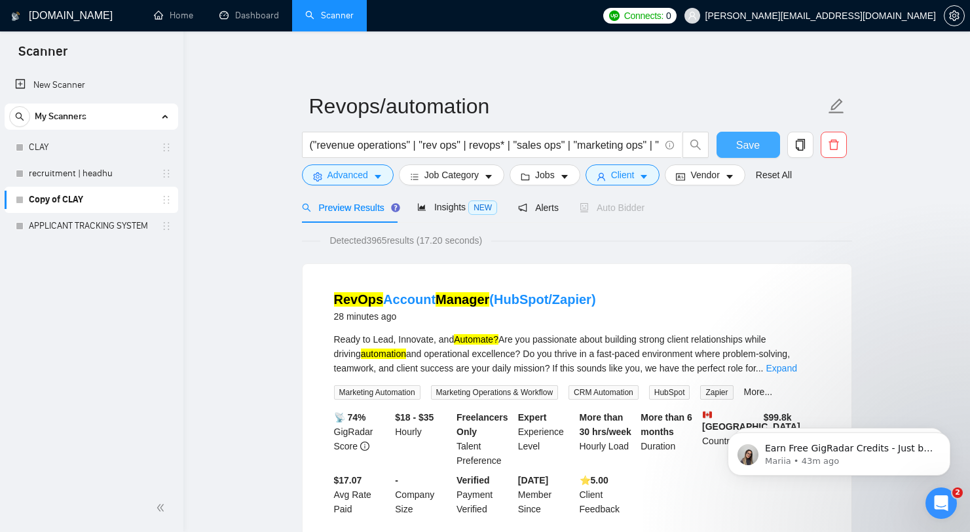
click at [740, 140] on span "Save" at bounding box center [748, 145] width 24 height 16
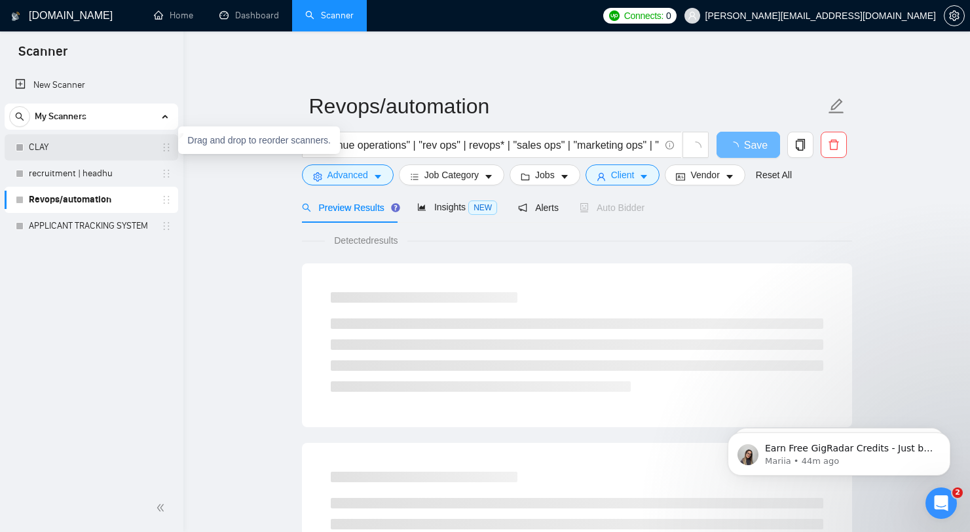
click at [164, 147] on icon "holder" at bounding box center [167, 147] width 6 height 8
click at [143, 149] on link "CLAY" at bounding box center [91, 147] width 124 height 26
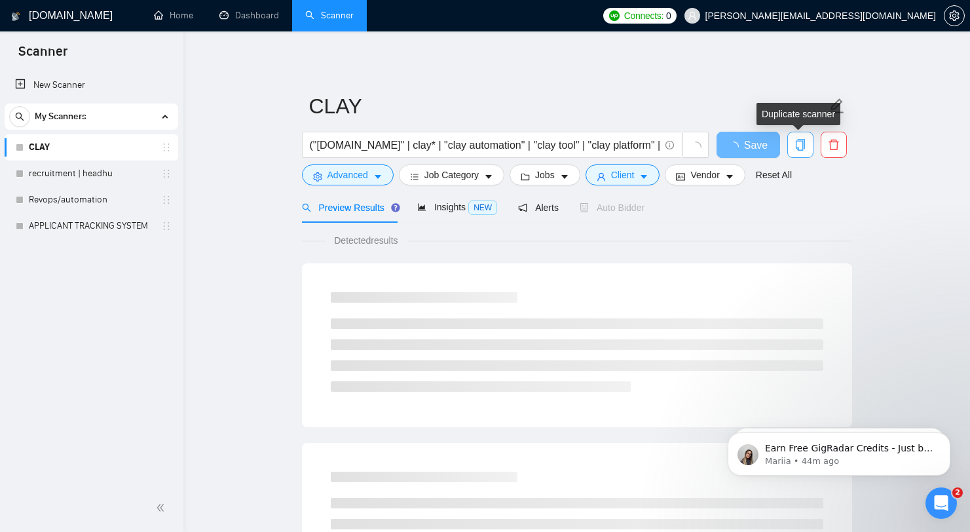
click at [801, 140] on icon "copy" at bounding box center [800, 145] width 12 height 12
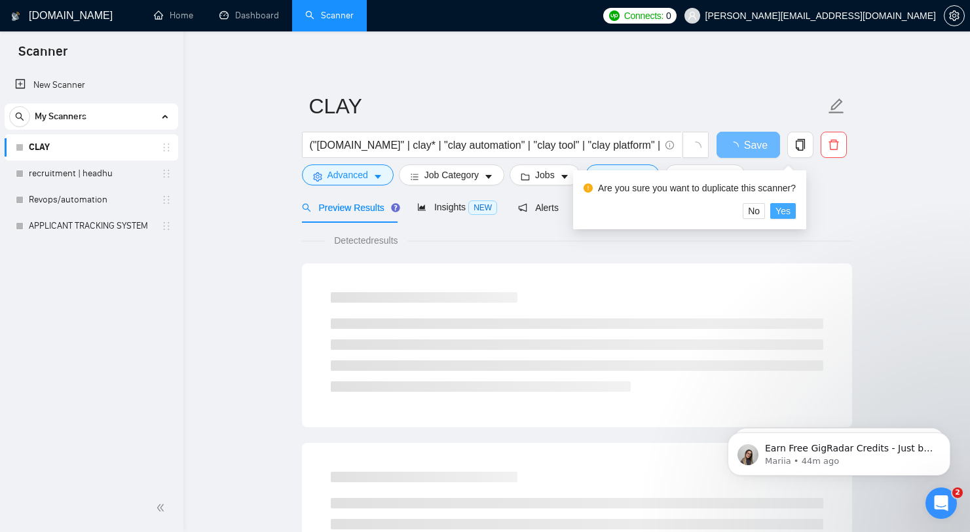
click at [789, 208] on span "Yes" at bounding box center [782, 211] width 15 height 14
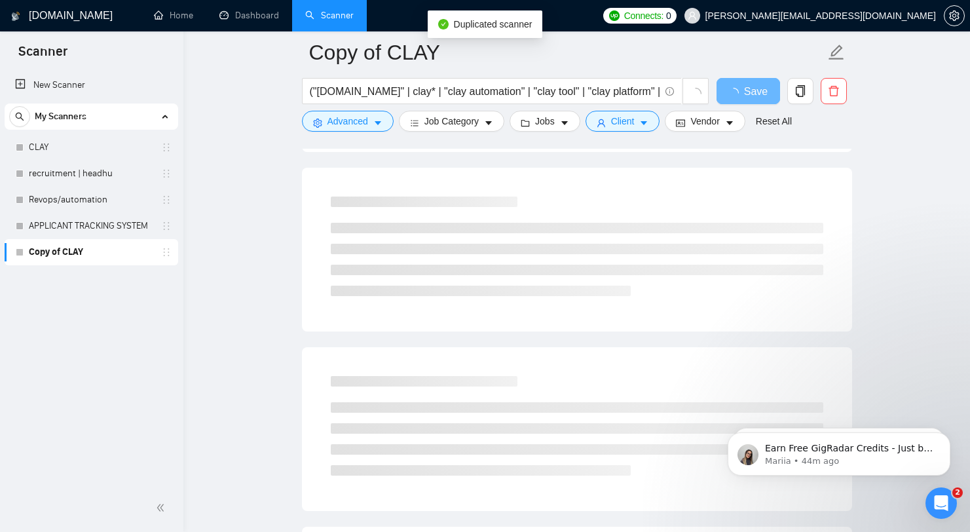
scroll to position [162, 0]
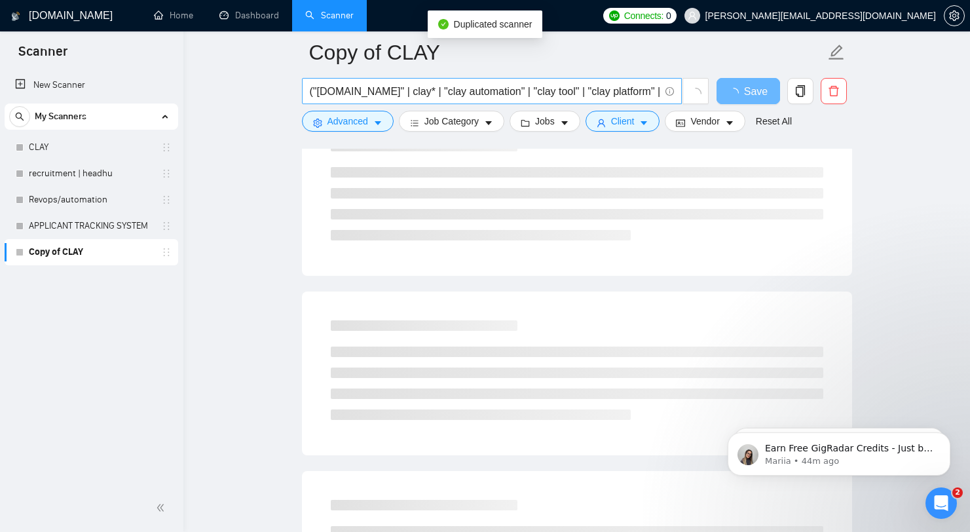
click at [511, 91] on input "("[DOMAIN_NAME]" | clay* | "clay automation" | "clay tool" | "clay platform" | …" at bounding box center [485, 91] width 350 height 16
paste input "AI agent" | "agentic AI" | "autonomous agent" | "intelligent agent" | "AI autom…"
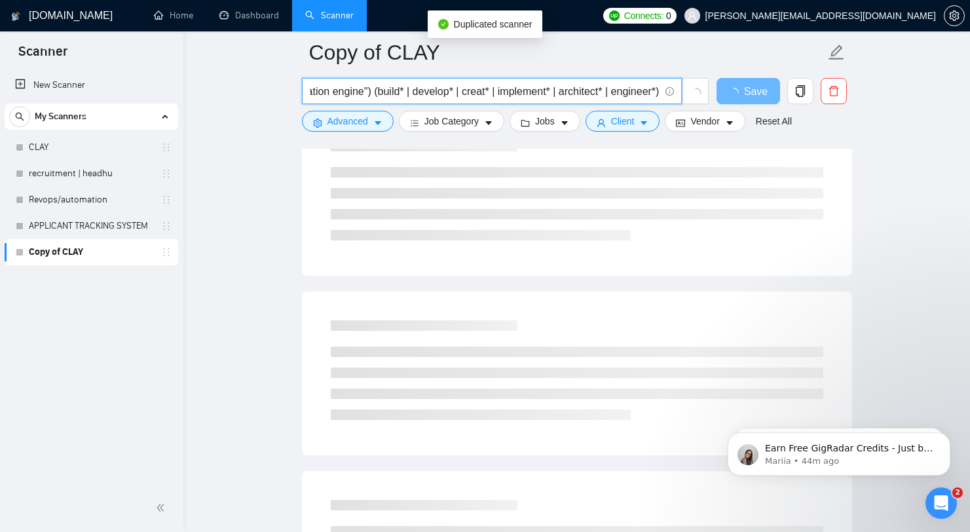
type input "("AI agent" | "agentic AI" | "autonomous agent" | "intelligent agent" | "AI aut…"
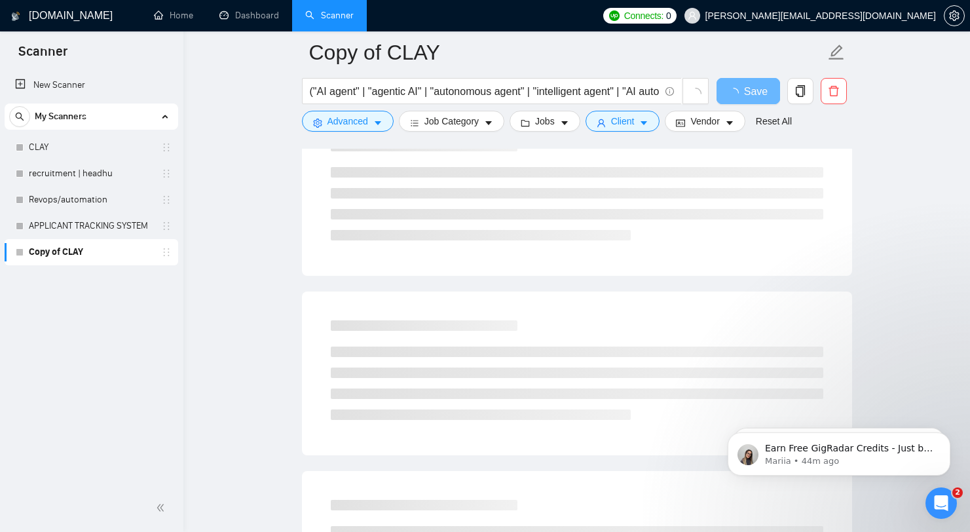
click at [893, 154] on main "Copy of CLAY ("AI agent" | "agentic AI" | "autonomous agent" | "intelligent age…" at bounding box center [576, 442] width 745 height 1103
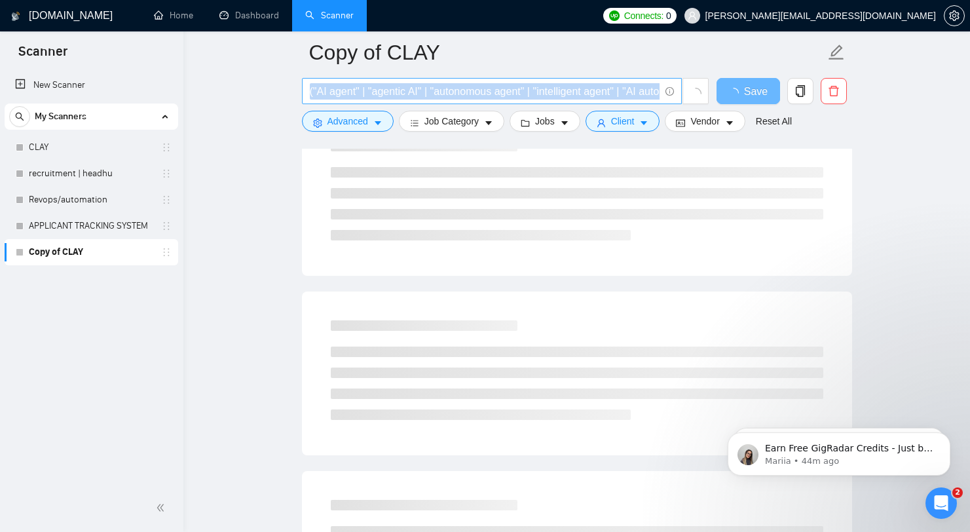
drag, startPoint x: 506, startPoint y: 100, endPoint x: 669, endPoint y: 100, distance: 163.1
click at [671, 100] on span "("AI agent" | "agentic AI" | "autonomous agent" | "intelligent agent" | "AI aut…" at bounding box center [492, 91] width 380 height 26
drag, startPoint x: 548, startPoint y: 98, endPoint x: 610, endPoint y: 96, distance: 61.6
click at [610, 96] on input "("AI agent" | "agentic AI" | "autonomous agent" | "intelligent agent" | "AI aut…" at bounding box center [485, 91] width 350 height 16
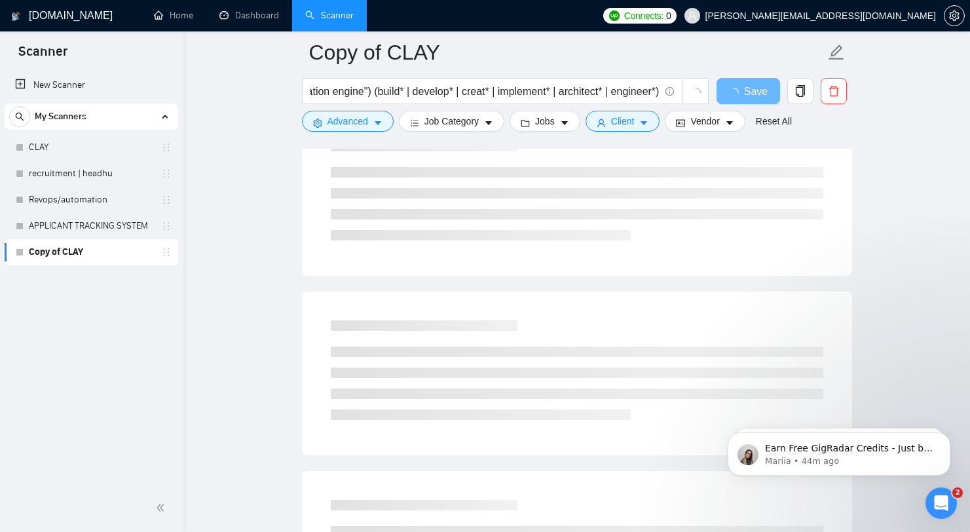
click at [279, 206] on main "Copy of CLAY ("AI agent" | "agentic AI" | "autonomous agent" | "intelligent age…" at bounding box center [576, 442] width 745 height 1103
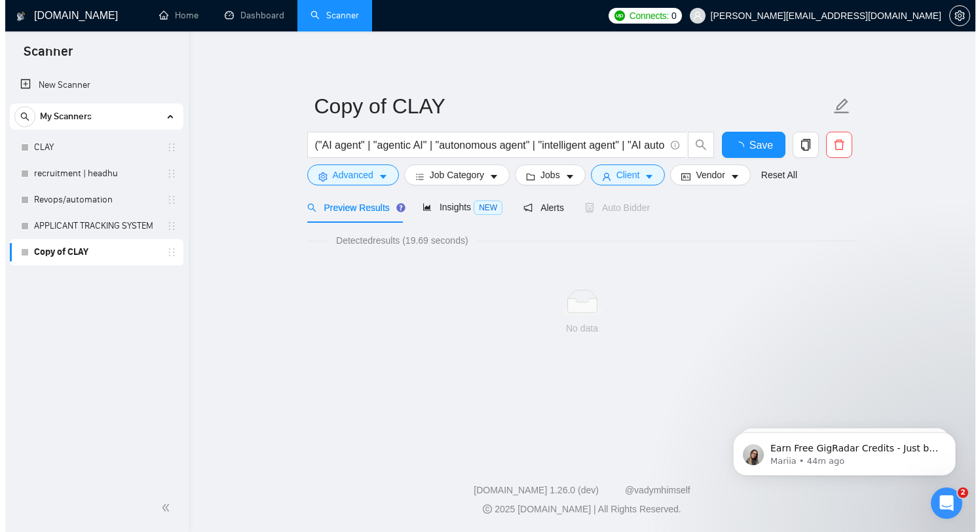
scroll to position [0, 0]
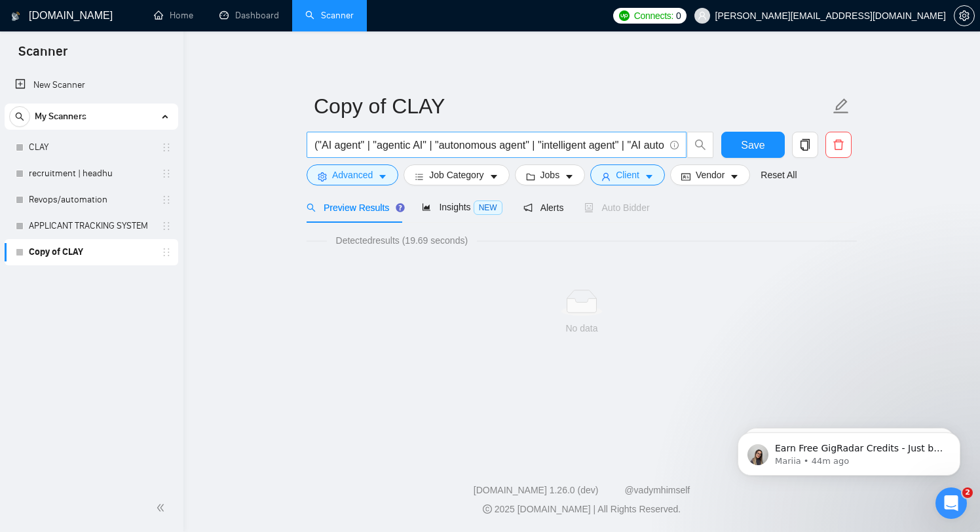
click at [612, 154] on span "("AI agent" | "agentic AI" | "autonomous agent" | "intelligent agent" | "AI aut…" at bounding box center [497, 145] width 380 height 26
click at [532, 145] on input "("AI agent" | "agentic AI" | "autonomous agent" | "intelligent agent" | "AI aut…" at bounding box center [489, 145] width 350 height 16
drag, startPoint x: 481, startPoint y: 144, endPoint x: 424, endPoint y: 138, distance: 57.3
click at [424, 138] on input "("AI agent" | "agentic AI" | "autonomous agent" | "intelligent agent" | "AI aut…" at bounding box center [489, 145] width 350 height 16
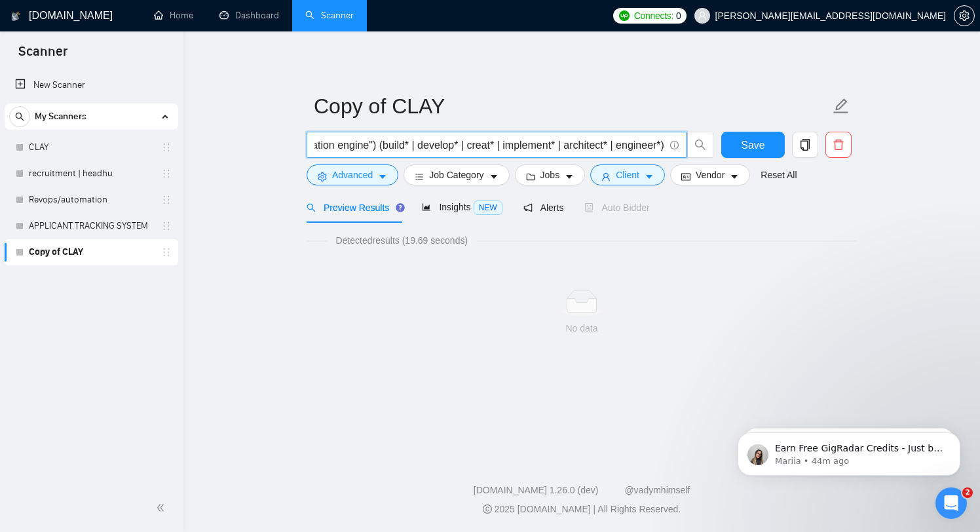
click at [423, 138] on input "("AI agent" | "agentic AI" | "autonomous agent" | "intelligent agent" | "AI aut…" at bounding box center [489, 145] width 350 height 16
drag, startPoint x: 428, startPoint y: 141, endPoint x: 262, endPoint y: 134, distance: 166.5
click at [262, 134] on main "Copy of CLAY ("AI agent" | "agentic AI" | "autonomous agent" | "intelligent age…" at bounding box center [581, 241] width 754 height 379
click at [358, 174] on span "Advanced" at bounding box center [352, 175] width 41 height 14
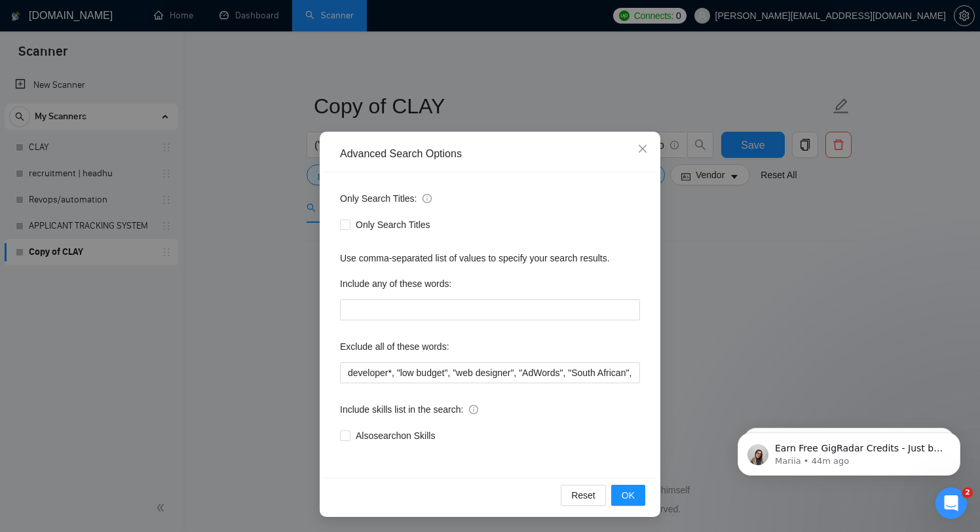
scroll to position [13, 0]
click at [471, 376] on input "developer*, "low budget", "web designer", "AdWords", "South African", "securing…" at bounding box center [490, 372] width 300 height 21
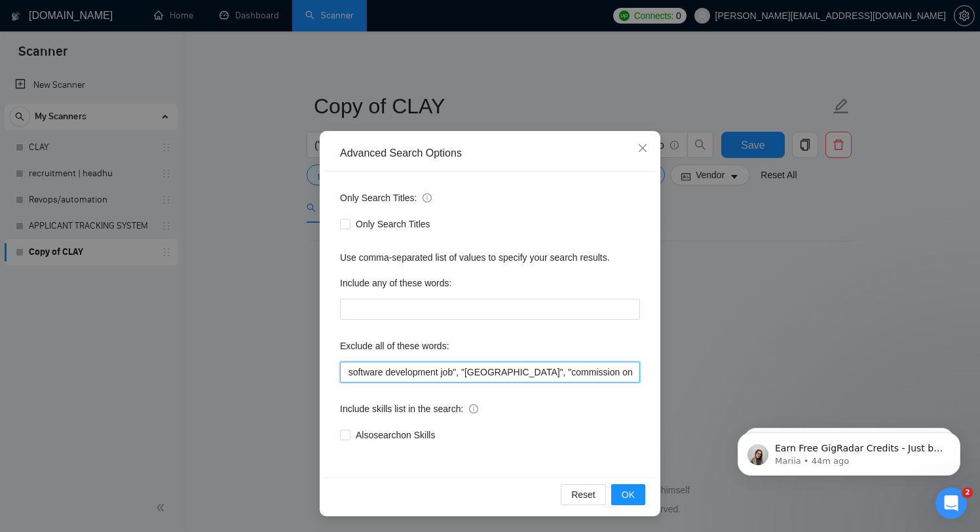
scroll to position [0, 0]
drag, startPoint x: 483, startPoint y: 381, endPoint x: 398, endPoint y: 377, distance: 85.2
click at [389, 377] on input "developer*, "low budget", "web designer", "AdWords", "South African", "securing…" at bounding box center [490, 372] width 300 height 21
click at [423, 376] on input "developer*, "low budget", "web designer", "AdWords", "South African", "securing…" at bounding box center [490, 372] width 300 height 21
drag, startPoint x: 388, startPoint y: 371, endPoint x: 270, endPoint y: 360, distance: 118.4
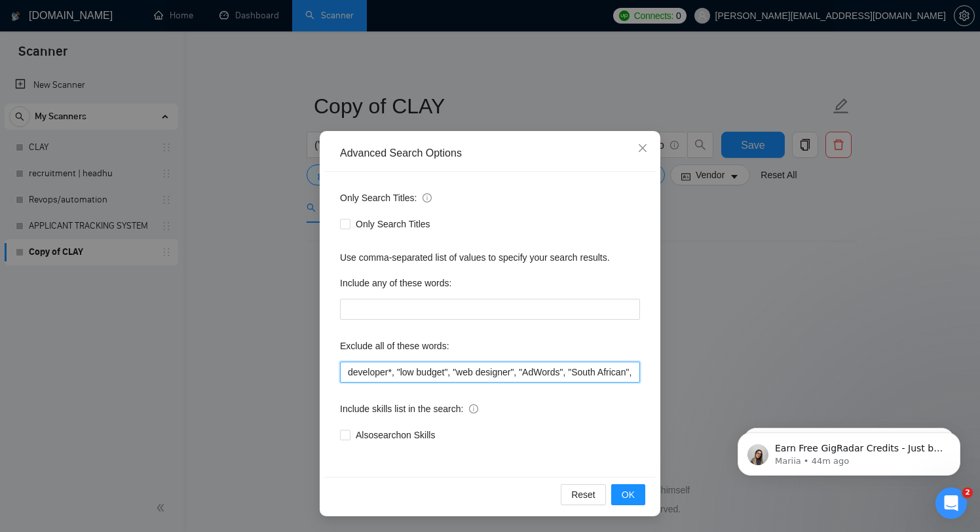
click at [270, 360] on div "Advanced Search Options Only Search Titles: Only Search Titles Use comma-separa…" at bounding box center [490, 266] width 980 height 532
type input ""low budget", "web designer", "AdWords", "South African", "securing a software …"
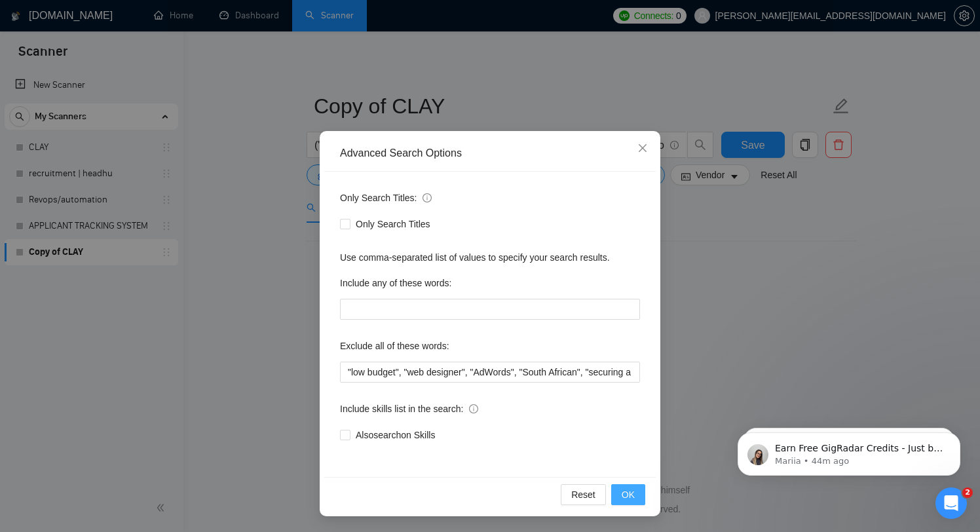
click at [623, 497] on span "OK" at bounding box center [628, 494] width 13 height 14
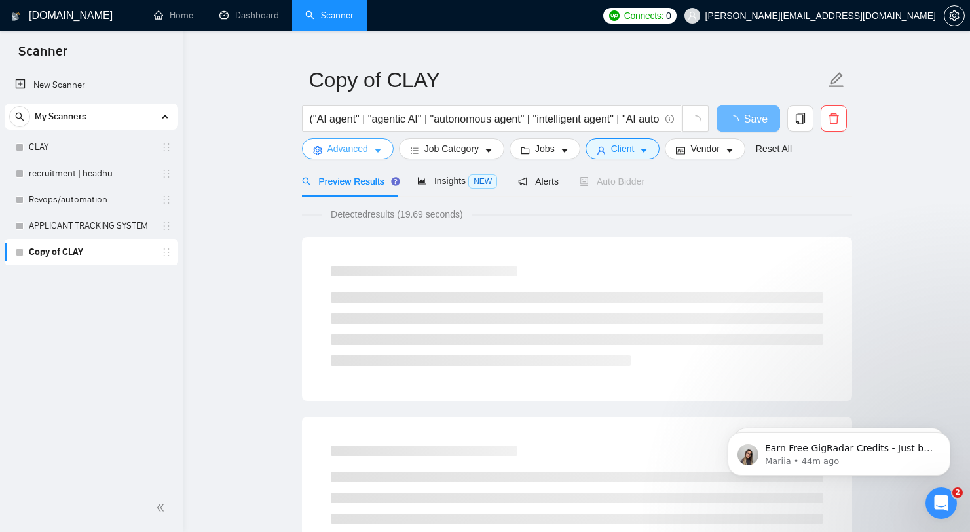
scroll to position [28, 0]
click at [373, 215] on span "Detected results (19.69 seconds)" at bounding box center [397, 213] width 151 height 14
click at [373, 195] on div "Preview Results" at bounding box center [349, 179] width 94 height 31
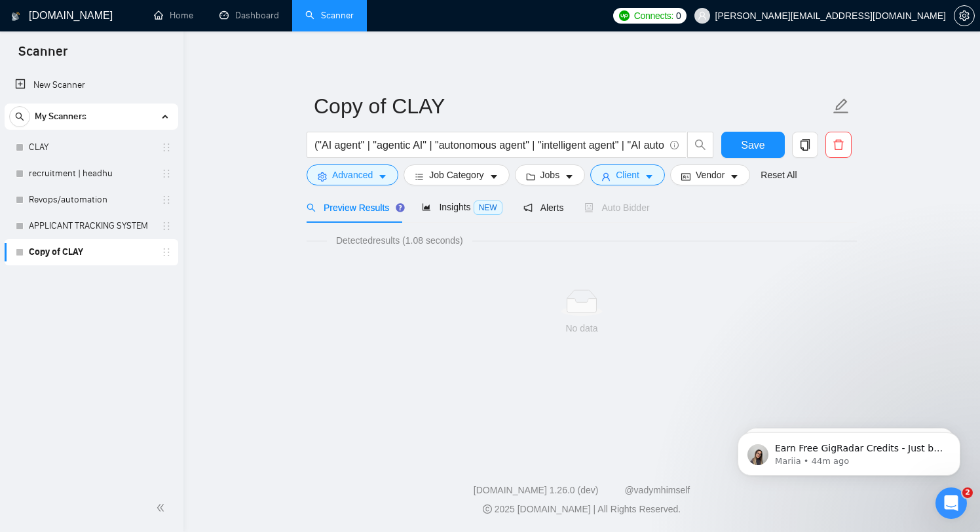
click at [409, 242] on span "Detected results (1.08 seconds)" at bounding box center [399, 240] width 145 height 14
click at [508, 153] on span "("AI agent" | "agentic AI" | "autonomous agent" | "intelligent agent" | "AI aut…" at bounding box center [497, 145] width 380 height 26
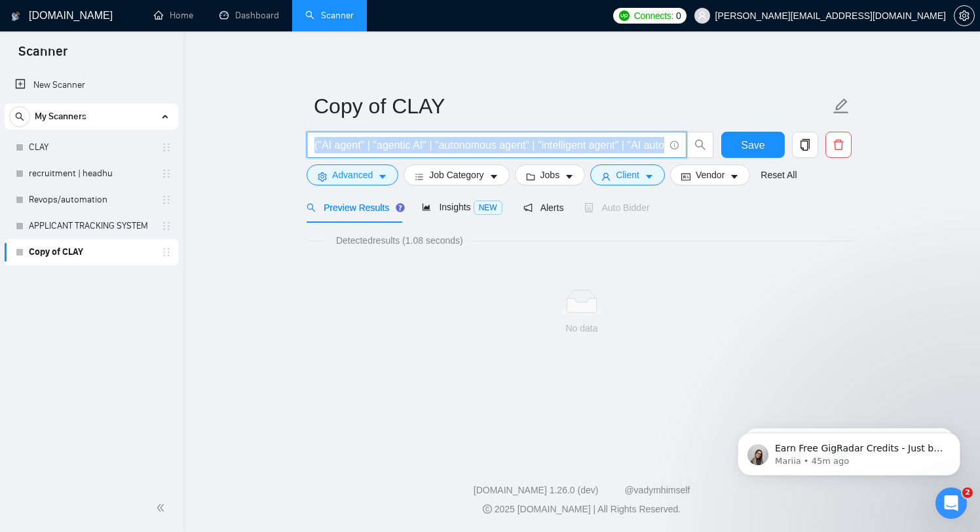
click at [508, 153] on span "("AI agent" | "agentic AI" | "autonomous agent" | "intelligent agent" | "AI aut…" at bounding box center [497, 145] width 380 height 26
click at [523, 146] on input "("AI agent" | "agentic AI" | "autonomous agent" | "intelligent agent" | "AI aut…" at bounding box center [489, 145] width 350 height 16
paste input "agent" | "autonomous agent" | "intelligent agent" | "agent builder" | "agent de…"
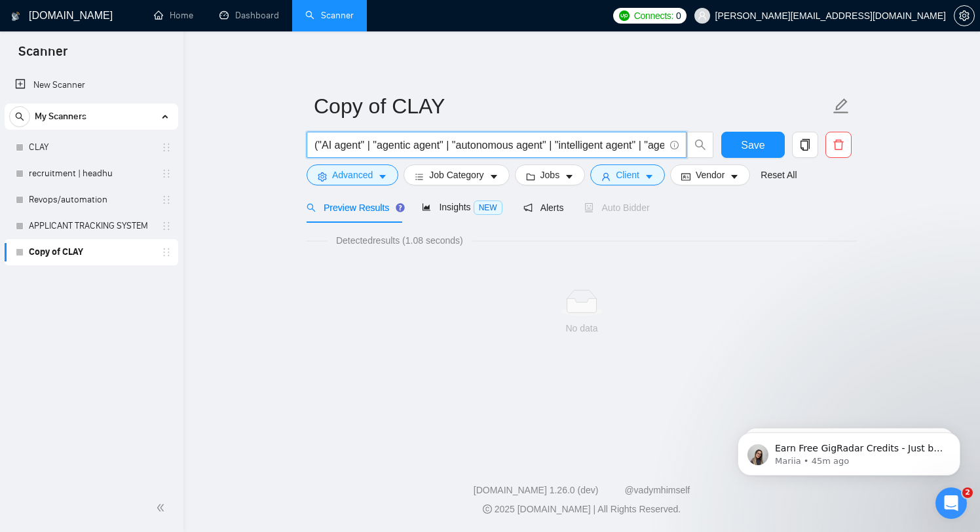
scroll to position [0, 1977]
type input "("AI agent" | "agentic agent" | "autonomous agent" | "intelligent agent" | "age…"
click at [766, 138] on button "Save" at bounding box center [753, 145] width 64 height 26
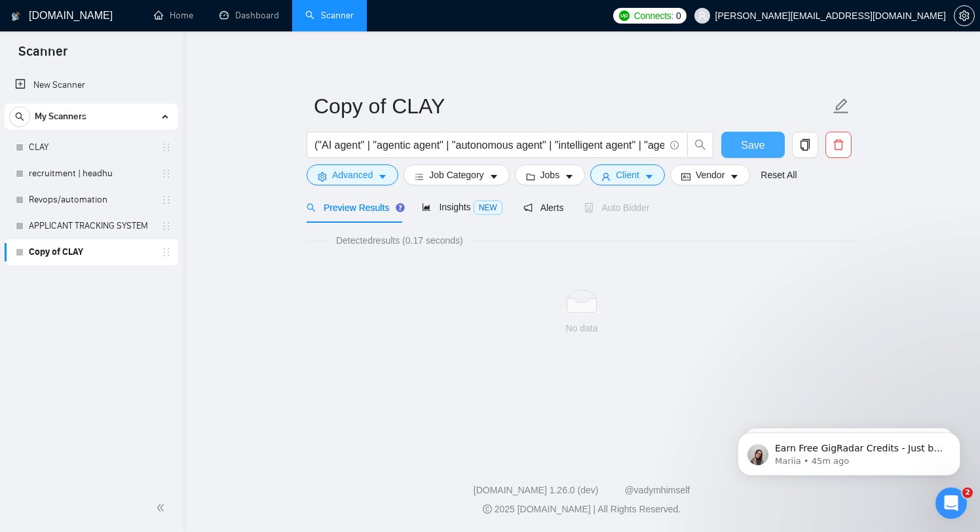
click at [743, 142] on span "Save" at bounding box center [753, 145] width 24 height 16
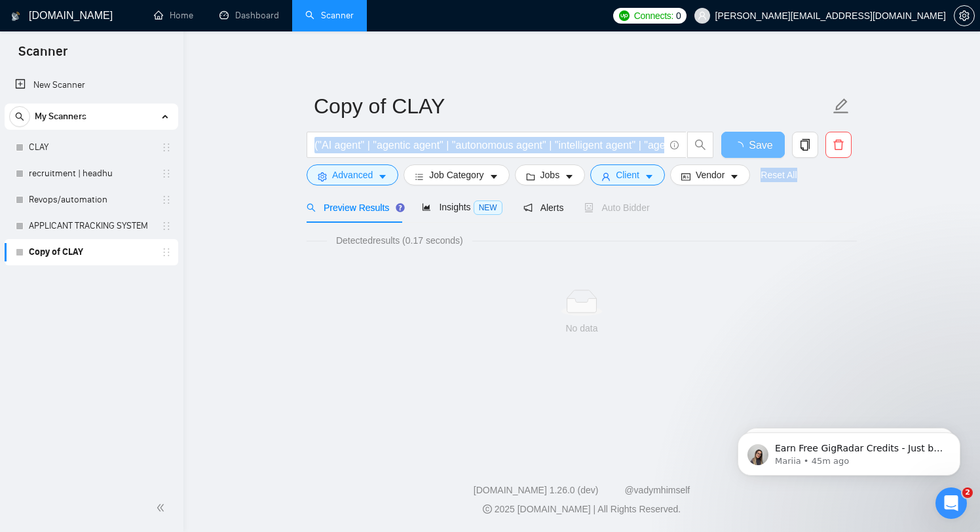
drag, startPoint x: 548, startPoint y: 133, endPoint x: 907, endPoint y: 141, distance: 359.0
click at [908, 141] on main "Copy of CLAY ("AI agent" | "agentic agent" | "autonomous agent" | "intelligent …" at bounding box center [581, 241] width 754 height 379
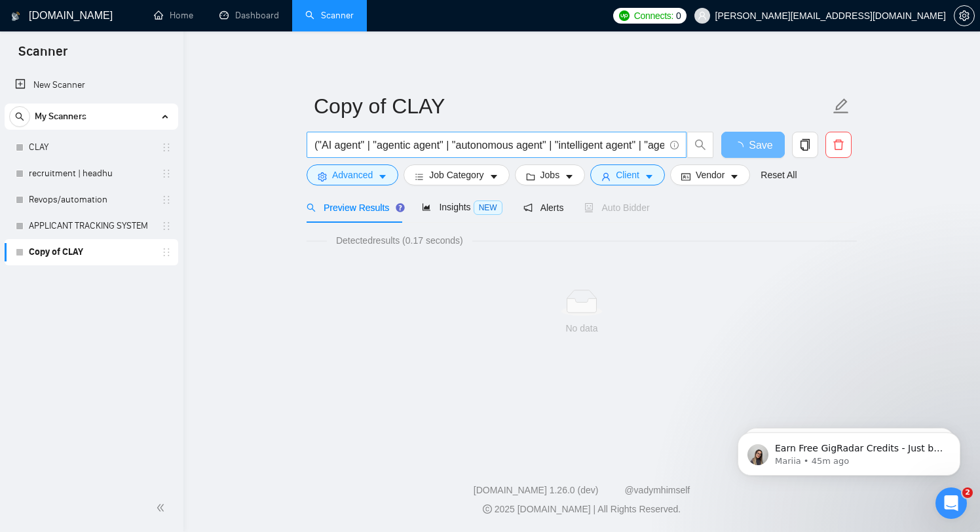
click at [519, 143] on input "("AI agent" | "agentic agent" | "autonomous agent" | "intelligent agent" | "age…" at bounding box center [489, 145] width 350 height 16
drag, startPoint x: 489, startPoint y: 145, endPoint x: 946, endPoint y: 151, distance: 457.8
click at [946, 151] on main "Copy of CLAY ("AI agent" | "agentic agent" | "autonomous agent" | "intelligent …" at bounding box center [581, 241] width 754 height 379
click at [908, 266] on main "Copy of CLAY ("AI agent" | "agentic agent" | "autonomous agent" | "intelligent …" at bounding box center [581, 241] width 754 height 379
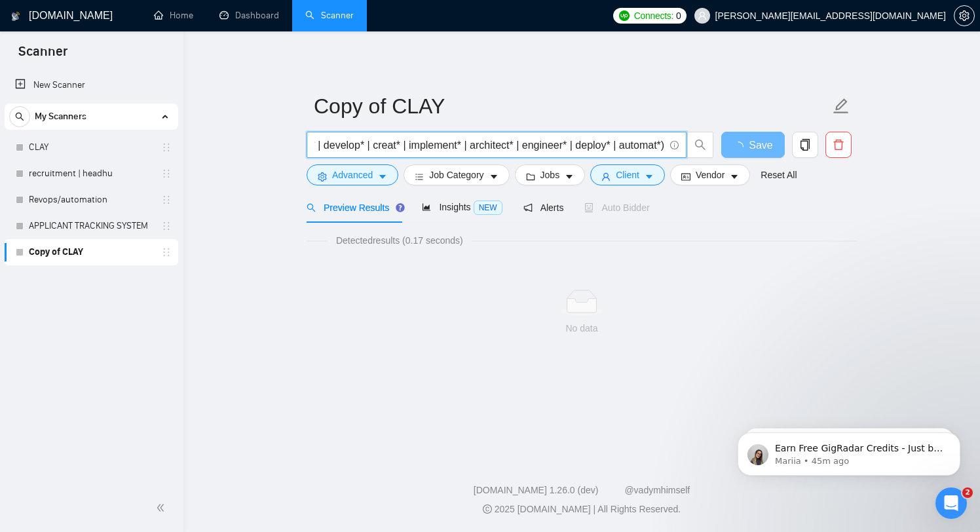
scroll to position [0, 0]
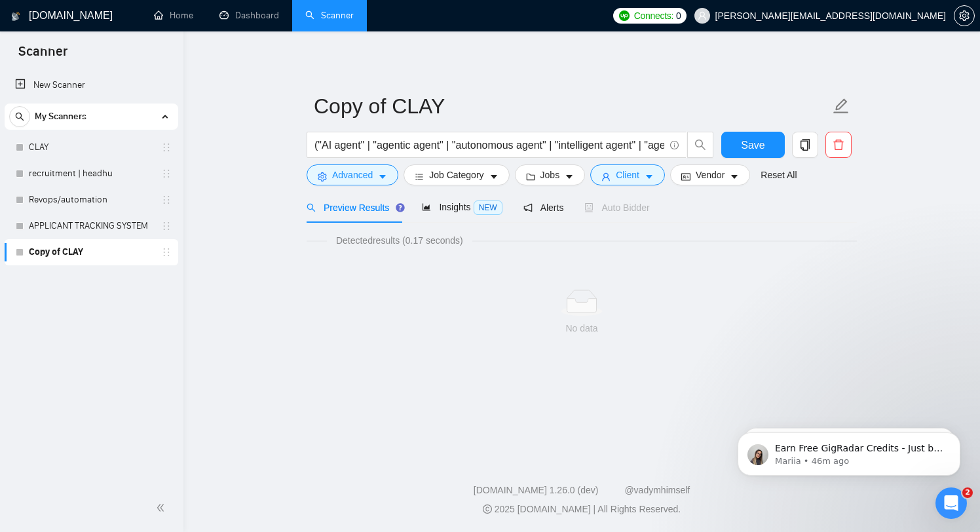
click at [457, 131] on form "Copy of CLAY ("AI agent" | "agentic agent" | "autonomous agent" | "intelligent …" at bounding box center [582, 138] width 550 height 107
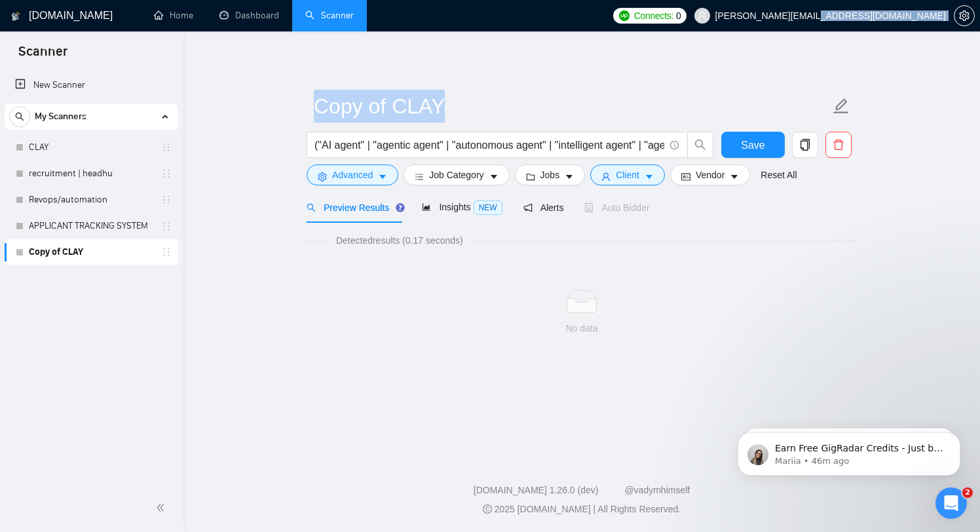
click at [457, 131] on form "Copy of CLAY ("AI agent" | "agentic agent" | "autonomous agent" | "intelligent …" at bounding box center [582, 138] width 550 height 107
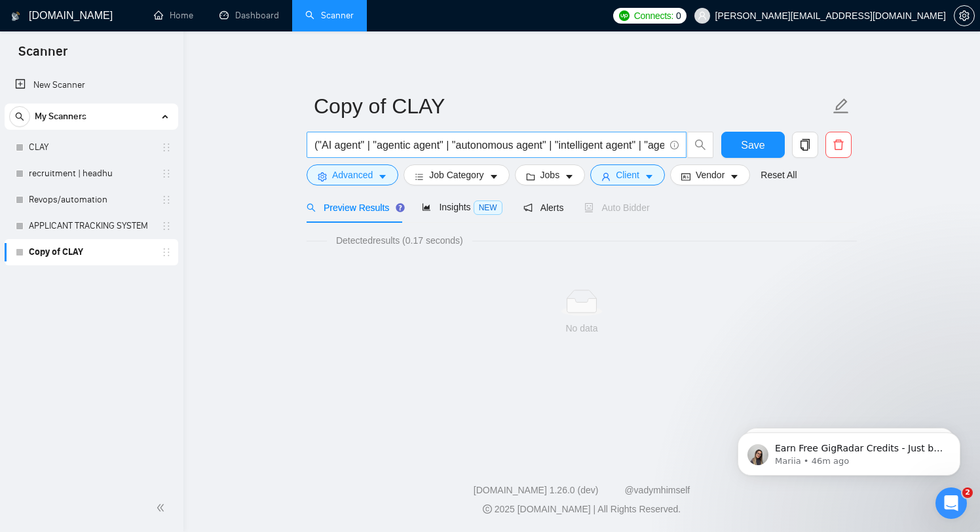
click at [447, 143] on input "("AI agent" | "agentic agent" | "autonomous agent" | "intelligent agent" | "age…" at bounding box center [489, 145] width 350 height 16
paste input "("Clay" | "clay.com" | "n8n" | "Make.com" | "Zapier" | "Relay.app" | "Pabbly Co…"
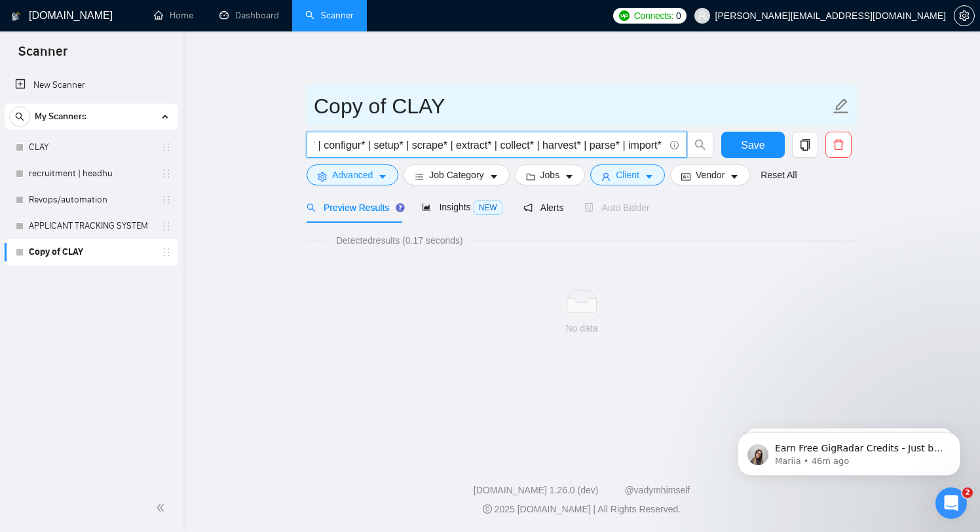
type input "("Clay" | "clay.com" | "n8n" | "Make.com" | "Zapier" | "Relay.app" | "Pabbly Co…"
click at [564, 108] on input "Copy of CLAY" at bounding box center [572, 106] width 516 height 33
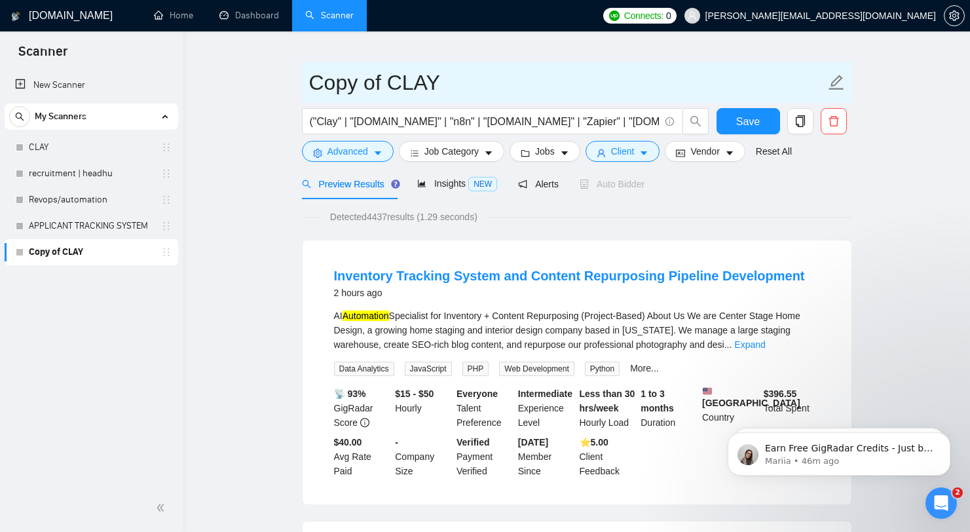
scroll to position [25, 0]
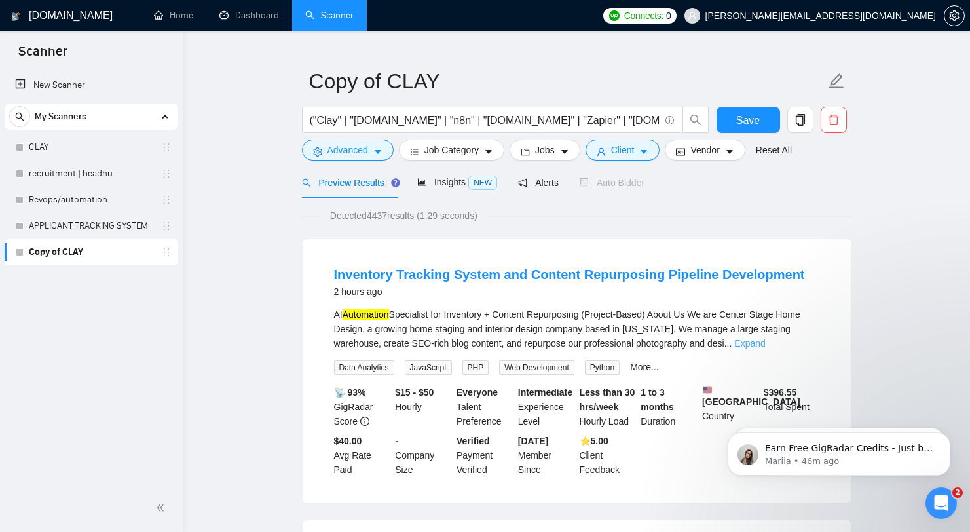
click at [765, 342] on link "Expand" at bounding box center [749, 343] width 31 height 10
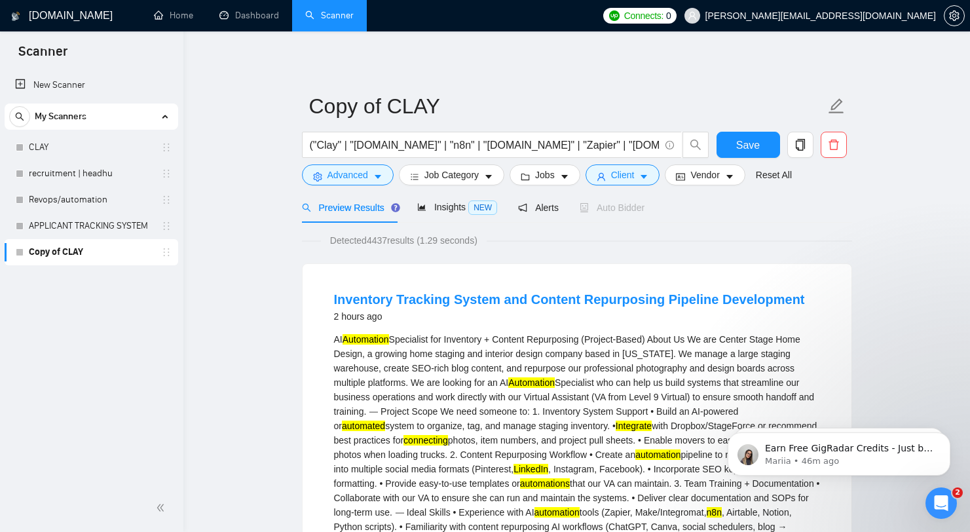
scroll to position [0, 0]
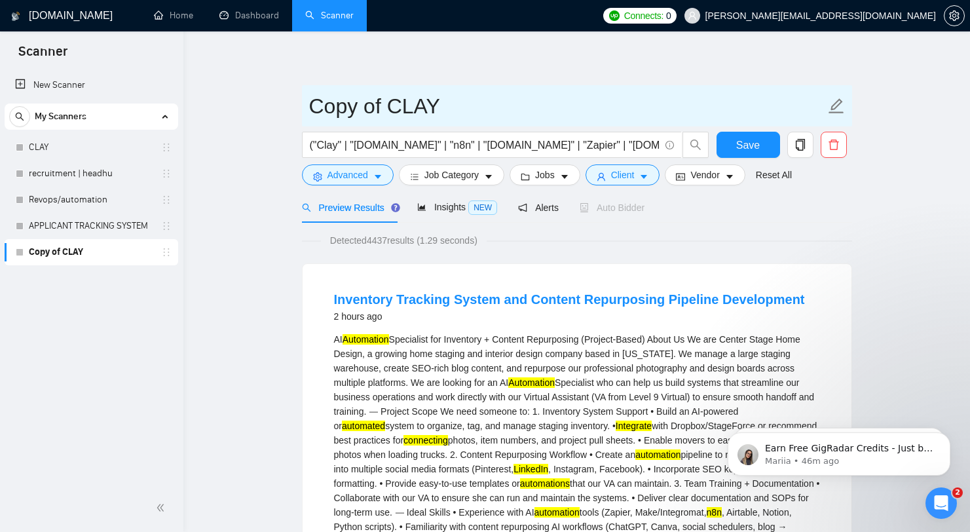
click at [450, 115] on input "Copy of CLAY" at bounding box center [567, 106] width 516 height 33
click at [410, 104] on input "Copy of CLAY" at bounding box center [567, 106] width 516 height 33
type input "Automated Job Search"
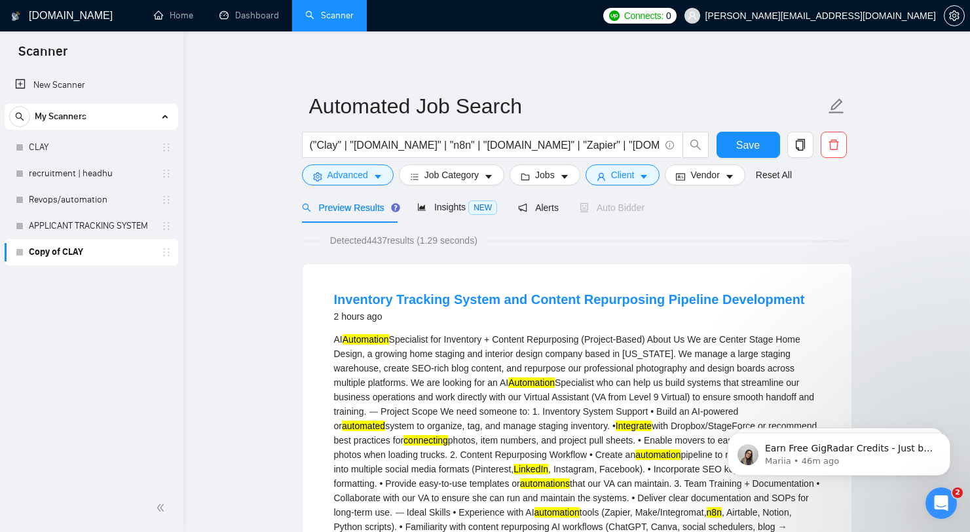
click at [756, 145] on span "Save" at bounding box center [748, 145] width 24 height 16
click at [95, 147] on link "CLAY" at bounding box center [91, 147] width 124 height 26
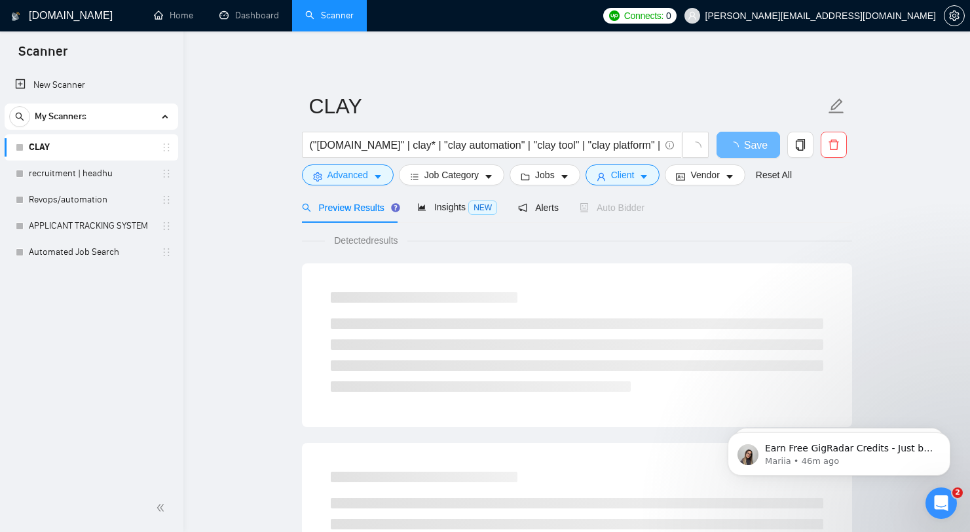
click at [612, 214] on div "Auto Bidder" at bounding box center [612, 207] width 65 height 14
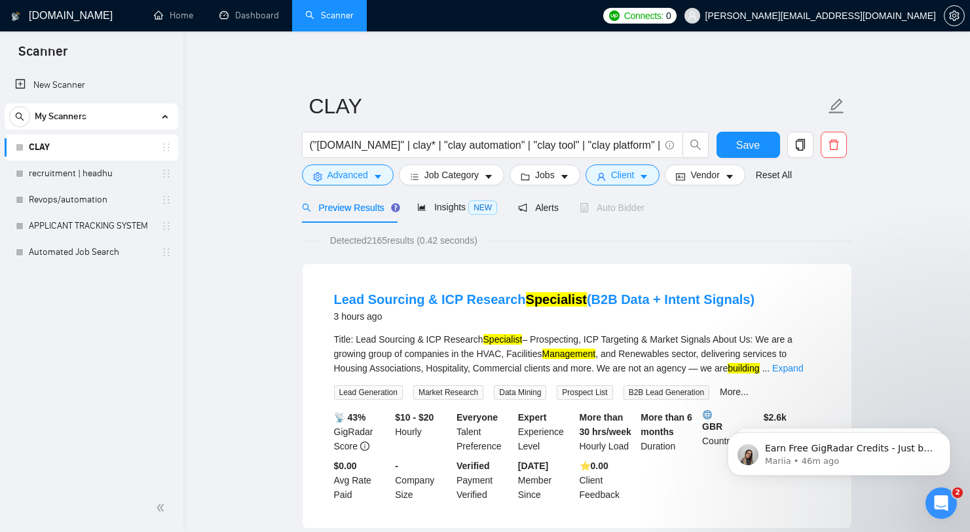
click at [622, 215] on div "Auto Bidder" at bounding box center [612, 207] width 65 height 31
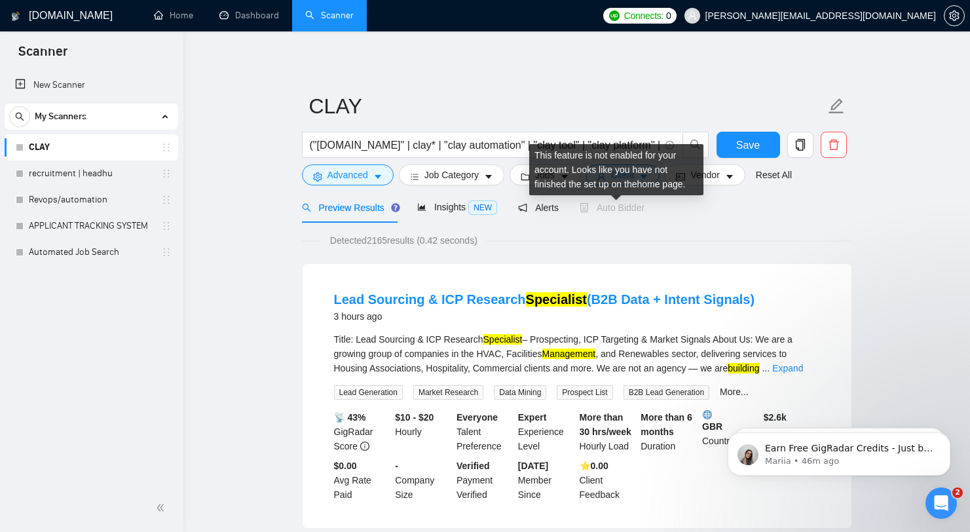
click at [621, 208] on span "Auto Bidder" at bounding box center [612, 207] width 65 height 10
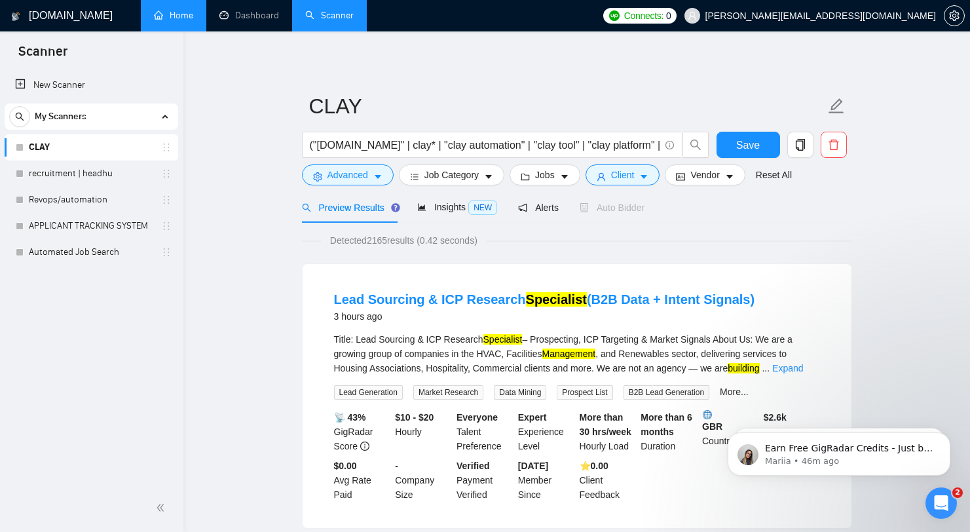
click at [160, 10] on link "Home" at bounding box center [173, 15] width 39 height 11
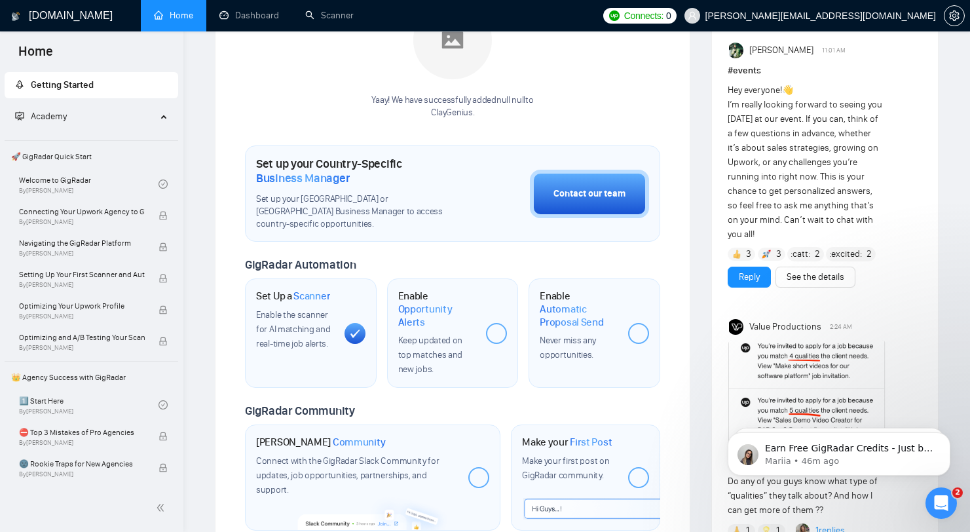
scroll to position [115, 0]
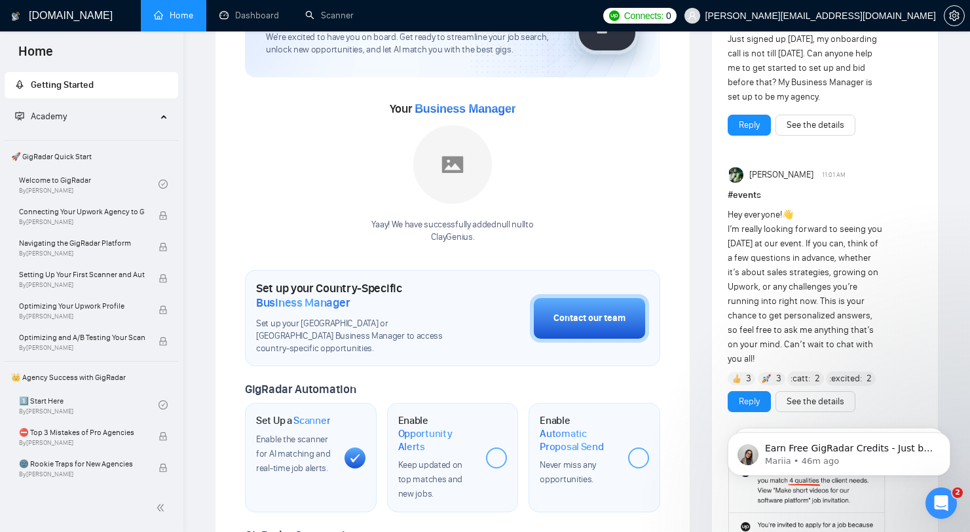
click at [441, 256] on div "Welcome to GigRadar We're excited to have you on board. Get ready to streamline…" at bounding box center [452, 385] width 415 height 836
click at [462, 238] on p "ClayGenius ." at bounding box center [452, 237] width 162 height 12
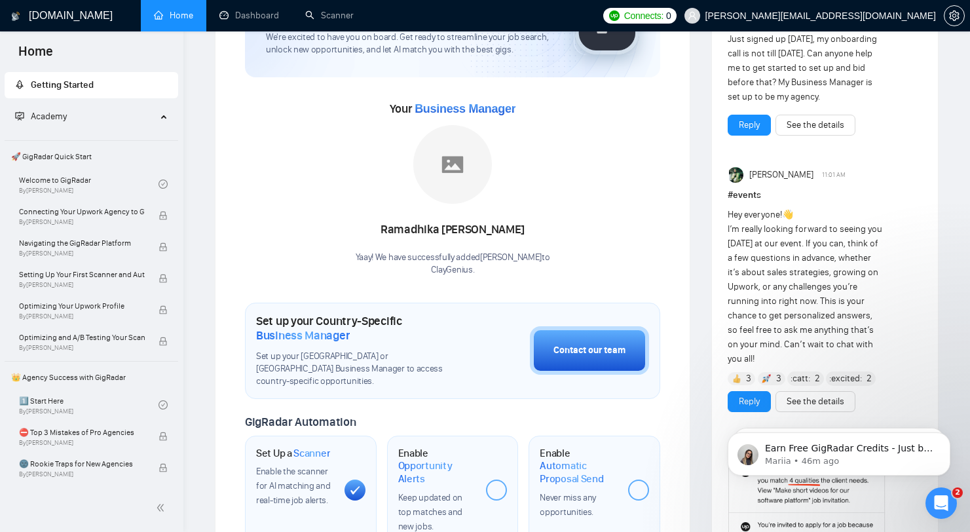
click at [474, 275] on p "ClayGenius ." at bounding box center [453, 270] width 195 height 12
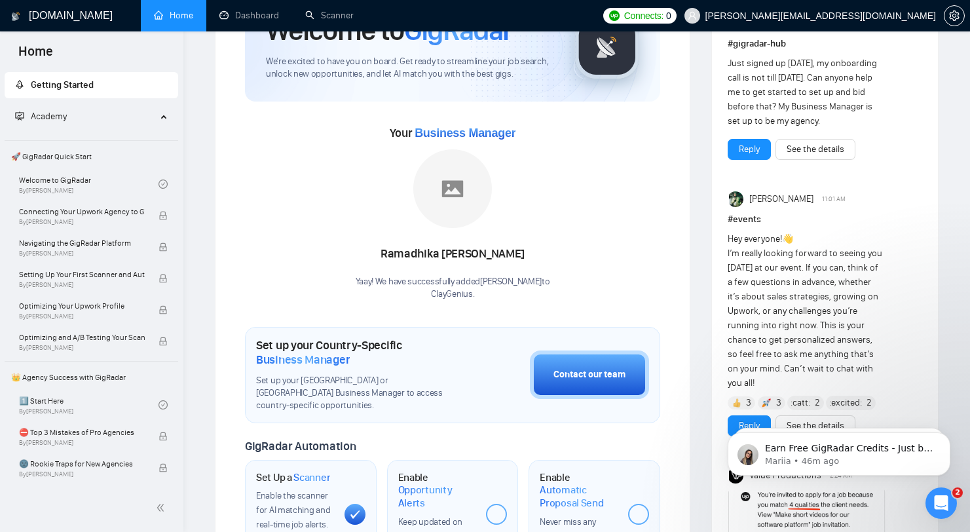
scroll to position [90, 0]
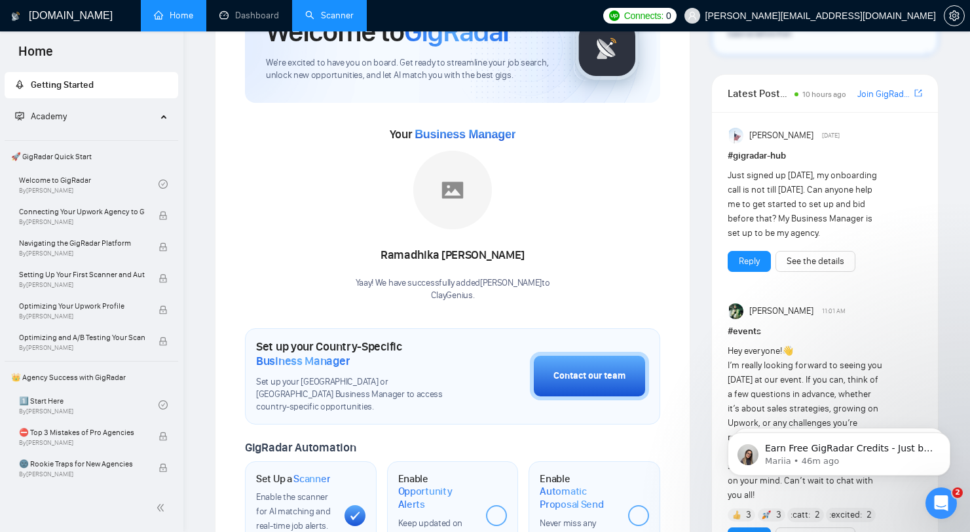
click at [314, 21] on link "Scanner" at bounding box center [329, 15] width 48 height 11
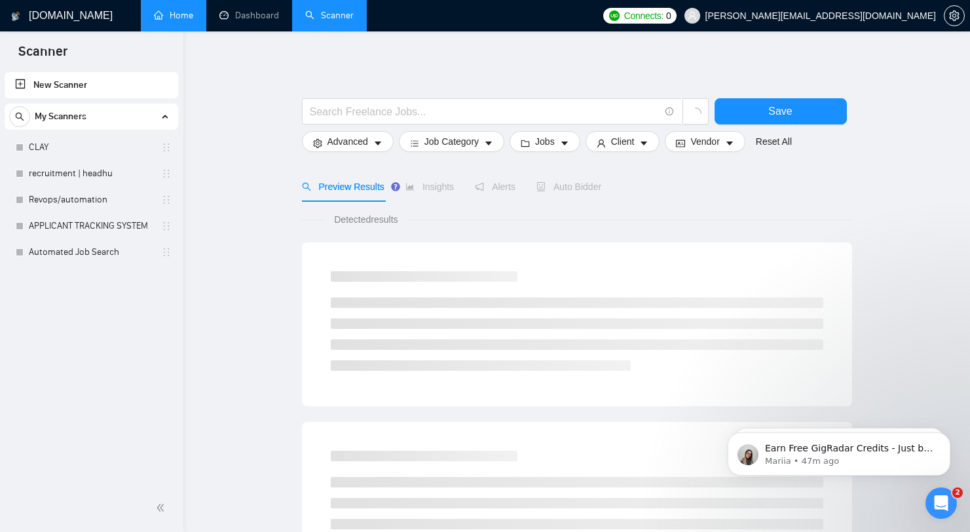
click at [567, 192] on div "Auto Bidder" at bounding box center [568, 186] width 65 height 14
click at [570, 189] on span "Auto Bidder" at bounding box center [568, 186] width 65 height 10
click at [574, 187] on span "Auto Bidder" at bounding box center [580, 186] width 65 height 10
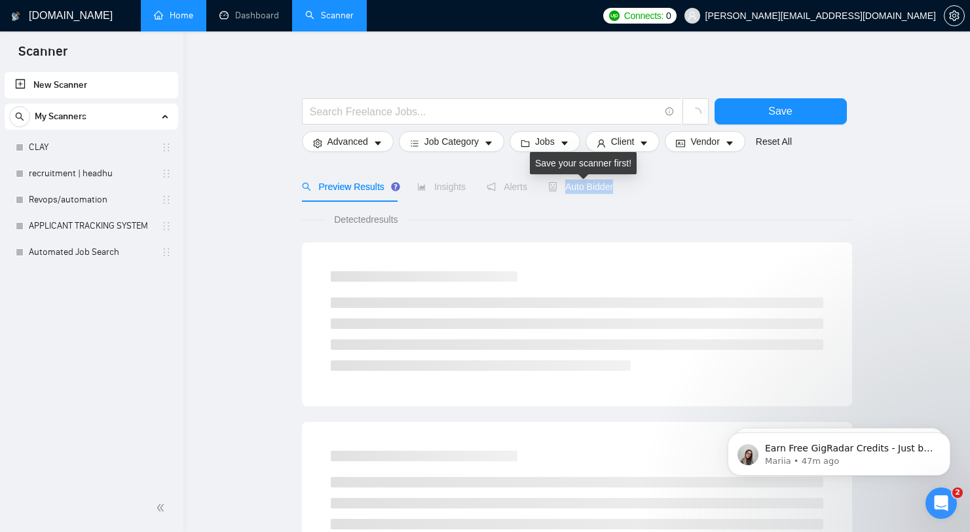
click at [574, 187] on span "Auto Bidder" at bounding box center [580, 186] width 65 height 10
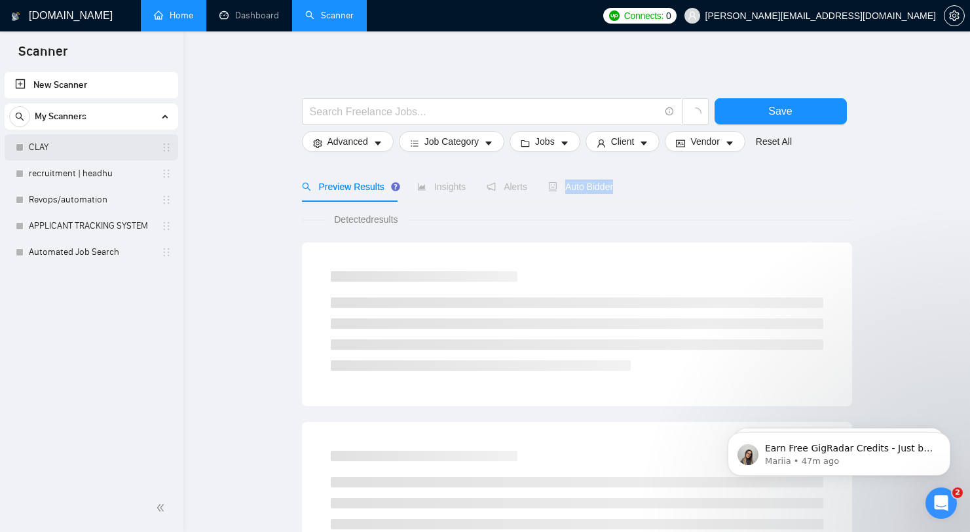
click at [94, 140] on link "CLAY" at bounding box center [91, 147] width 124 height 26
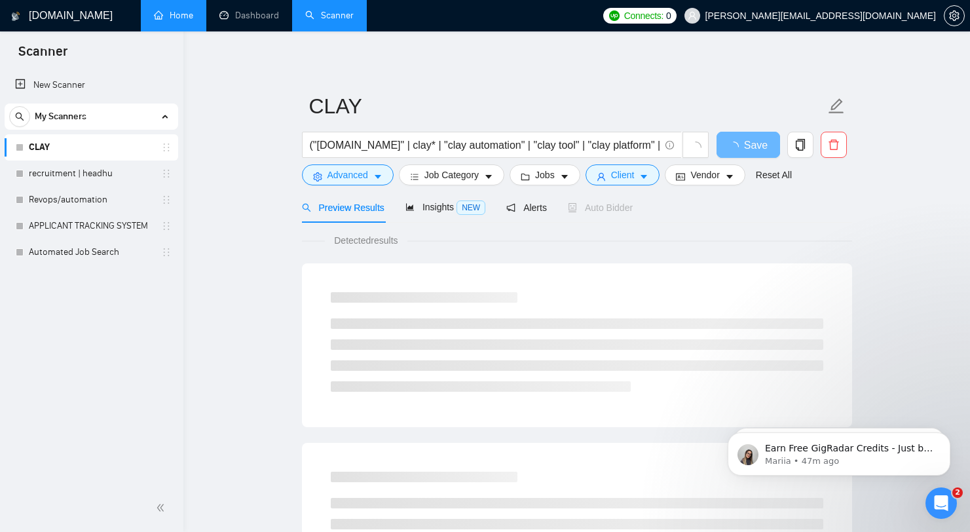
click at [610, 200] on div "Auto Bidder" at bounding box center [600, 207] width 65 height 14
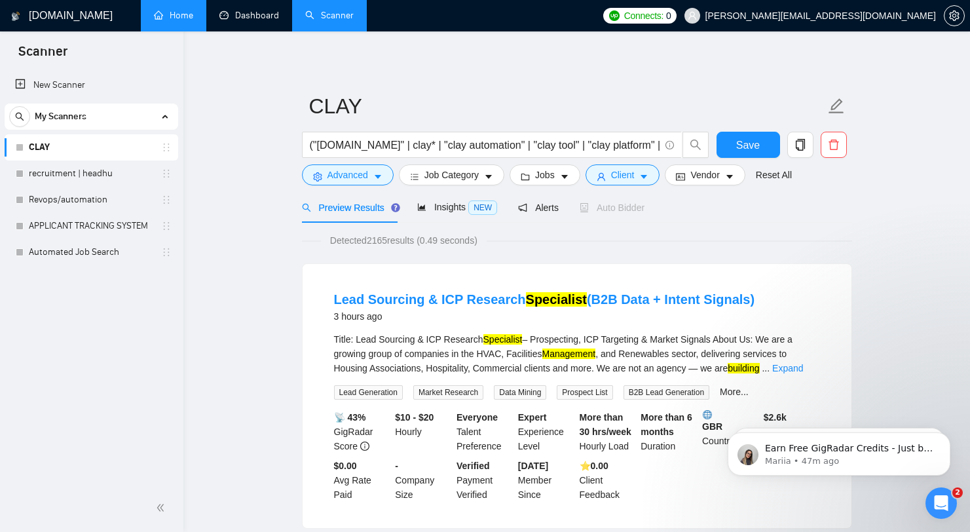
click at [193, 14] on link "Home" at bounding box center [173, 15] width 39 height 11
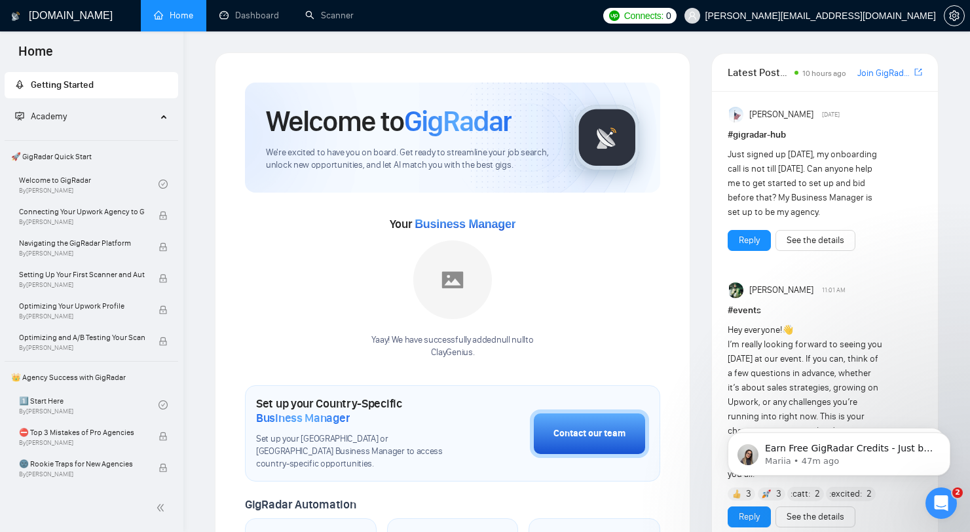
click at [472, 330] on div "Yaay! We have successfully added null null to ClayGenius ." at bounding box center [452, 299] width 162 height 119
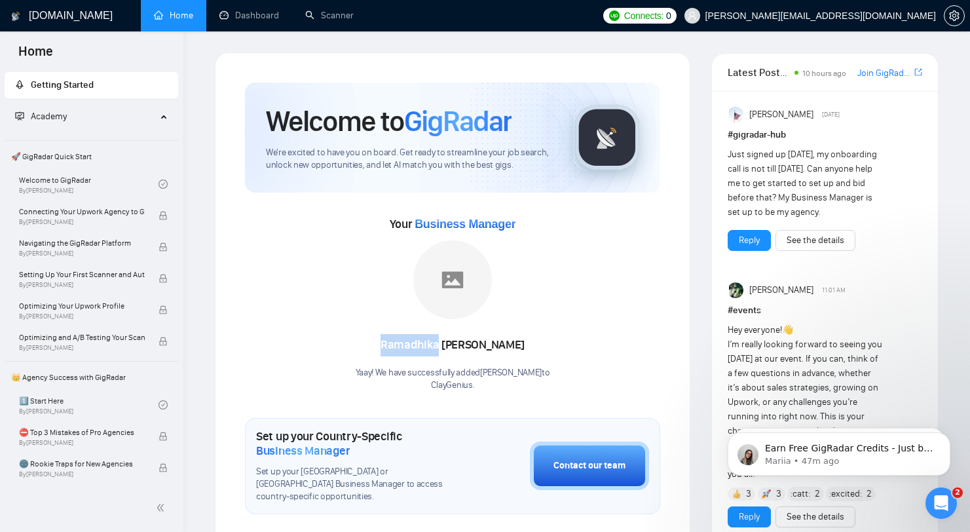
click at [473, 330] on div "Ramadhika Tegar Pratama Yaay! We have successfully added Ramadhika Tegar Pratam…" at bounding box center [453, 315] width 195 height 151
click at [466, 302] on img at bounding box center [452, 279] width 79 height 79
drag, startPoint x: 393, startPoint y: 308, endPoint x: 447, endPoint y: 329, distance: 58.5
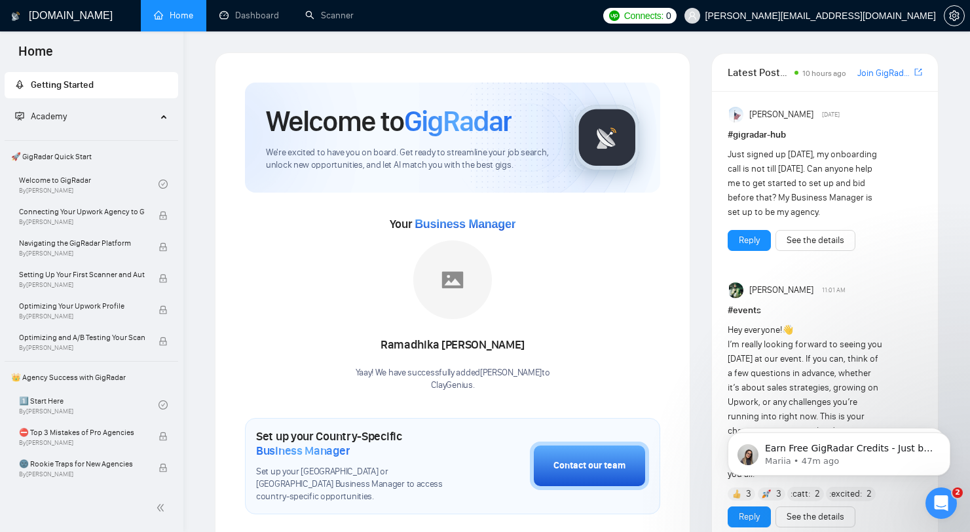
click at [441, 326] on div "Ramadhika Tegar Pratama Yaay! We have successfully added Ramadhika Tegar Pratam…" at bounding box center [453, 315] width 195 height 151
click at [428, 346] on div "Ramadhika Tegar Pratama" at bounding box center [453, 345] width 195 height 22
click at [424, 346] on div "Ramadhika Tegar Pratama" at bounding box center [453, 345] width 195 height 22
click at [356, 348] on div "Ramadhika Tegar Pratama" at bounding box center [453, 345] width 195 height 22
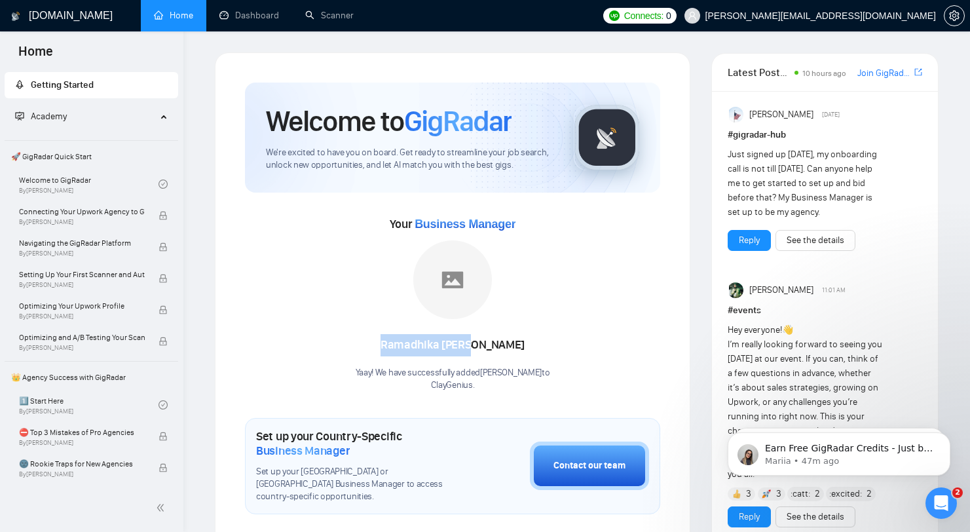
drag, startPoint x: 350, startPoint y: 346, endPoint x: 468, endPoint y: 346, distance: 117.9
click at [468, 346] on div "Ramadhika Tegar Pratama" at bounding box center [453, 345] width 195 height 22
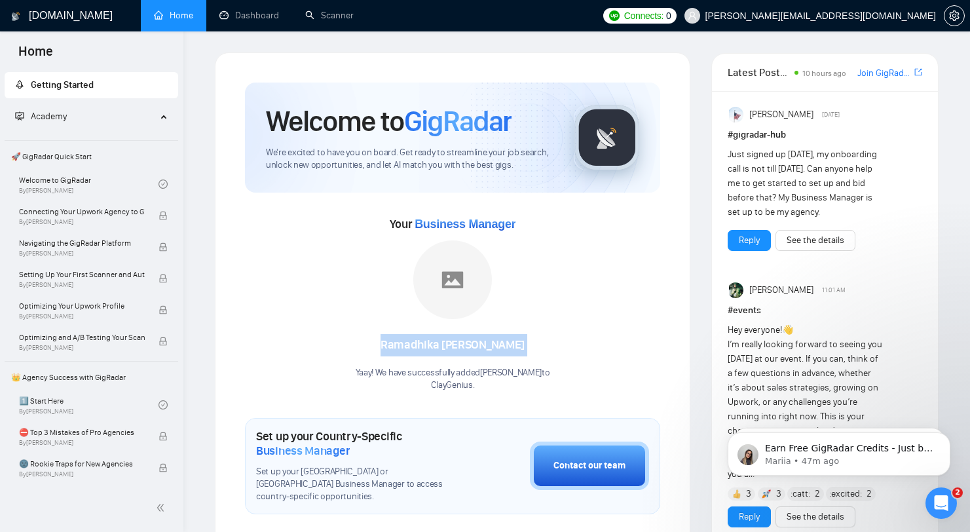
click at [466, 267] on img at bounding box center [452, 279] width 79 height 79
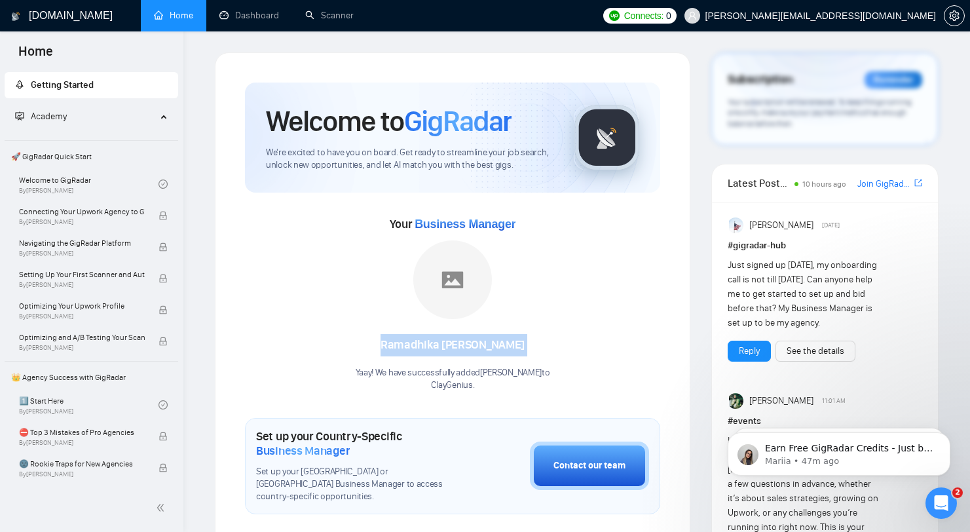
click at [466, 267] on img at bounding box center [452, 279] width 79 height 79
click at [578, 319] on div "Your Business Manager Ramadhika Tegar Pratama Yaay! We have successfully added …" at bounding box center [452, 303] width 415 height 178
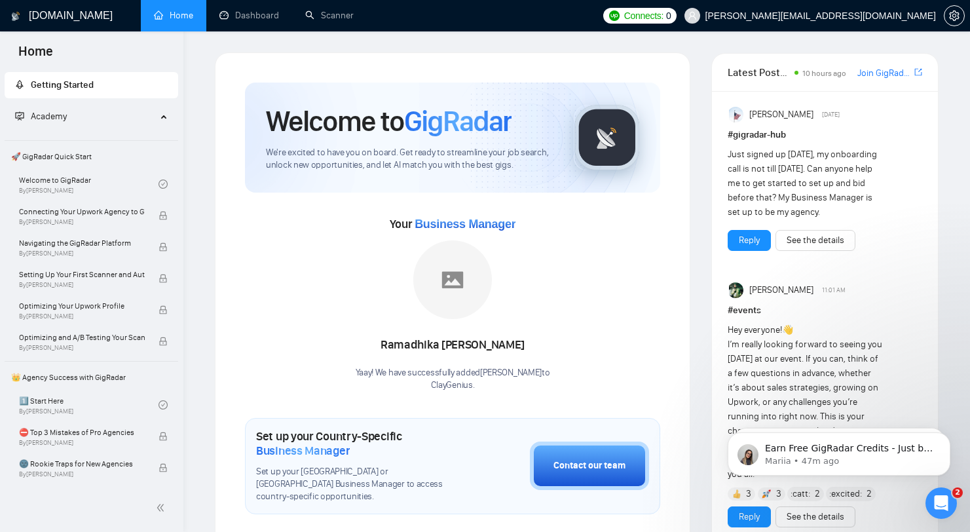
click at [417, 348] on div "Ramadhika Tegar Pratama" at bounding box center [453, 345] width 195 height 22
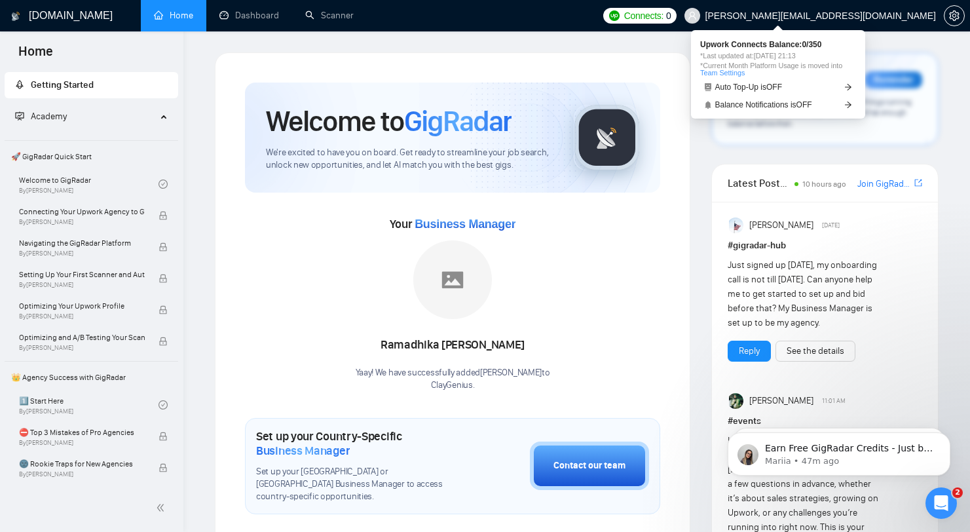
click at [663, 18] on span "Connects:" at bounding box center [643, 16] width 39 height 14
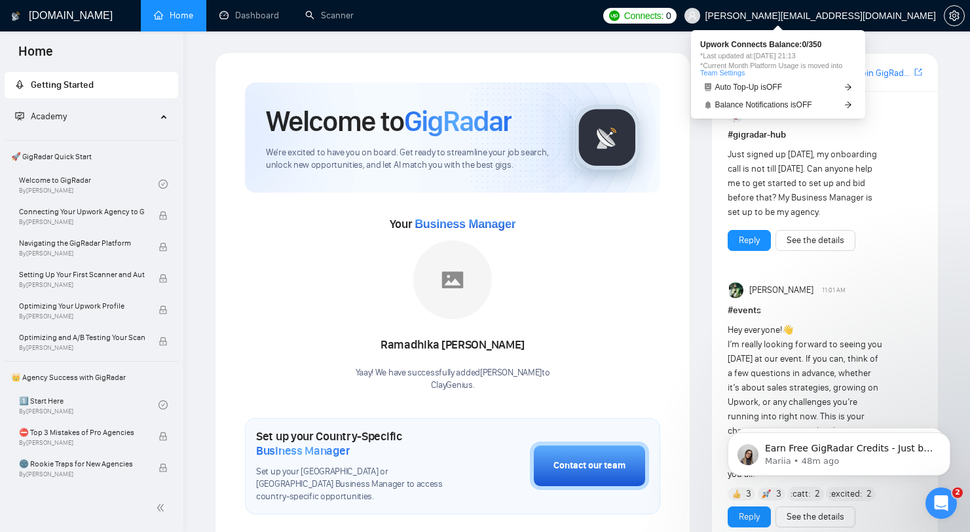
click at [663, 18] on span "Connects:" at bounding box center [643, 16] width 39 height 14
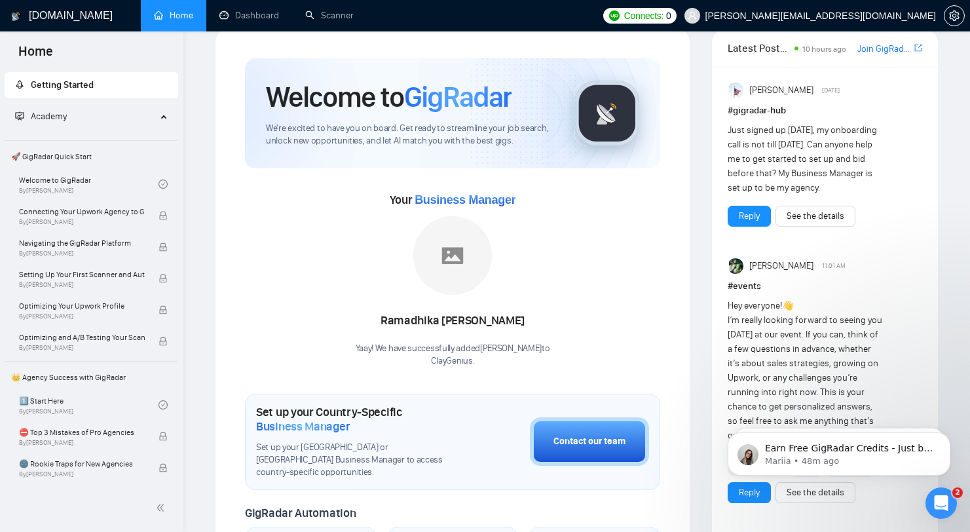
scroll to position [25, 0]
click at [487, 322] on div "Ramadhika Tegar Pratama" at bounding box center [453, 320] width 195 height 22
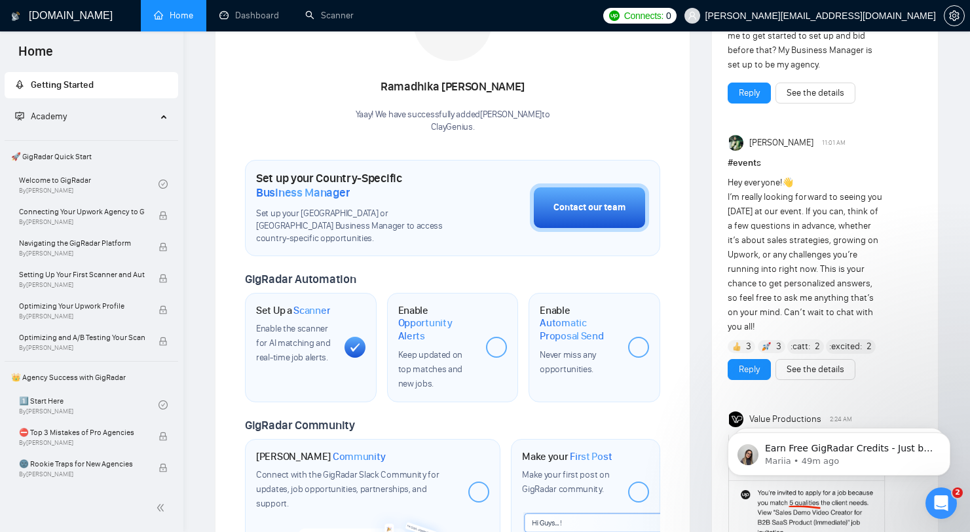
scroll to position [0, 0]
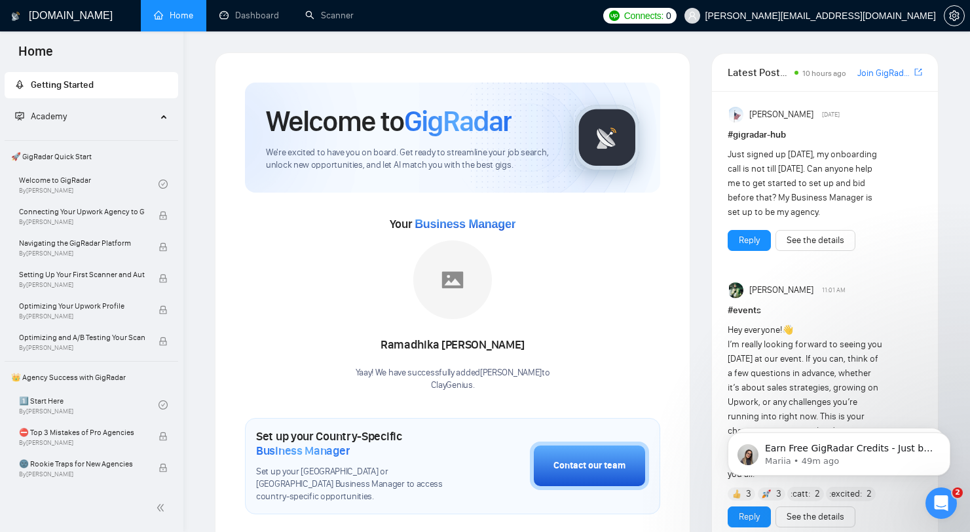
click at [736, 323] on div "# events Hey everyone! 👋 I’m really looking forward to seeing you this Friday a…" at bounding box center [825, 392] width 195 height 178
